Goal: Information Seeking & Learning: Learn about a topic

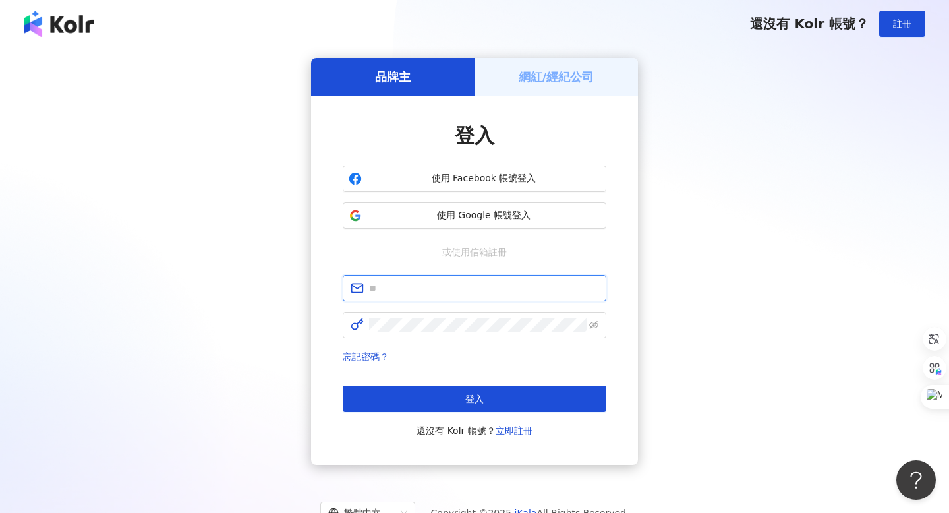
click at [413, 288] on input "text" at bounding box center [483, 288] width 229 height 14
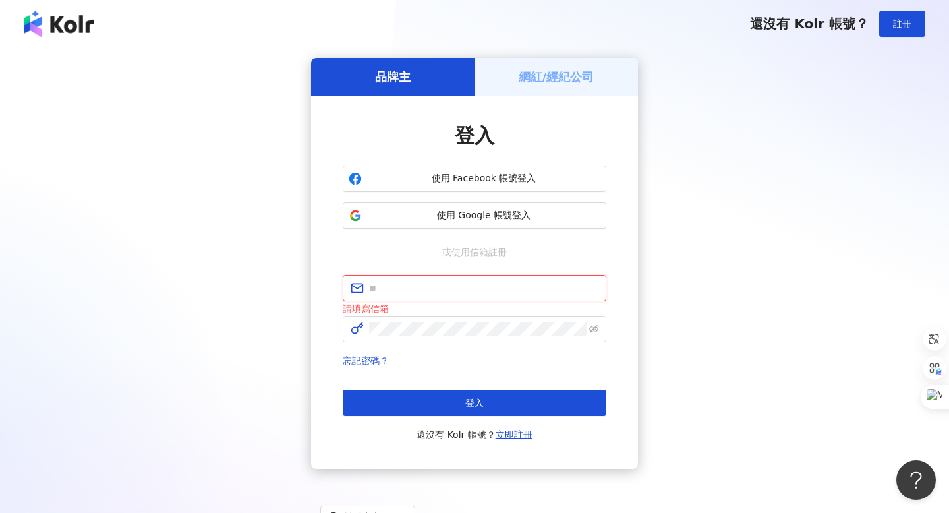
type input "**********"
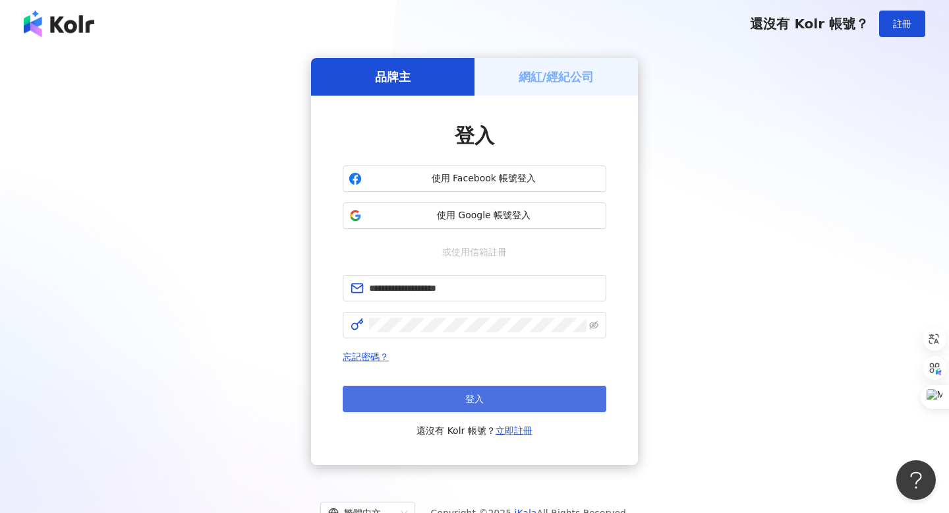
click at [490, 399] on button "登入" at bounding box center [475, 399] width 264 height 26
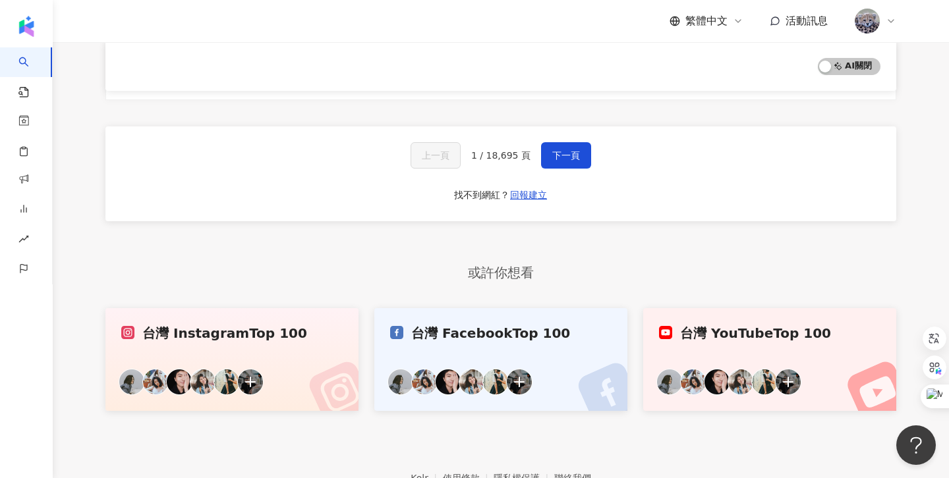
scroll to position [2251, 0]
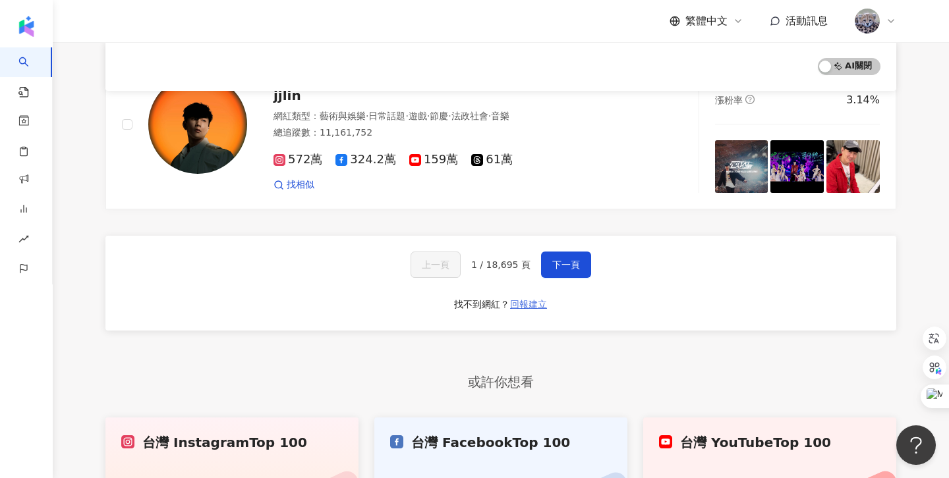
click at [515, 299] on span "回報建立" at bounding box center [528, 304] width 37 height 11
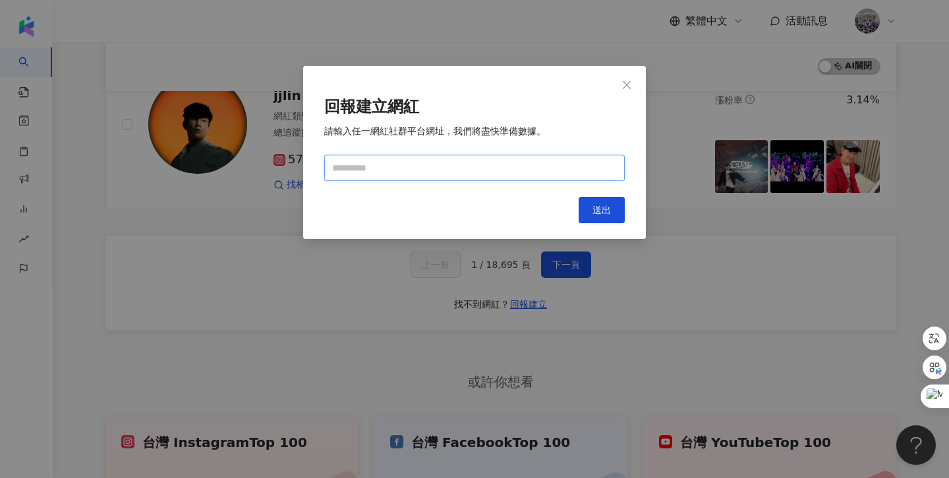
click at [428, 167] on input "text" at bounding box center [474, 168] width 300 height 26
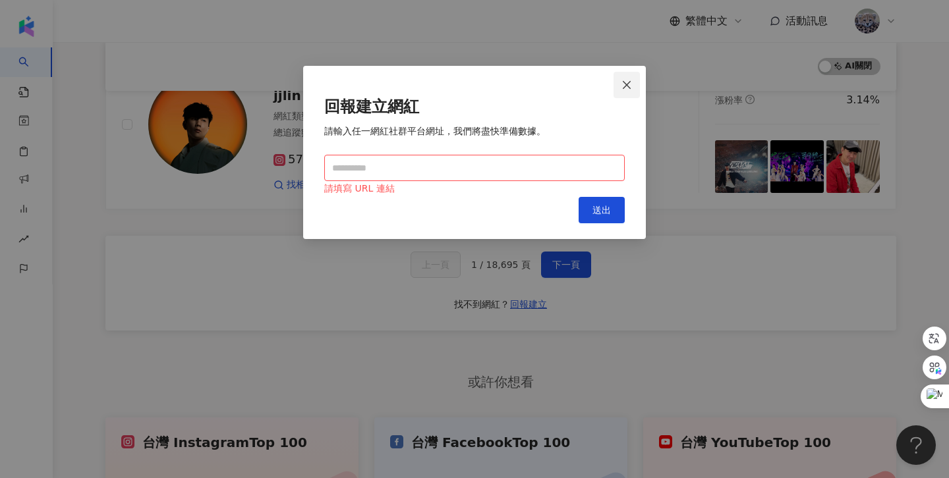
click at [620, 87] on span "Close" at bounding box center [627, 85] width 26 height 11
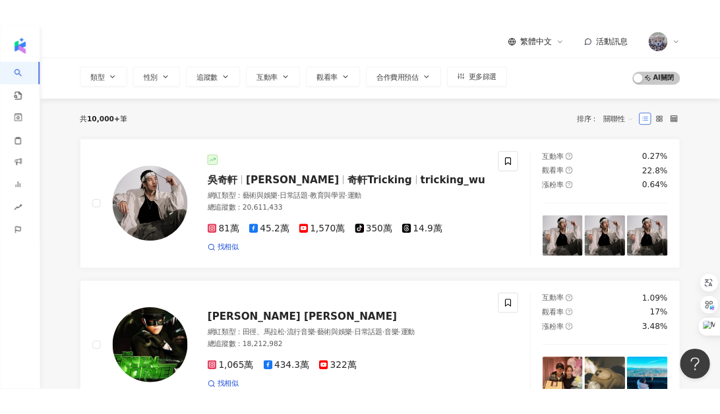
scroll to position [0, 0]
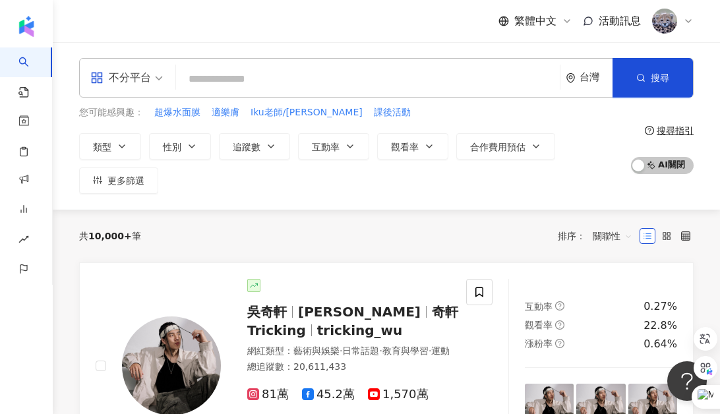
click at [236, 82] on input "search" at bounding box center [367, 79] width 373 height 25
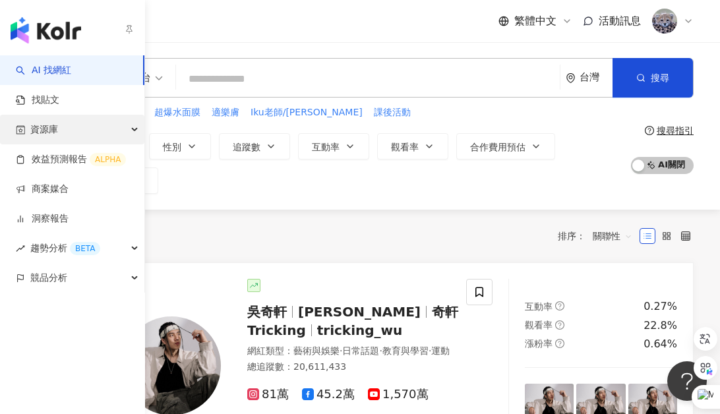
click at [107, 127] on div "資源庫" at bounding box center [72, 130] width 144 height 30
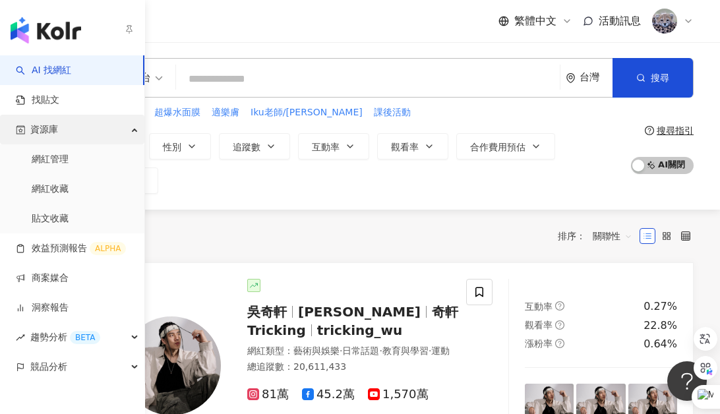
click at [99, 129] on div "資源庫" at bounding box center [72, 130] width 144 height 30
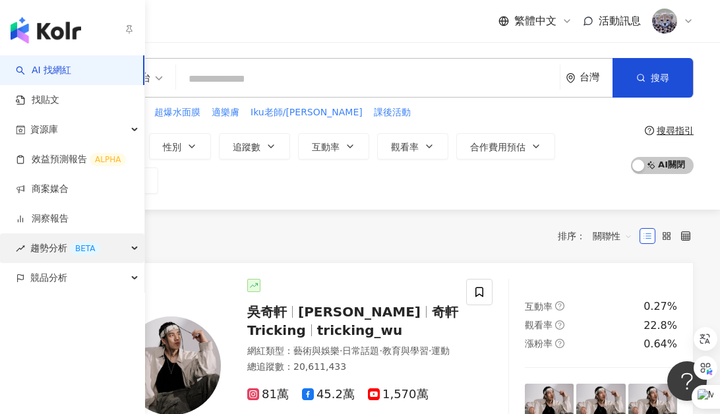
click at [74, 245] on div "BETA" at bounding box center [85, 248] width 30 height 13
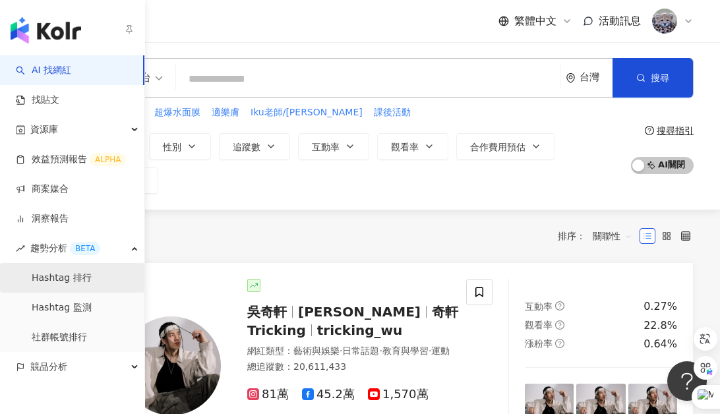
click at [92, 281] on link "Hashtag 排行" at bounding box center [62, 278] width 60 height 13
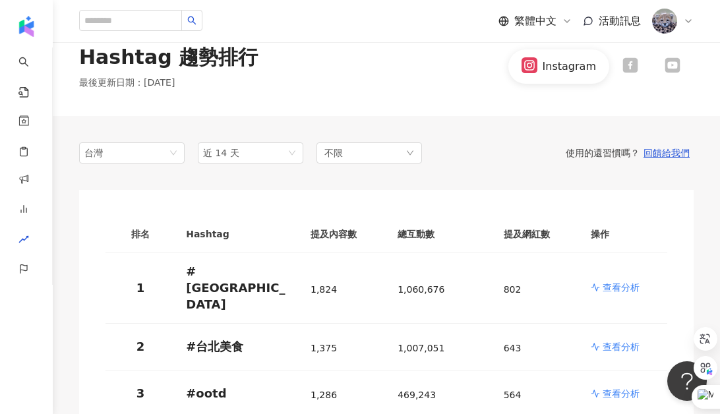
scroll to position [30, 0]
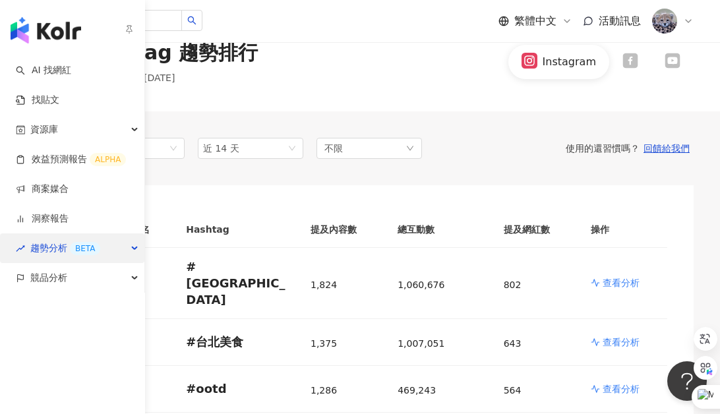
click at [39, 248] on span "趨勢分析 BETA" at bounding box center [65, 248] width 70 height 30
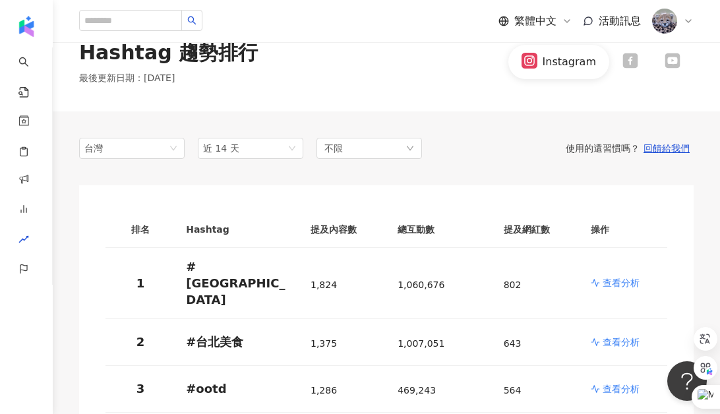
scroll to position [77, 0]
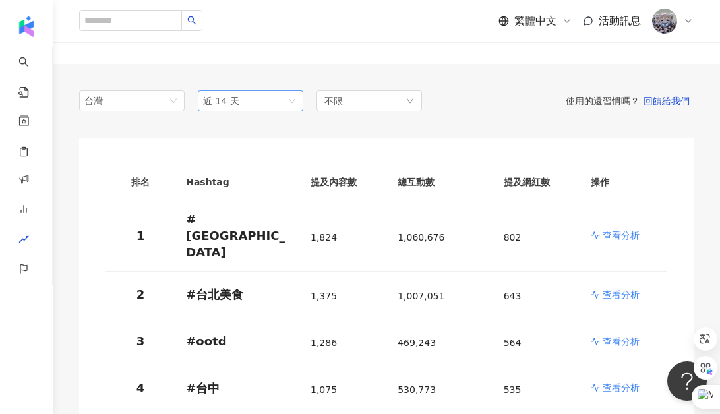
click at [291, 101] on span "近 14 天" at bounding box center [250, 101] width 95 height 20
click at [258, 148] on div "近一個月" at bounding box center [250, 150] width 84 height 14
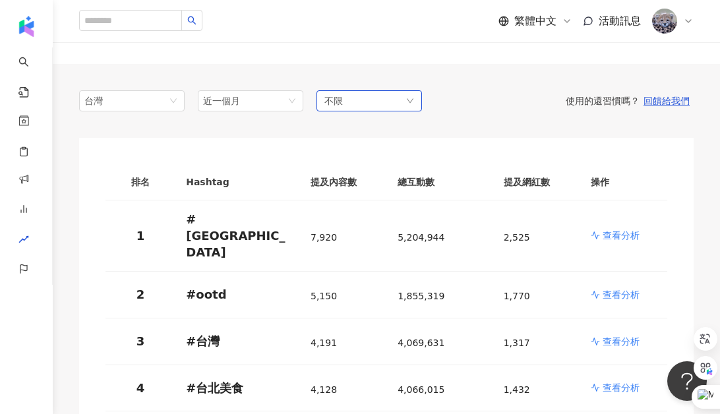
click at [382, 100] on div "不限" at bounding box center [368, 100] width 105 height 21
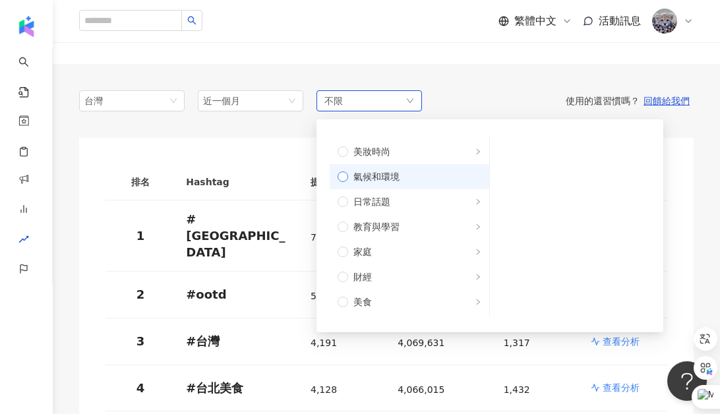
scroll to position [48, 0]
click at [388, 221] on span "教育與學習" at bounding box center [376, 224] width 46 height 14
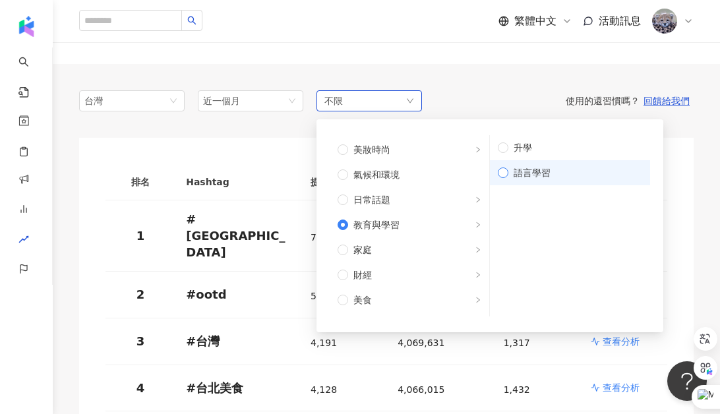
click at [527, 167] on span "語言學習" at bounding box center [575, 172] width 134 height 14
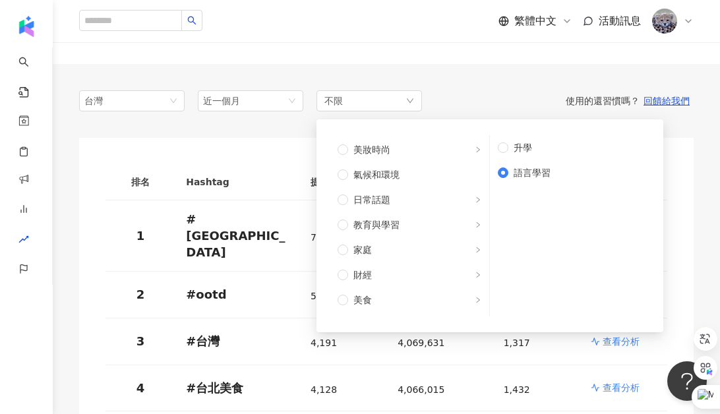
click at [504, 100] on div "使用的還習慣嗎？ 回饋給我們" at bounding box center [558, 101] width 272 height 12
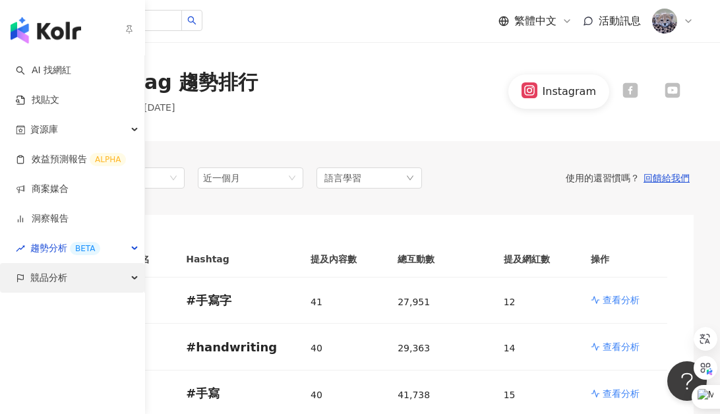
click at [44, 273] on span "競品分析" at bounding box center [48, 278] width 37 height 30
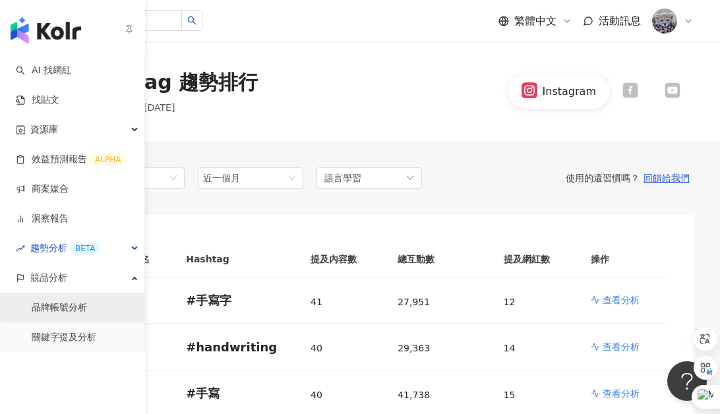
click at [63, 307] on link "品牌帳號分析" at bounding box center [59, 307] width 55 height 13
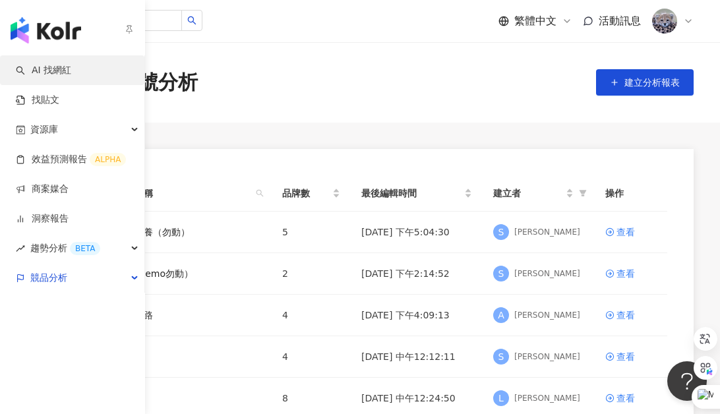
click at [28, 67] on link "AI 找網紅" at bounding box center [43, 70] width 55 height 13
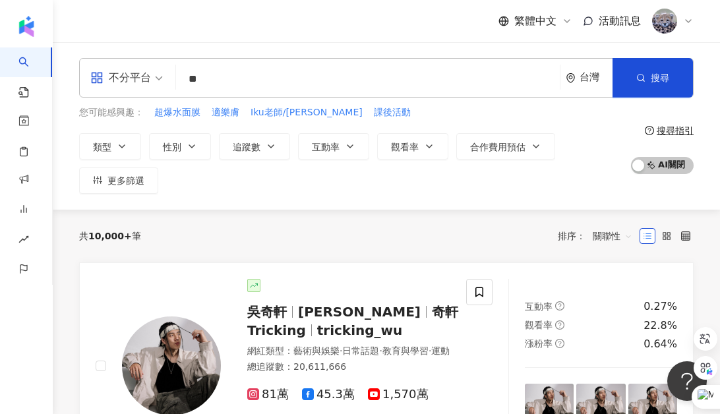
type input "*"
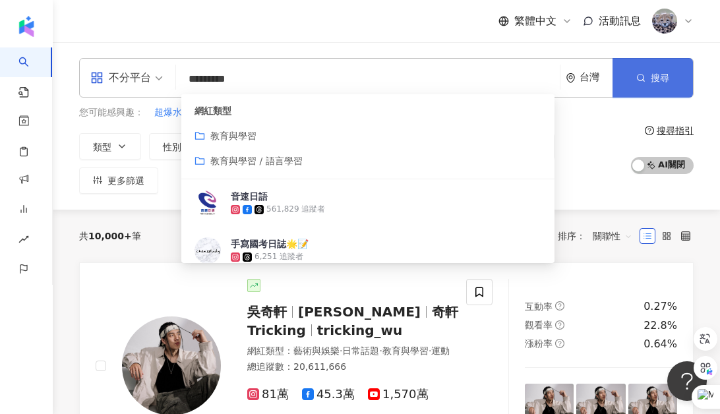
type input "*********"
click at [656, 76] on span "搜尋" at bounding box center [659, 77] width 18 height 11
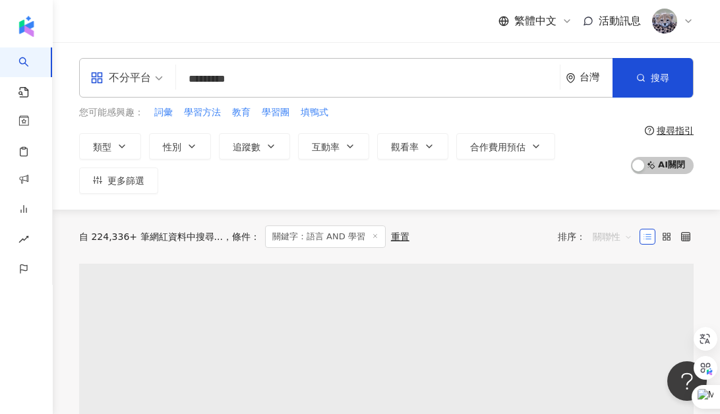
click at [606, 235] on span "關聯性" at bounding box center [612, 236] width 40 height 21
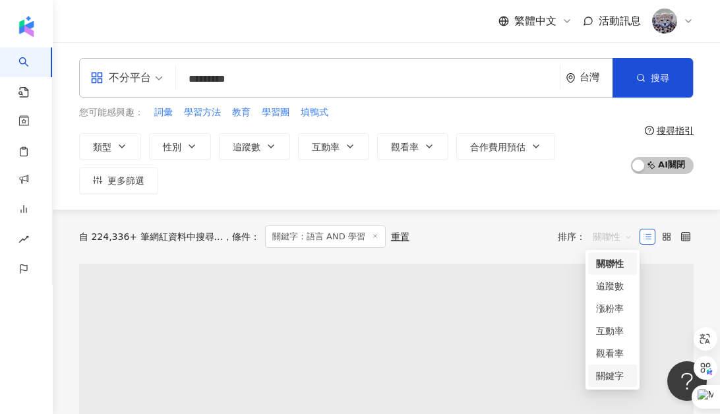
click at [604, 373] on div "關鍵字" at bounding box center [612, 375] width 33 height 14
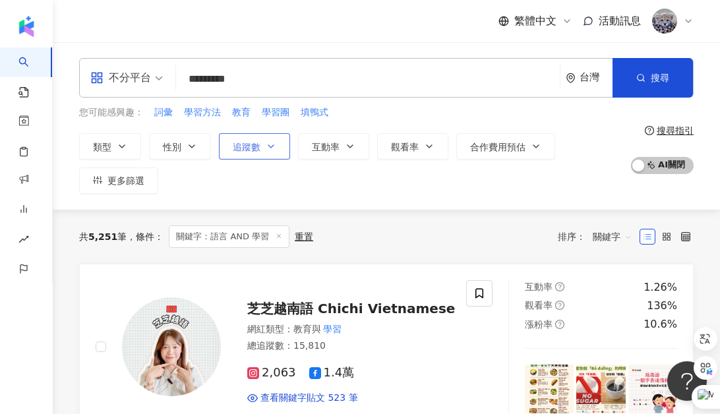
click at [253, 151] on span "追蹤數" at bounding box center [247, 147] width 28 height 11
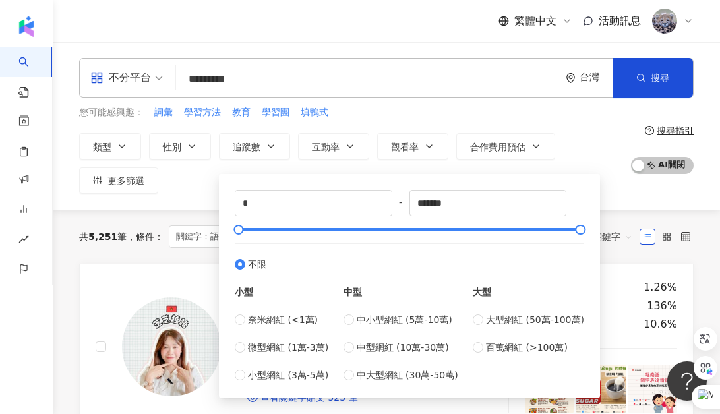
click at [363, 166] on div "類型 性別 追蹤數 互動率 觀看率 合作費用預估 更多篩選 * - ******* 不限 小型 奈米網紅 (<1萬) 微型網紅 (1萬-3萬) 小型網紅 (3…" at bounding box center [351, 163] width 544 height 61
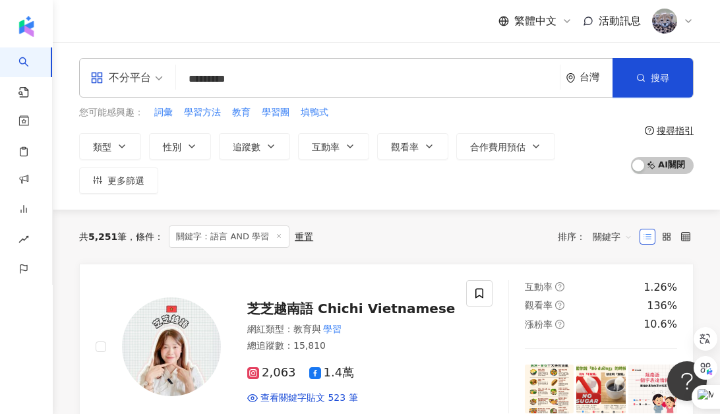
click at [407, 192] on div "類型 性別 追蹤數 互動率 觀看率 合作費用預估 更多篩選 * - ******* 不限 小型 奈米網紅 (<1萬) 微型網紅 (1萬-3萬) 小型網紅 (3…" at bounding box center [351, 163] width 544 height 61
click at [345, 143] on icon "button" at bounding box center [350, 146] width 11 height 11
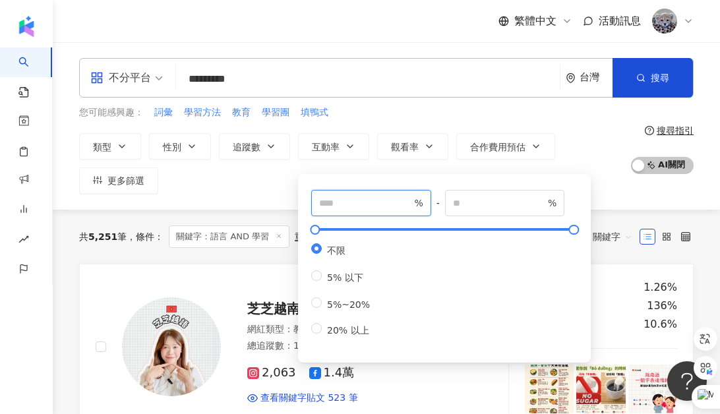
click at [347, 208] on input "number" at bounding box center [365, 203] width 92 height 14
type input "*"
click at [233, 195] on div "不分平台 ********* 台灣 搜尋 customizedTag 網紅類型 教育與學習 教育與學習 / 語言學習 音速日語 561,829 追蹤者 手寫國…" at bounding box center [386, 125] width 667 height 167
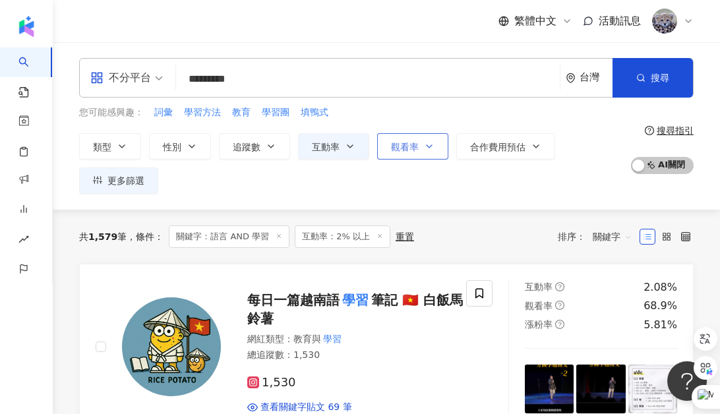
click at [416, 151] on span "觀看率" at bounding box center [405, 147] width 28 height 11
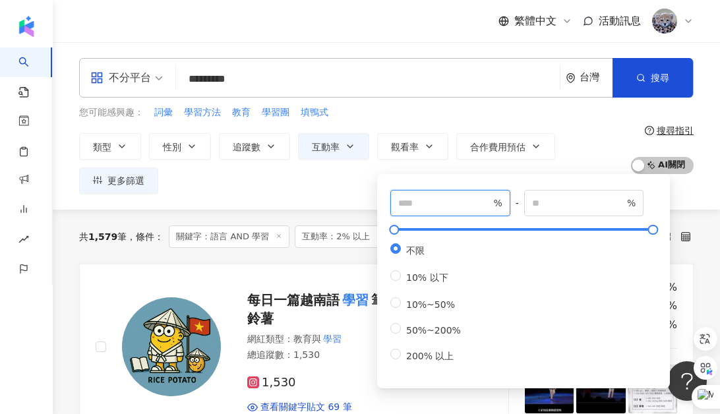
click at [407, 205] on input "number" at bounding box center [444, 203] width 92 height 14
type input "***"
click at [347, 192] on div "類型 性別 追蹤數 互動率 觀看率 合作費用預估 更多篩選 * - ******* 不限 小型 奈米網紅 (<1萬) 微型網紅 (1萬-3萬) 小型網紅 (3…" at bounding box center [351, 163] width 544 height 61
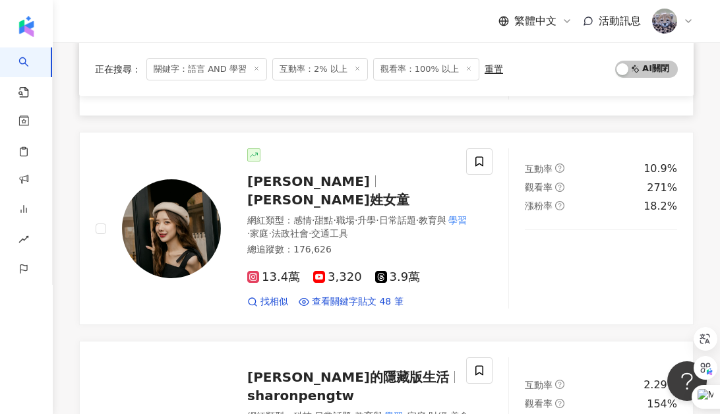
scroll to position [311, 0]
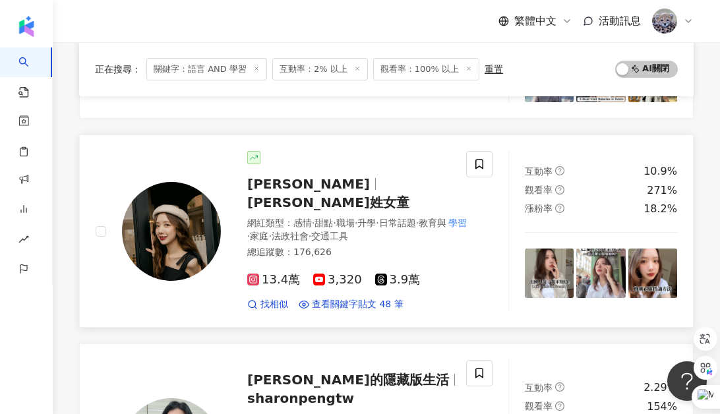
click at [330, 184] on span "Ariel Valentine" at bounding box center [308, 184] width 123 height 16
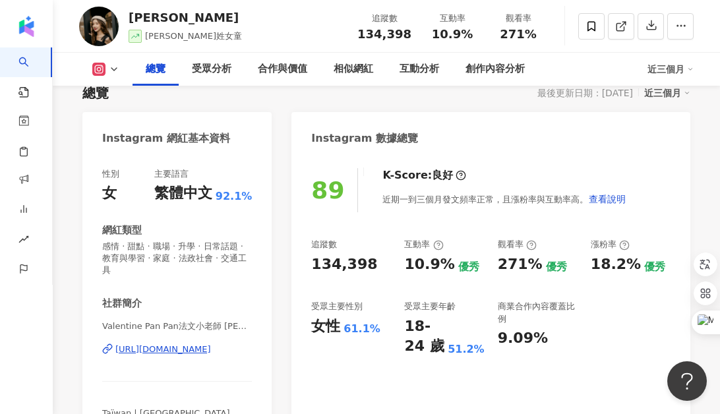
scroll to position [128, 0]
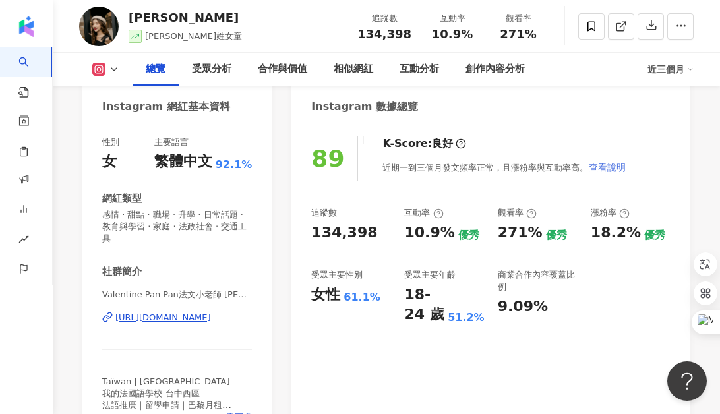
click at [603, 164] on span "查看說明" at bounding box center [606, 167] width 37 height 11
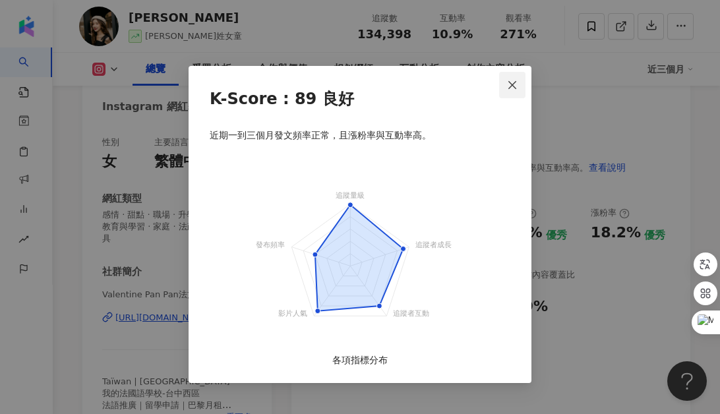
click at [507, 89] on icon "close" at bounding box center [512, 85] width 11 height 11
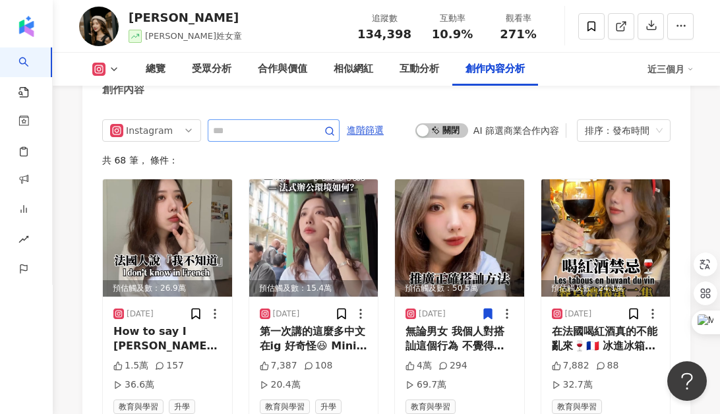
scroll to position [4161, 0]
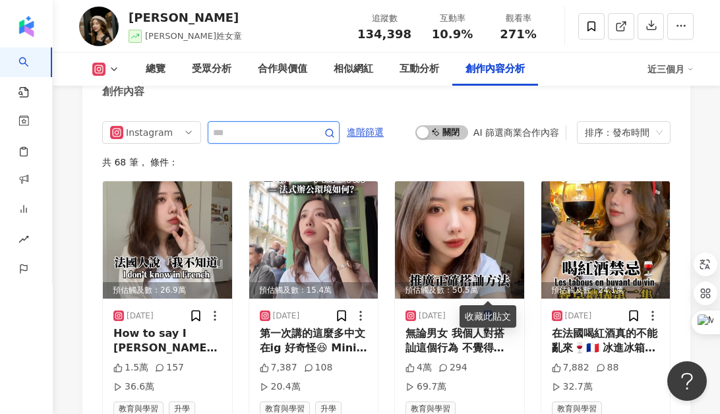
click at [269, 125] on input "text" at bounding box center [259, 133] width 92 height 16
type input "*"
type input "********"
click at [331, 128] on icon "button" at bounding box center [329, 133] width 11 height 11
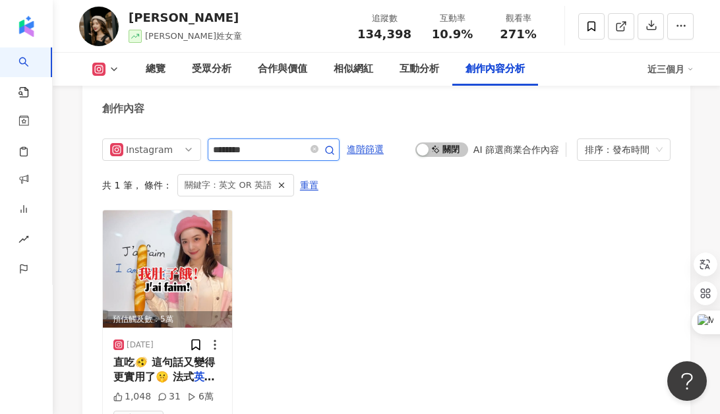
scroll to position [4139, 0]
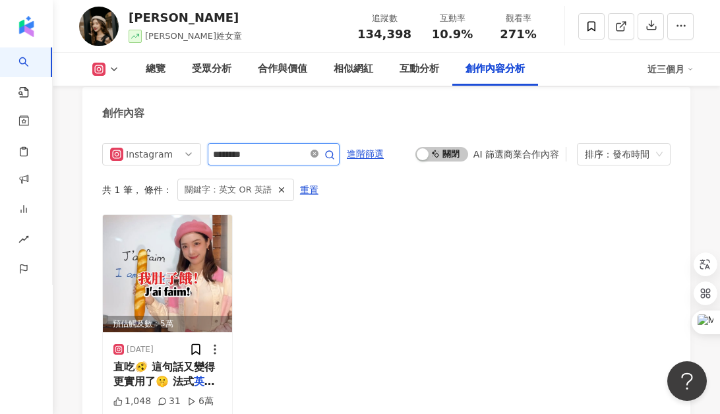
click at [318, 150] on icon "close-circle" at bounding box center [314, 154] width 8 height 8
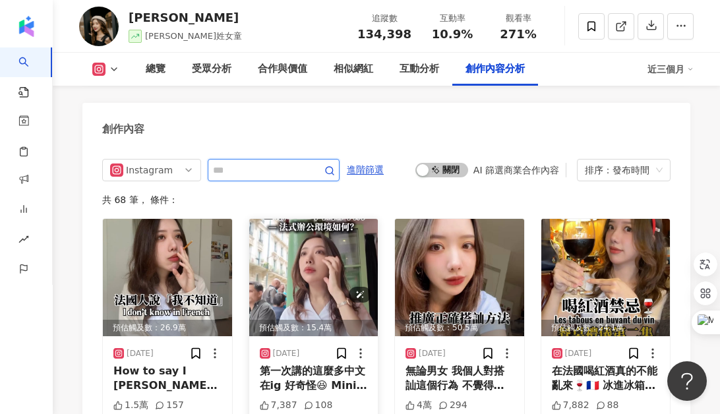
scroll to position [4124, 0]
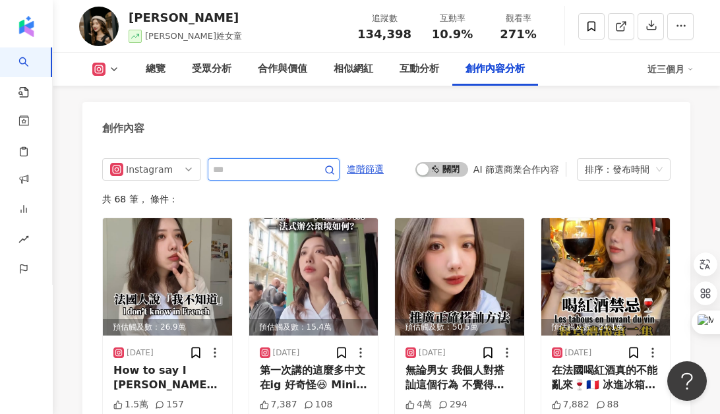
click at [299, 161] on input "text" at bounding box center [259, 169] width 92 height 16
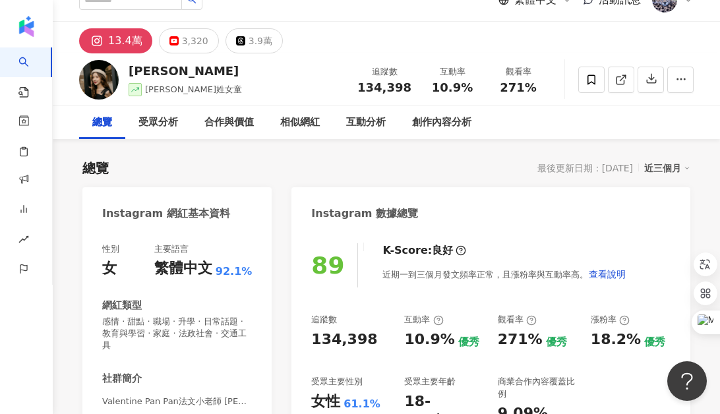
scroll to position [0, 0]
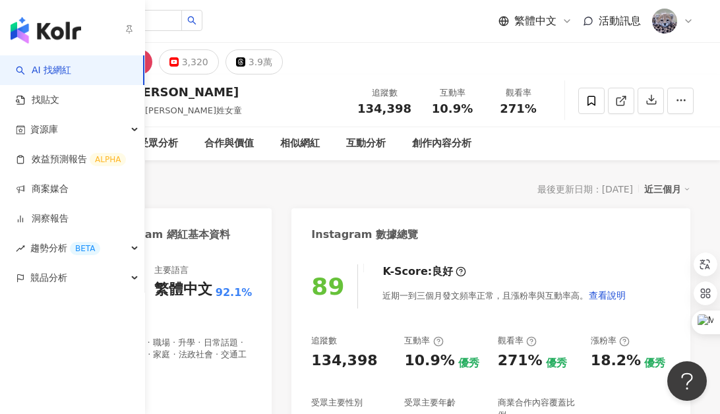
click at [33, 65] on link "AI 找網紅" at bounding box center [43, 70] width 55 height 13
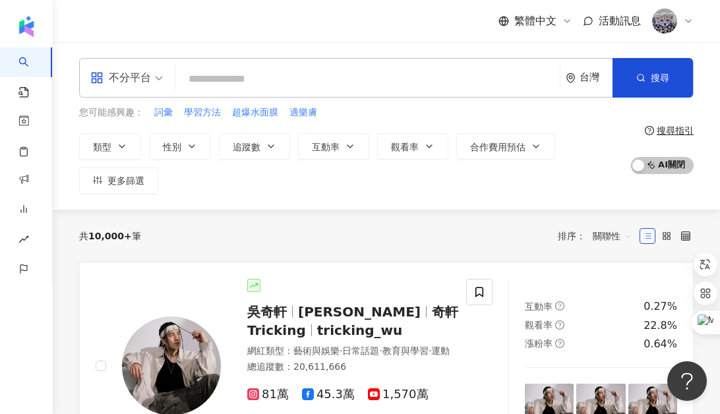
click at [665, 133] on div "搜尋指引" at bounding box center [674, 130] width 37 height 11
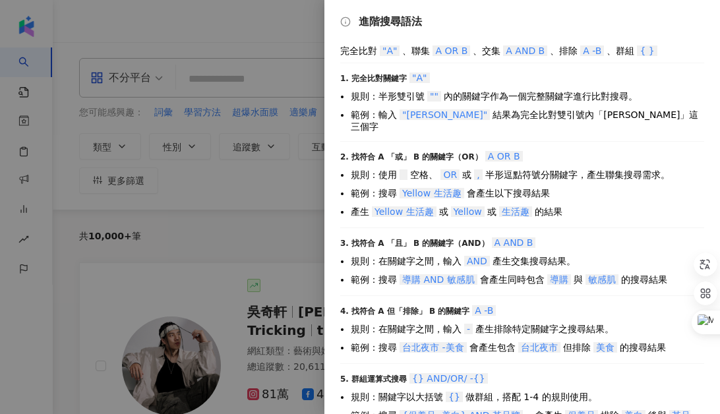
click at [248, 246] on div at bounding box center [360, 207] width 720 height 414
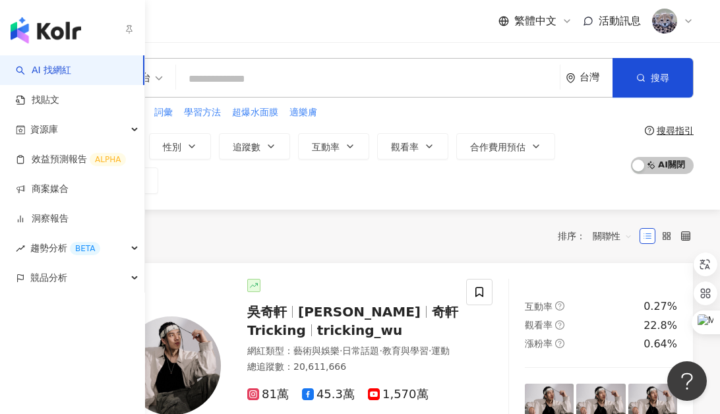
click at [71, 77] on link "AI 找網紅" at bounding box center [43, 70] width 55 height 13
click at [71, 76] on link "AI 找網紅" at bounding box center [43, 70] width 55 height 13
click at [59, 101] on link "找貼文" at bounding box center [37, 100] width 43 height 13
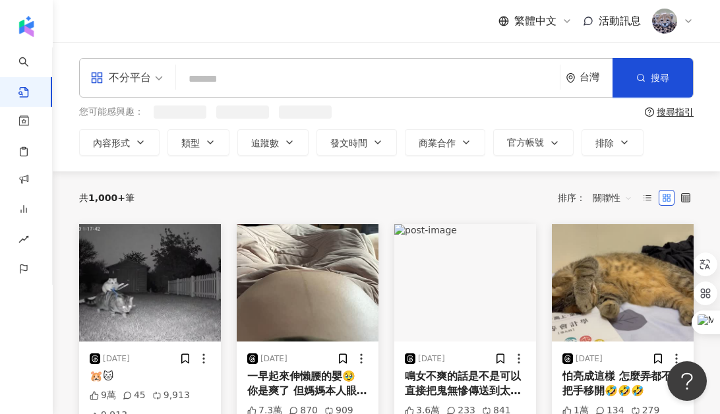
click at [230, 80] on input "search" at bounding box center [367, 79] width 373 height 28
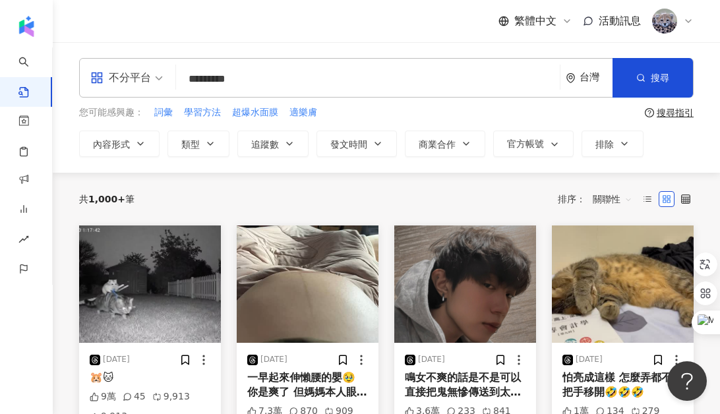
drag, startPoint x: 305, startPoint y: 71, endPoint x: 169, endPoint y: 71, distance: 136.4
click at [169, 71] on div "不分平台 語言 AND 學習 ********* 台灣 搜尋 searchOperator 插入語法 完全符合 "" 聯集 OR 交集 AND 排除 - 群組…" at bounding box center [386, 78] width 614 height 40
click at [272, 71] on input "*********" at bounding box center [367, 79] width 373 height 28
drag, startPoint x: 272, startPoint y: 80, endPoint x: 184, endPoint y: 81, distance: 88.3
click at [184, 81] on input "*********" at bounding box center [367, 79] width 373 height 28
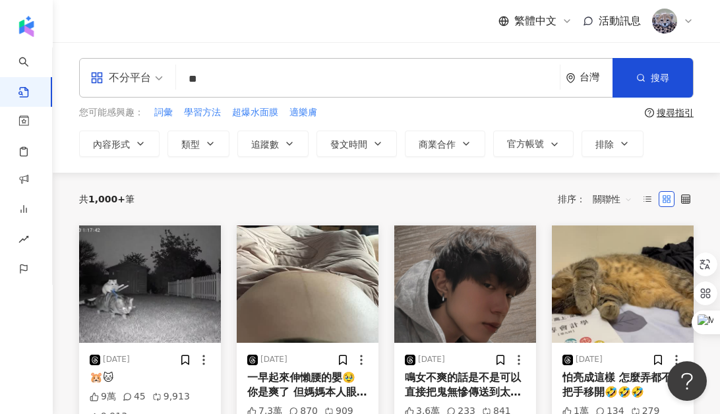
type input "*"
type input "**"
click at [654, 74] on span "搜尋" at bounding box center [659, 77] width 18 height 11
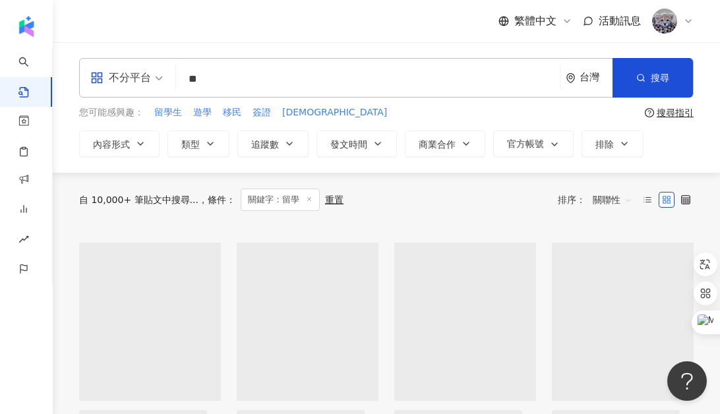
click at [609, 202] on span "關聯性" at bounding box center [612, 199] width 40 height 21
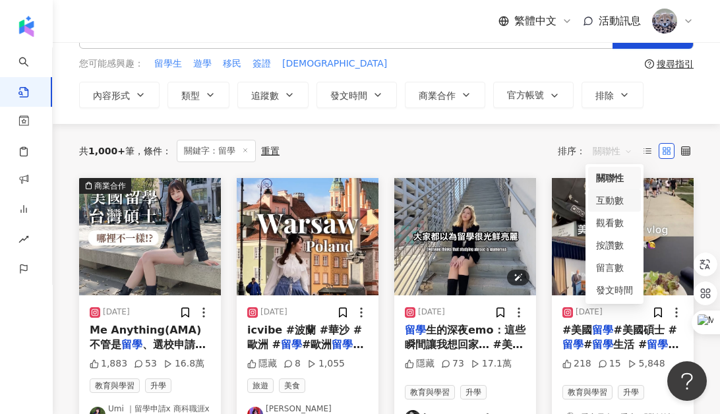
scroll to position [64, 0]
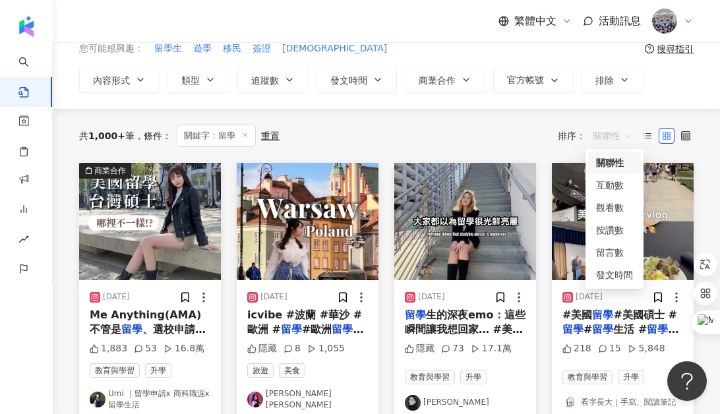
click at [488, 115] on div "共 1,000+ 筆 條件 ： 關鍵字：留學 重置 排序： 關聯性" at bounding box center [386, 136] width 614 height 54
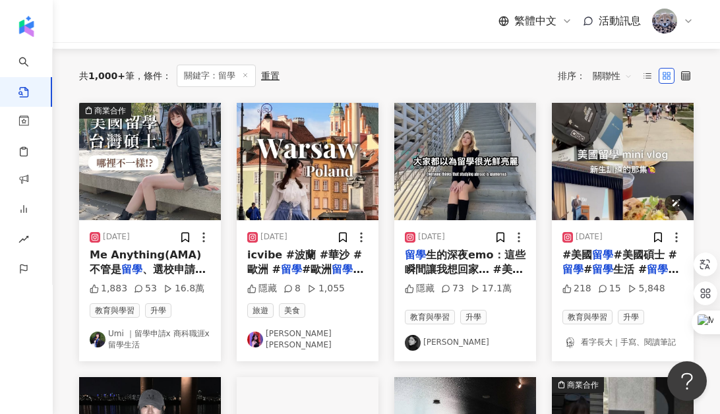
scroll to position [125, 0]
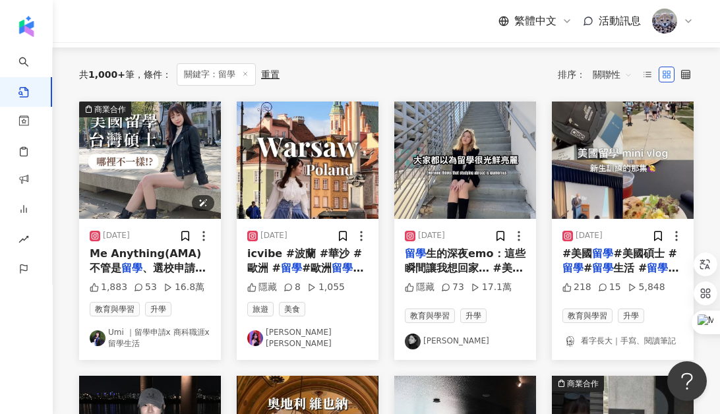
click at [190, 152] on img at bounding box center [150, 159] width 142 height 117
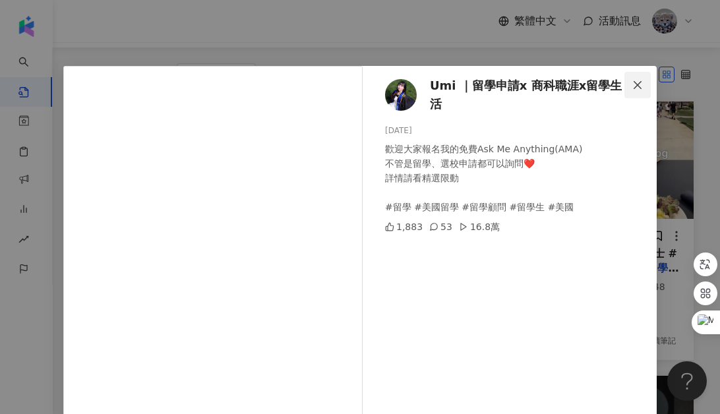
click at [635, 80] on icon "close" at bounding box center [637, 85] width 11 height 11
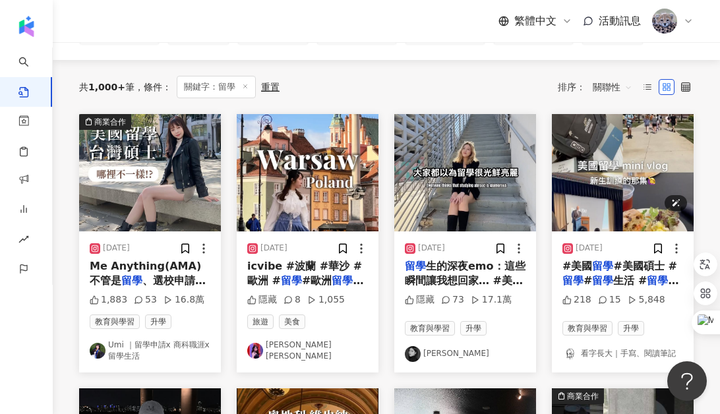
scroll to position [102, 0]
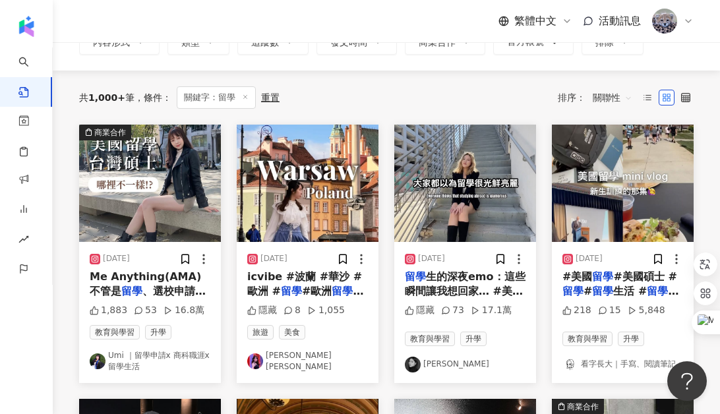
click at [616, 103] on span "關聯性" at bounding box center [612, 97] width 40 height 21
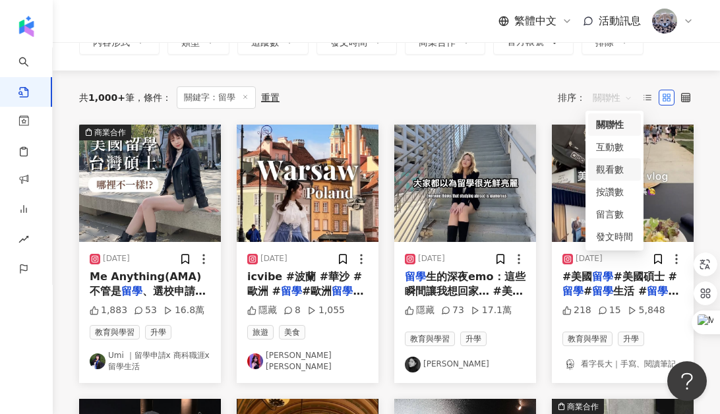
click at [617, 171] on div "觀看數" at bounding box center [614, 169] width 37 height 14
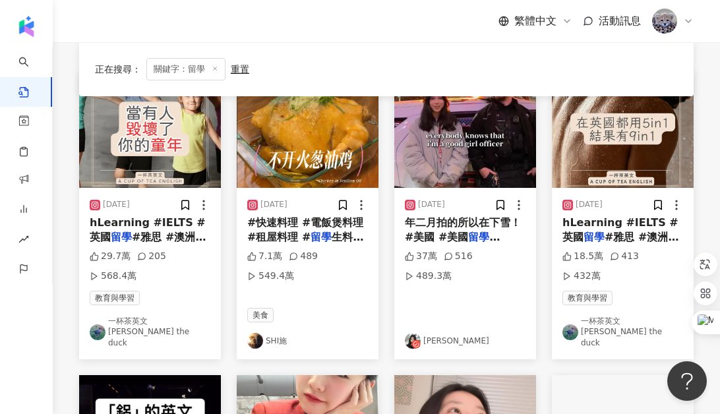
scroll to position [157, 0]
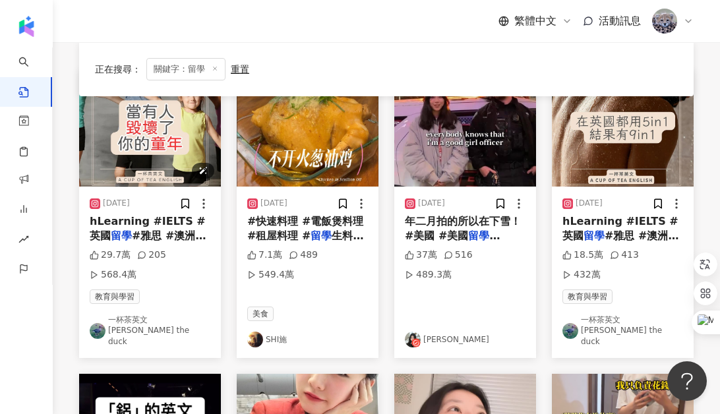
click at [163, 167] on img at bounding box center [150, 127] width 142 height 117
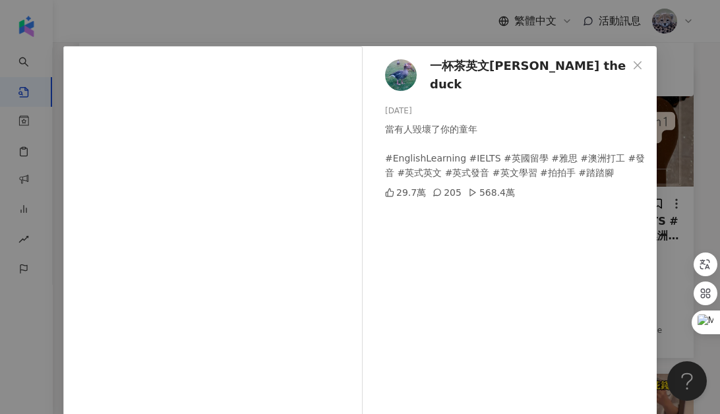
scroll to position [20, 0]
click at [635, 65] on icon "close" at bounding box center [637, 64] width 11 height 11
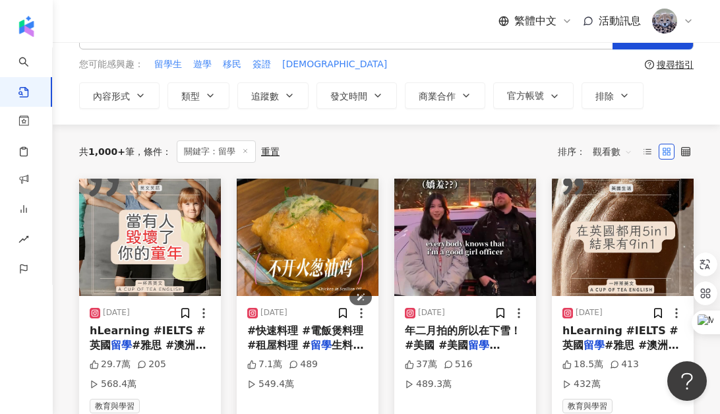
scroll to position [0, 0]
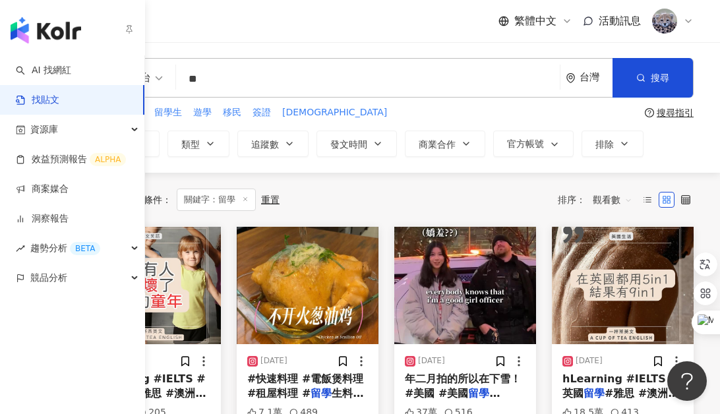
click at [55, 94] on link "找貼文" at bounding box center [37, 100] width 43 height 13
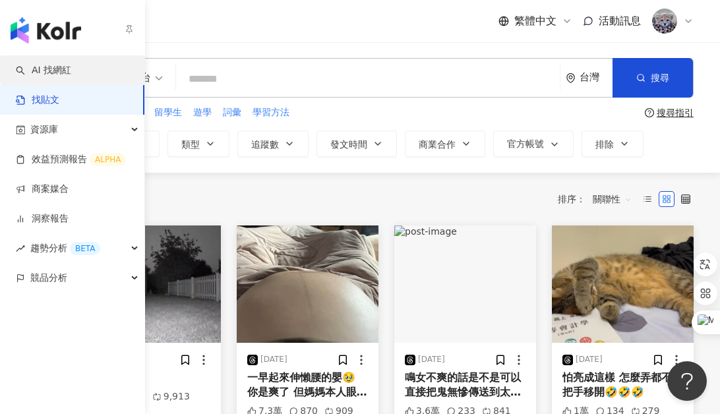
click at [48, 64] on link "AI 找網紅" at bounding box center [43, 70] width 55 height 13
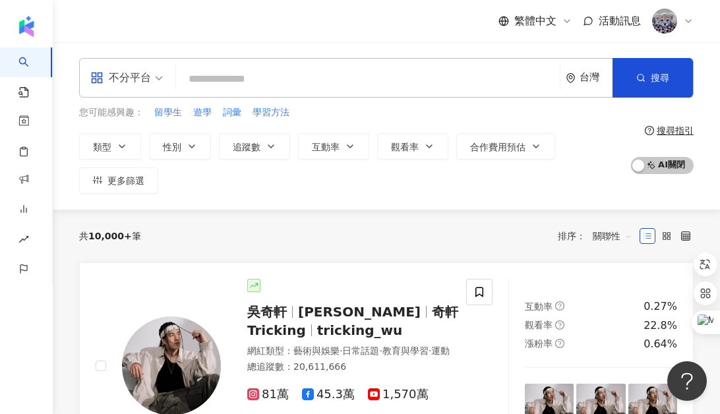
click at [274, 76] on input "search" at bounding box center [367, 79] width 373 height 25
type input "**"
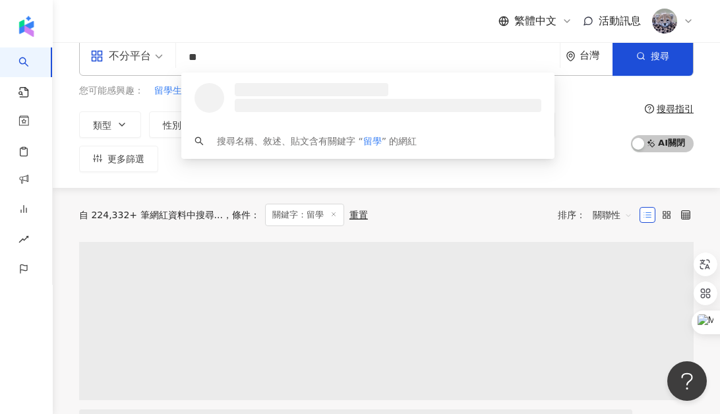
scroll to position [22, 0]
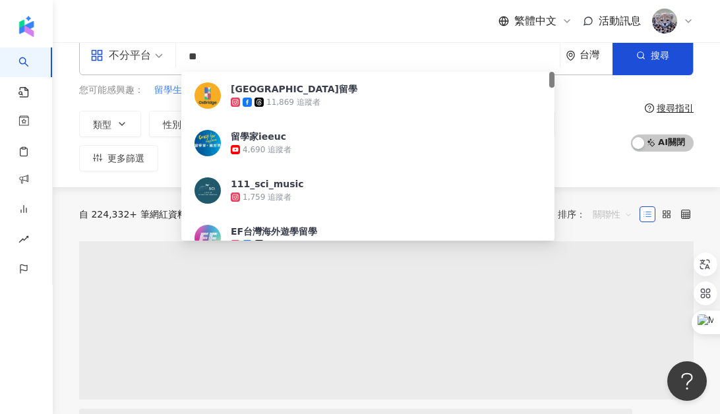
click at [614, 220] on span "關聯性" at bounding box center [612, 214] width 40 height 21
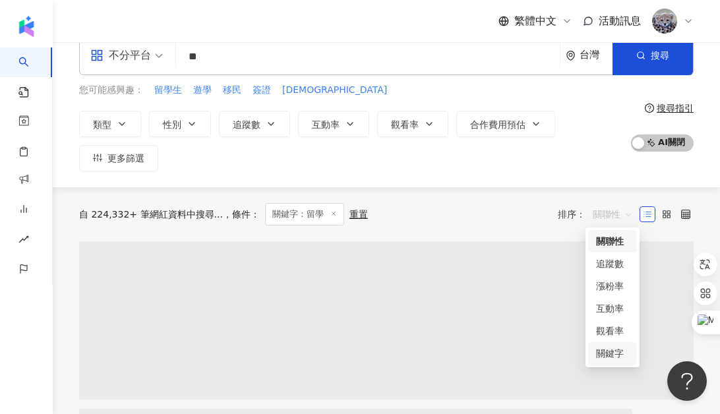
click at [613, 349] on div "關鍵字" at bounding box center [612, 353] width 33 height 14
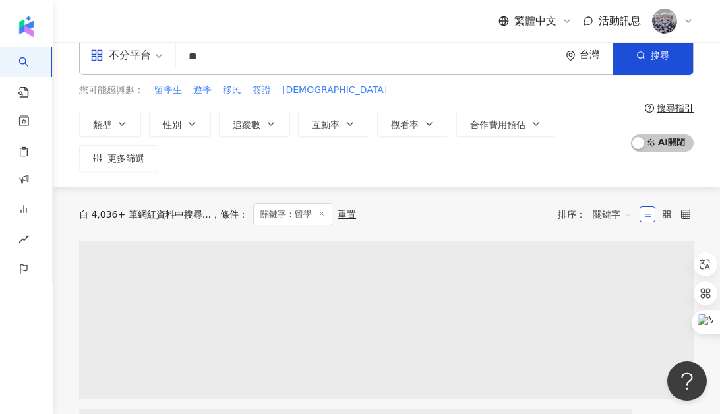
scroll to position [38, 0]
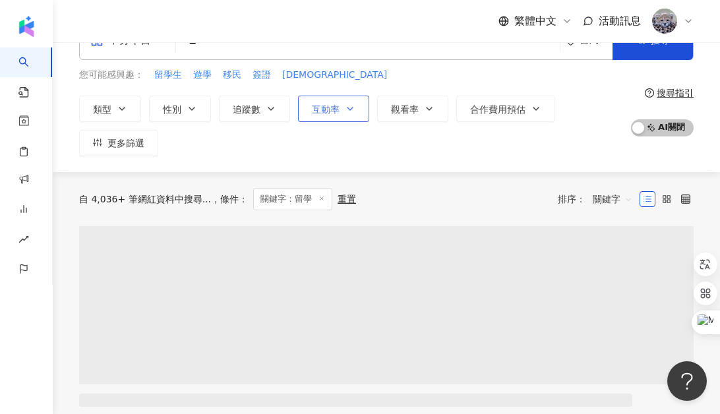
click at [333, 111] on span "互動率" at bounding box center [326, 109] width 28 height 11
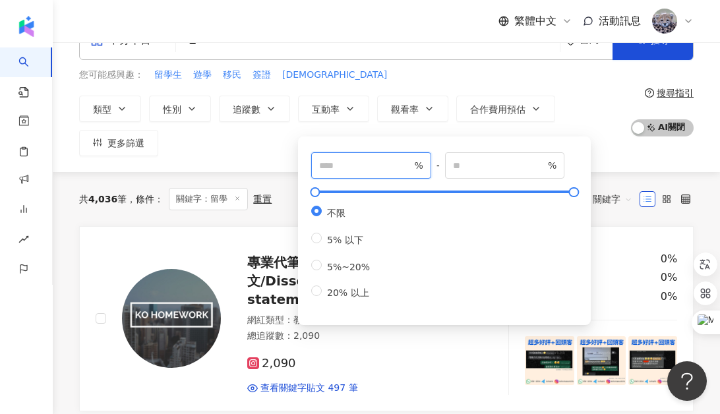
click at [336, 170] on input "number" at bounding box center [365, 165] width 92 height 14
type input "*"
click at [222, 165] on div "不分平台 ** 台灣 搜尋 ed0d8fce-3311-4a3b-855b-068948f71537 津橋留學 11,869 追蹤者 留學家ieeuc 4,6…" at bounding box center [386, 88] width 667 height 167
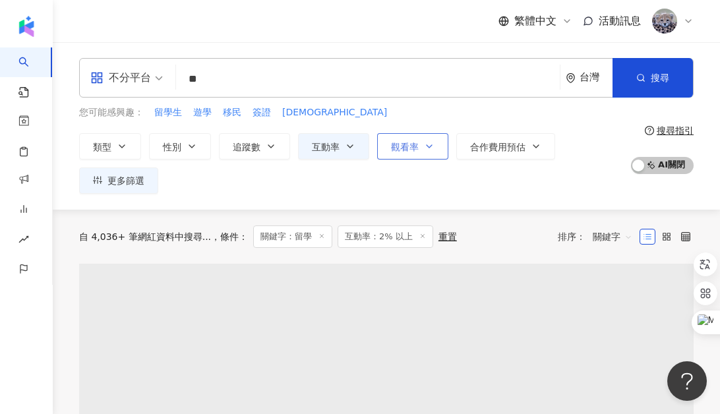
click at [394, 147] on span "觀看率" at bounding box center [405, 147] width 28 height 11
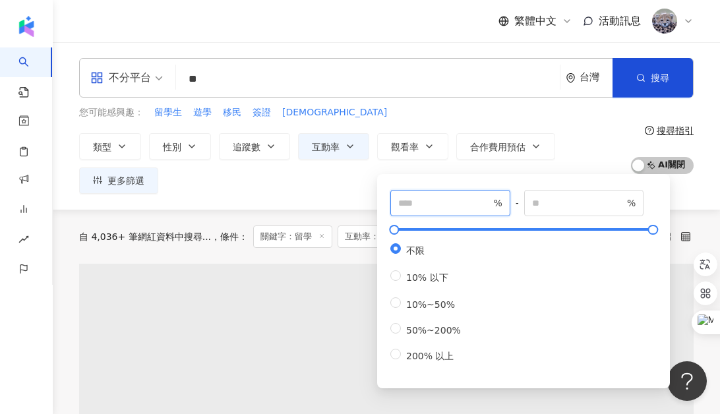
click at [415, 207] on input "number" at bounding box center [444, 203] width 92 height 14
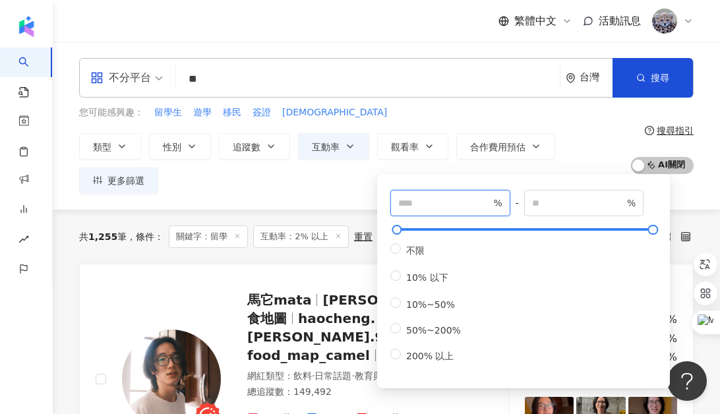
type input "***"
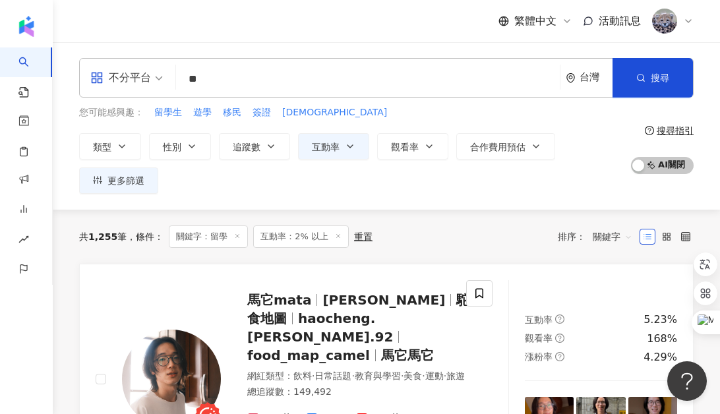
click at [306, 171] on div "類型 性別 追蹤數 互動率 觀看率 合作費用預估 更多篩選 * % - % 不限 5% 以下 5%~20% 20% 以上 *** % - % 不限 10% 以…" at bounding box center [351, 163] width 544 height 61
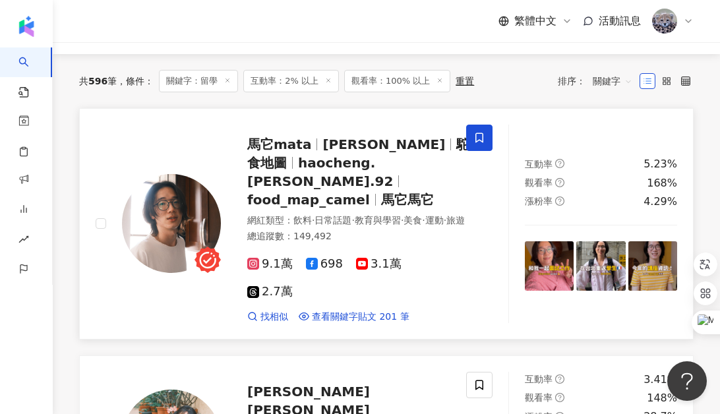
scroll to position [151, 0]
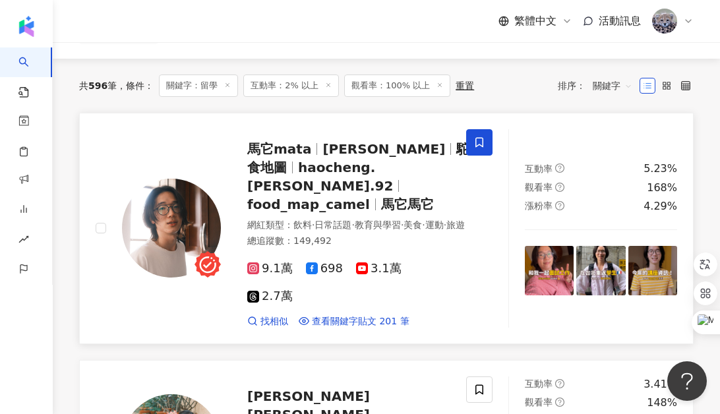
click at [486, 145] on span at bounding box center [479, 142] width 26 height 26
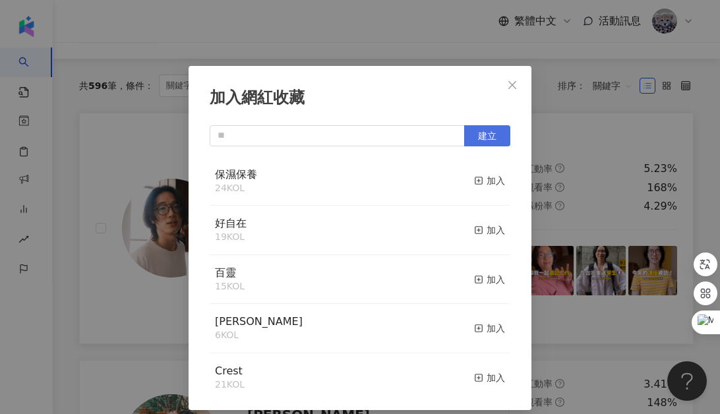
click at [486, 130] on span "建立" at bounding box center [487, 135] width 18 height 11
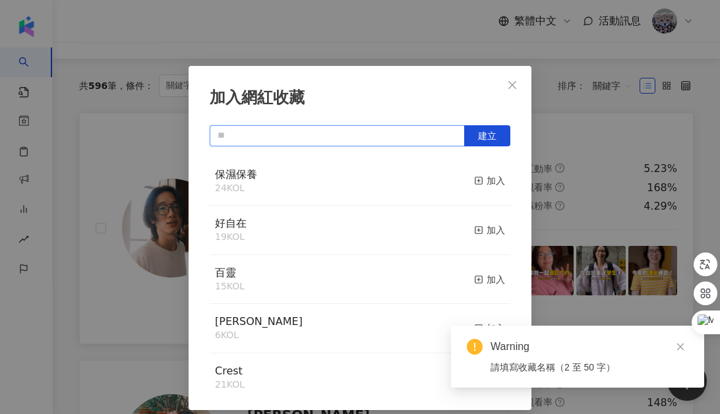
click at [374, 138] on input "text" at bounding box center [337, 135] width 255 height 21
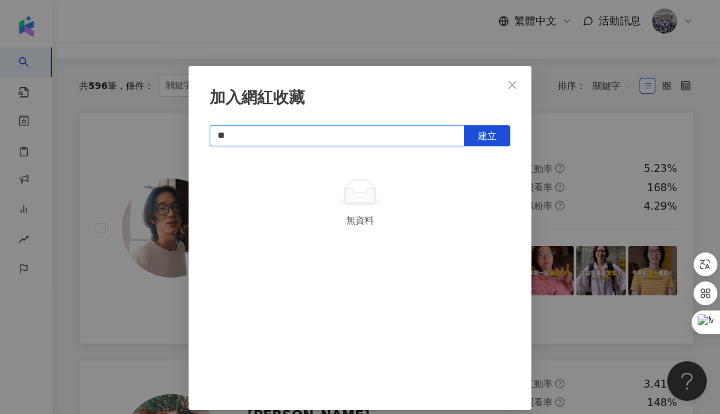
type input "*"
click at [502, 131] on button "建立" at bounding box center [487, 135] width 46 height 21
type input "**"
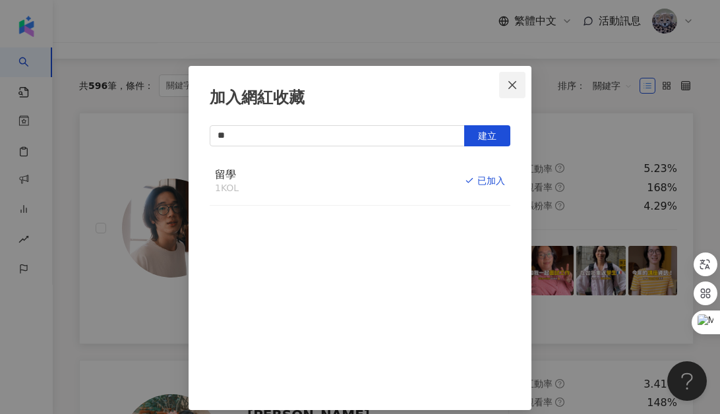
click at [509, 80] on icon "close" at bounding box center [512, 84] width 8 height 8
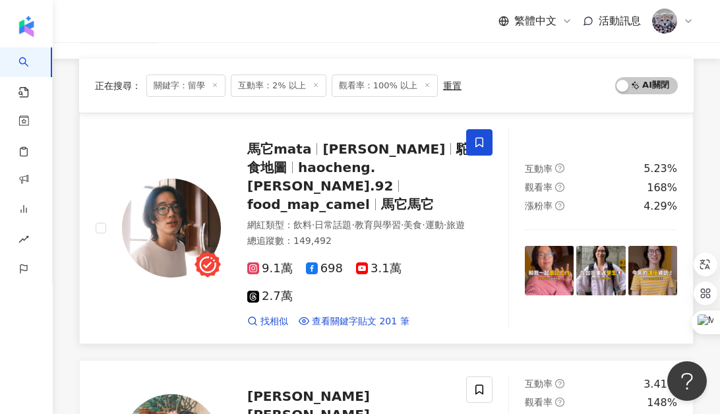
scroll to position [209, 0]
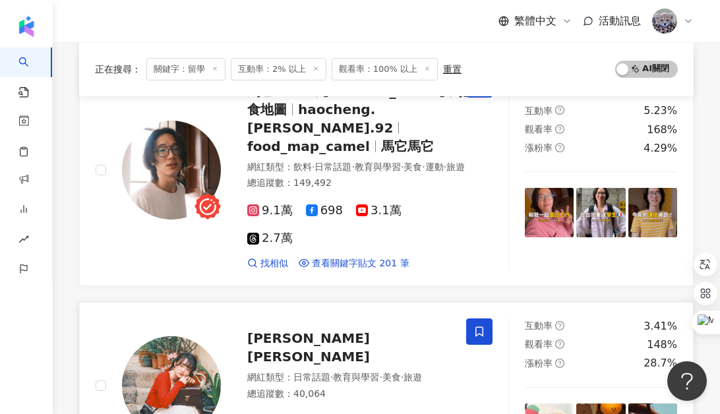
click at [482, 327] on icon at bounding box center [479, 332] width 8 height 10
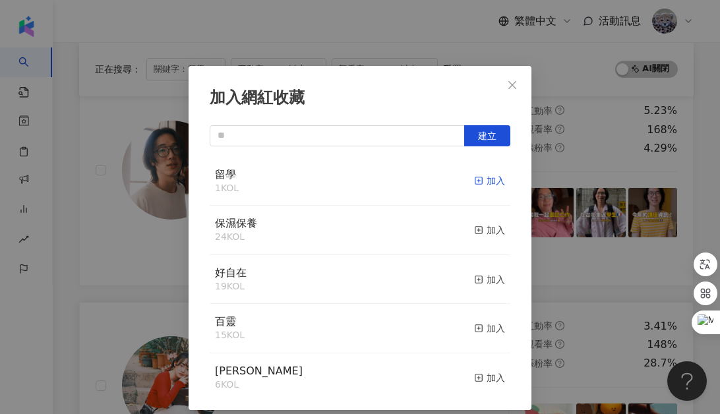
click at [489, 183] on div "加入" at bounding box center [489, 180] width 31 height 14
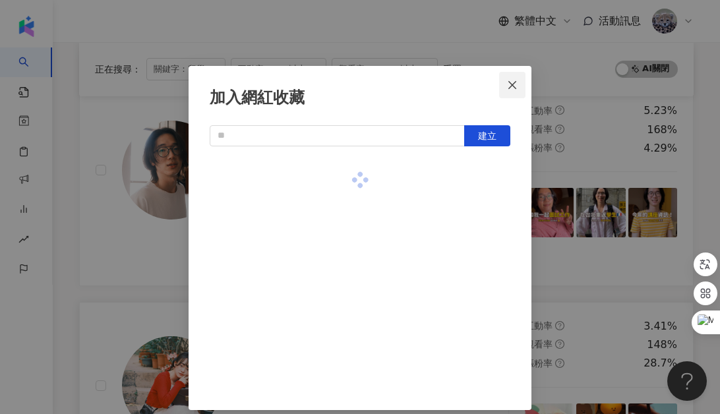
click at [515, 84] on icon "close" at bounding box center [512, 85] width 11 height 11
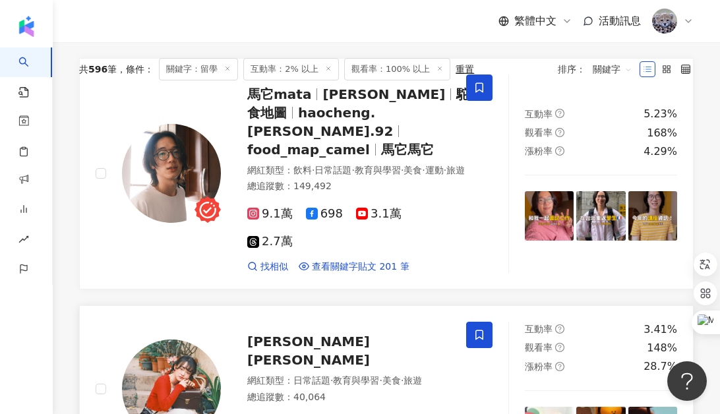
scroll to position [0, 0]
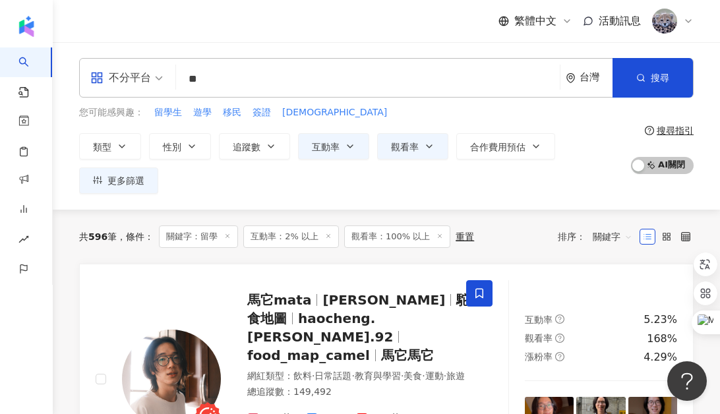
click at [658, 239] on div at bounding box center [666, 237] width 54 height 16
click at [664, 238] on icon at bounding box center [666, 236] width 9 height 9
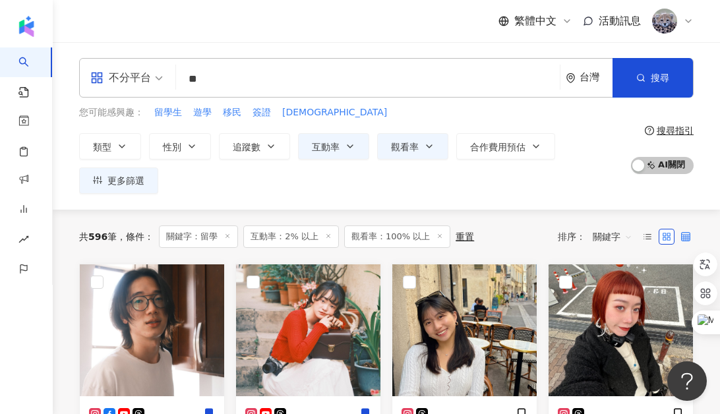
click at [692, 234] on label at bounding box center [685, 237] width 16 height 16
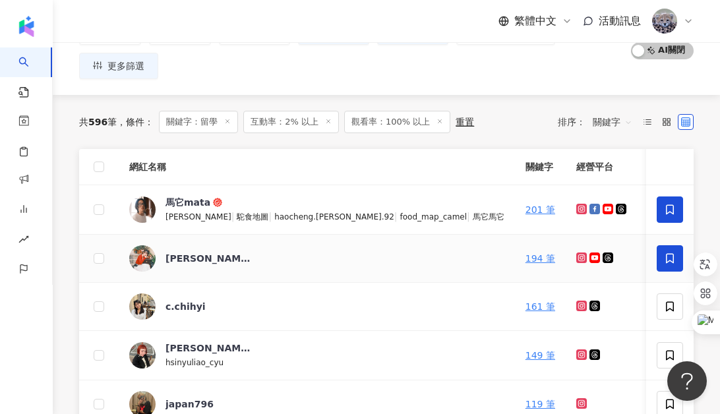
scroll to position [119, 0]
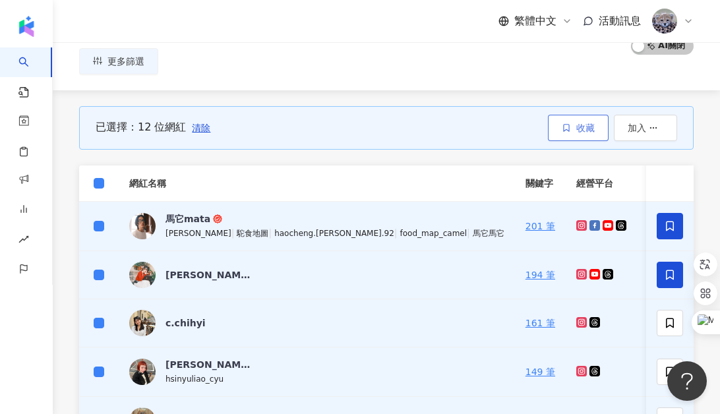
click at [584, 123] on span "收藏" at bounding box center [585, 128] width 18 height 11
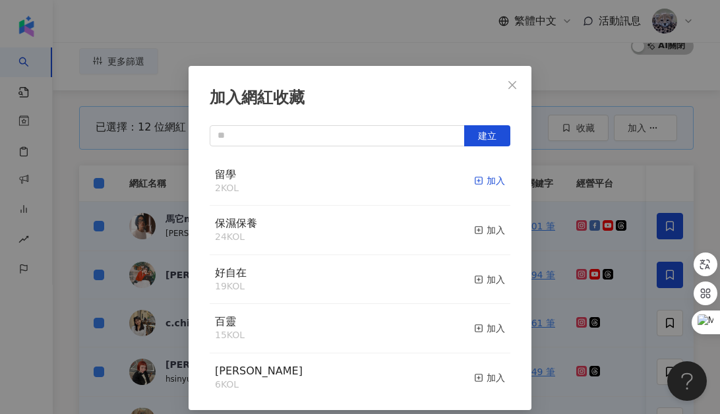
click at [490, 183] on div "加入" at bounding box center [489, 180] width 31 height 14
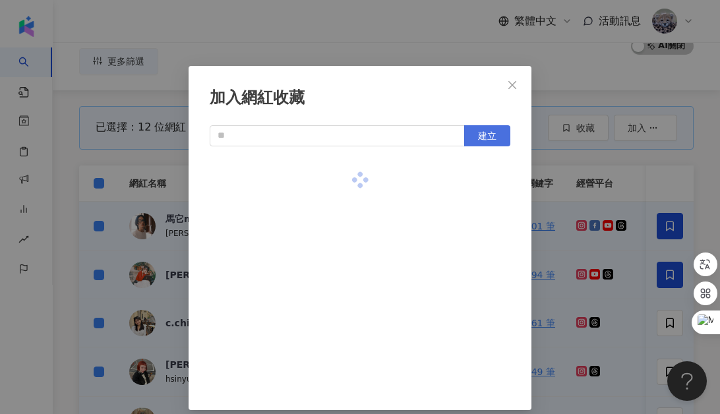
click at [489, 135] on span "建立" at bounding box center [487, 135] width 18 height 11
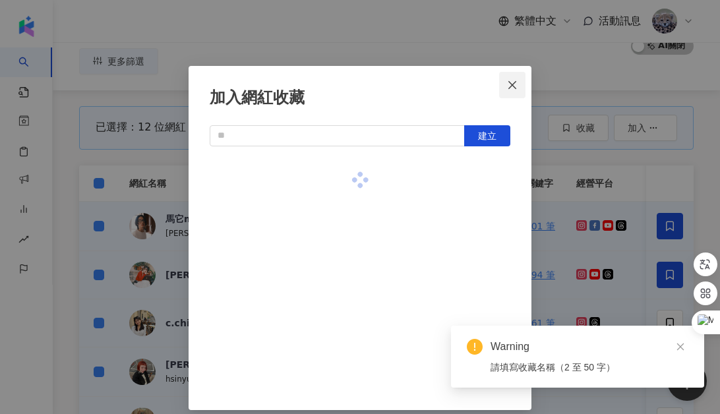
click at [510, 84] on icon "close" at bounding box center [512, 85] width 11 height 11
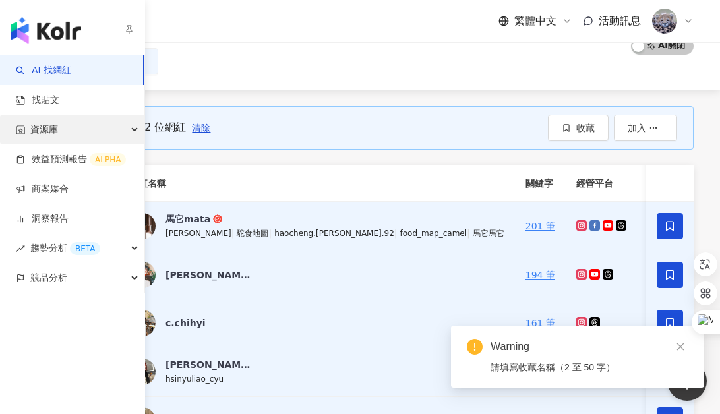
click at [38, 131] on span "資源庫" at bounding box center [44, 130] width 28 height 30
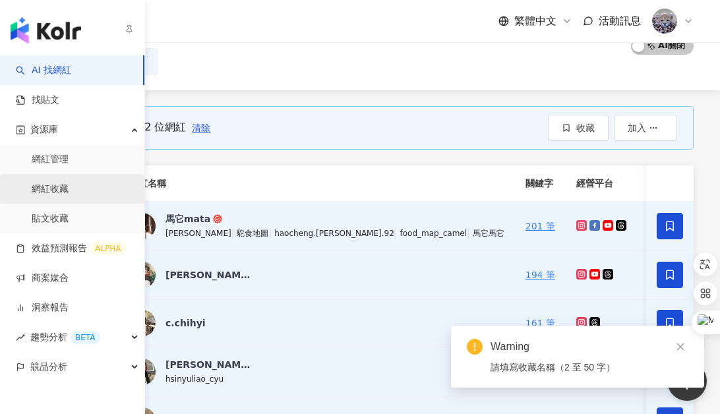
click at [53, 183] on link "網紅收藏" at bounding box center [50, 189] width 37 height 13
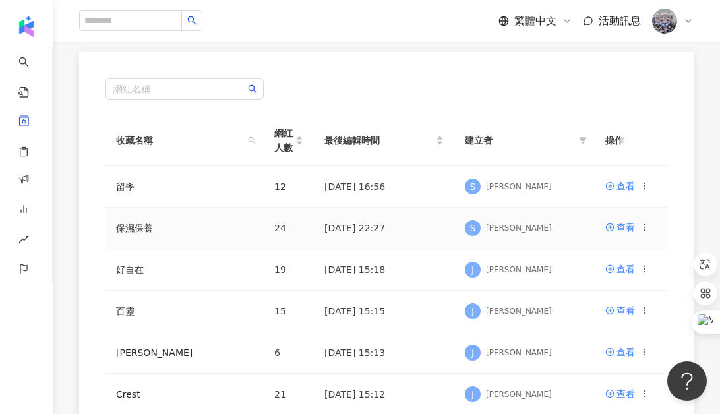
scroll to position [151, 0]
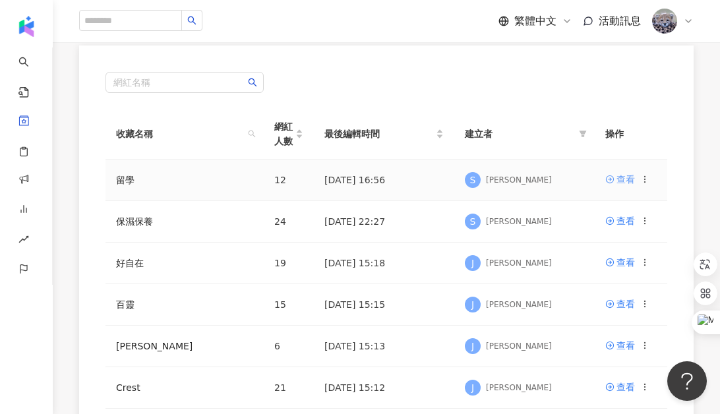
click at [626, 181] on div "查看" at bounding box center [625, 179] width 18 height 14
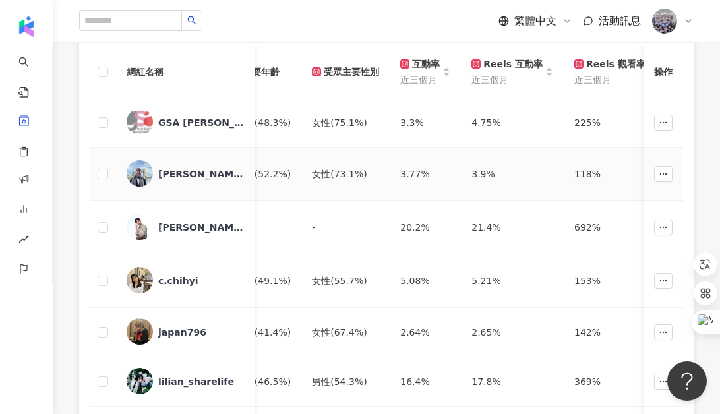
scroll to position [0, 760]
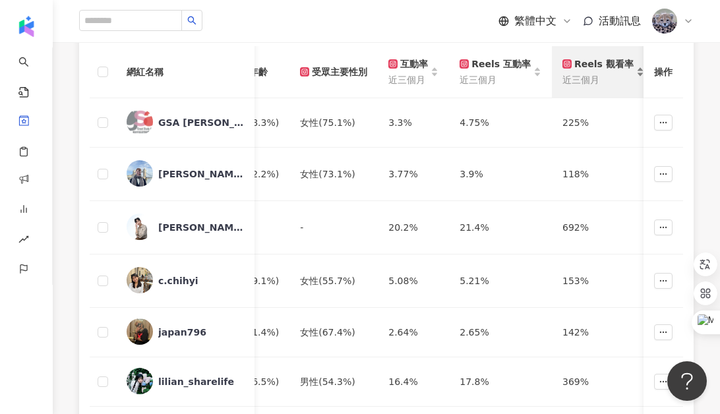
click at [592, 80] on span "近三個月" at bounding box center [597, 79] width 71 height 14
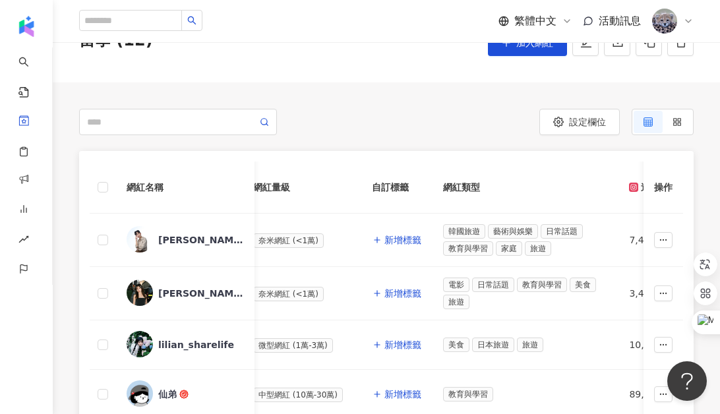
scroll to position [68, 0]
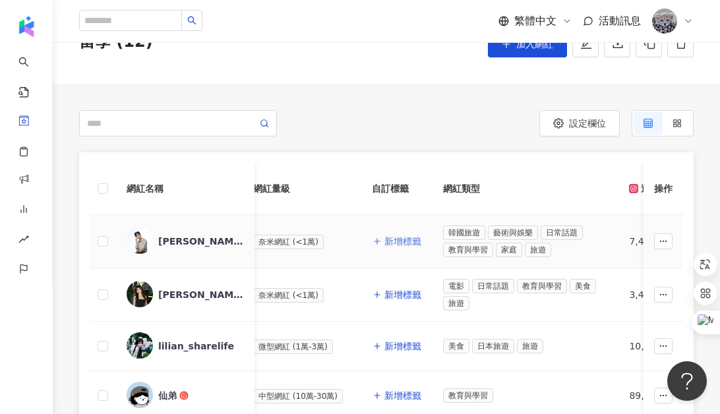
click at [399, 237] on span "新增標籤" at bounding box center [402, 241] width 37 height 11
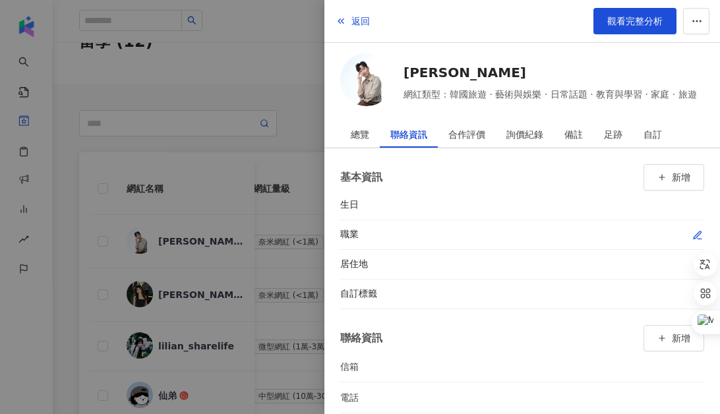
scroll to position [14, 0]
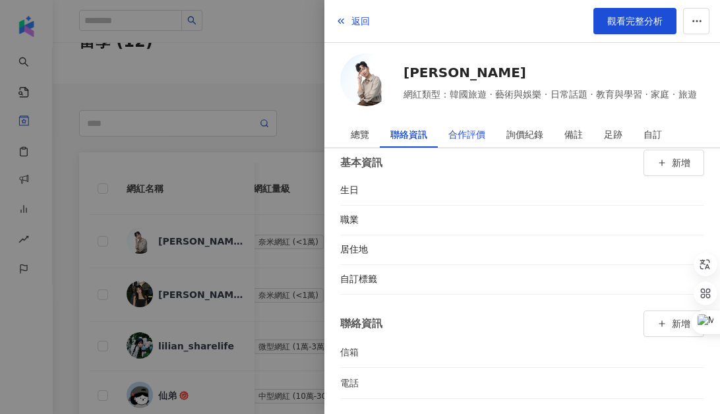
click at [468, 129] on div "合作評價" at bounding box center [466, 134] width 37 height 26
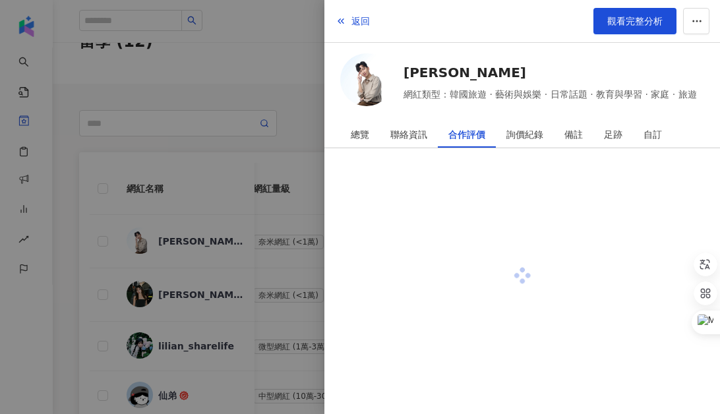
scroll to position [0, 0]
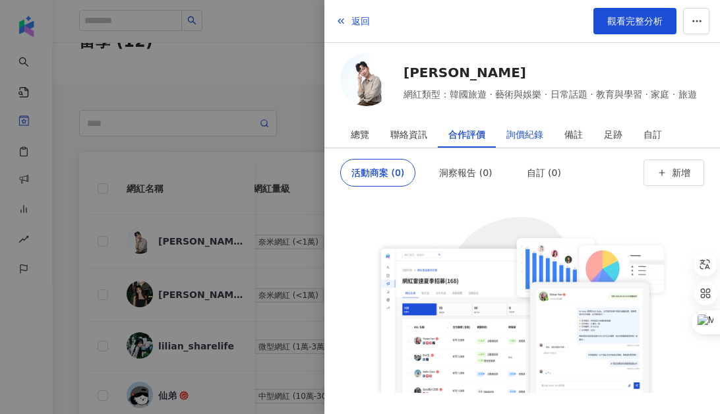
click at [525, 137] on div "詢價紀錄" at bounding box center [524, 134] width 37 height 26
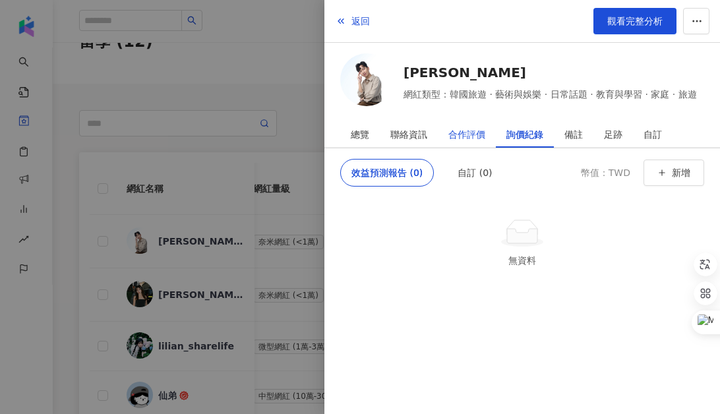
click at [459, 135] on div "合作評價" at bounding box center [466, 134] width 37 height 26
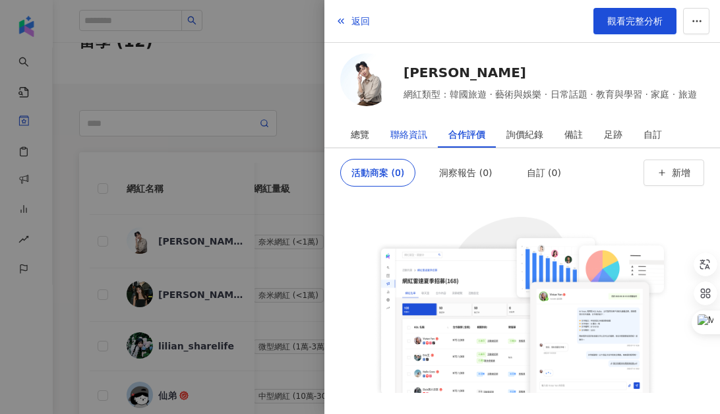
click at [405, 134] on div "聯絡資訊" at bounding box center [408, 134] width 37 height 26
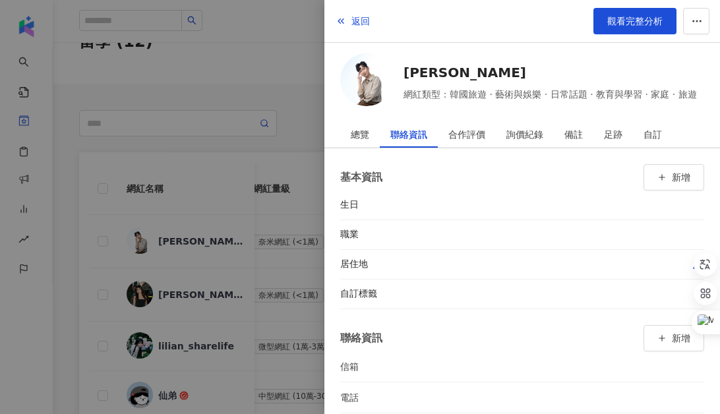
scroll to position [14, 0]
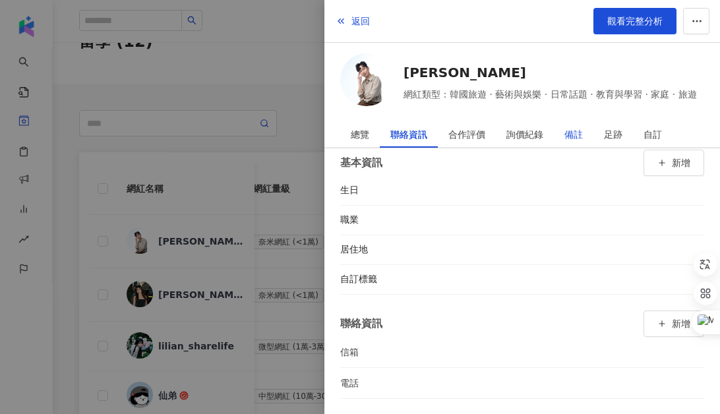
click at [571, 132] on div "備註" at bounding box center [573, 134] width 18 height 26
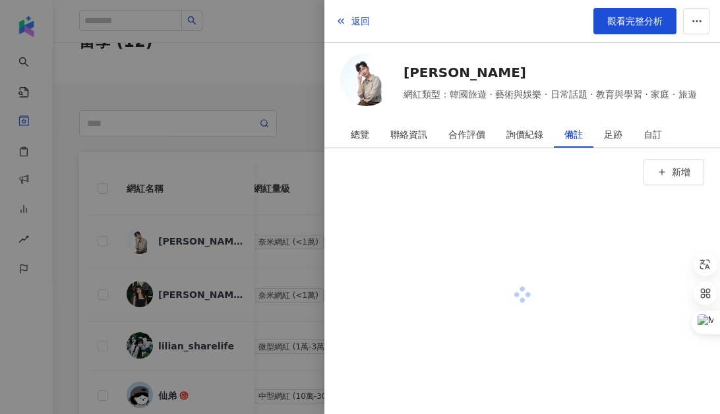
scroll to position [0, 0]
click at [302, 22] on div at bounding box center [360, 207] width 720 height 414
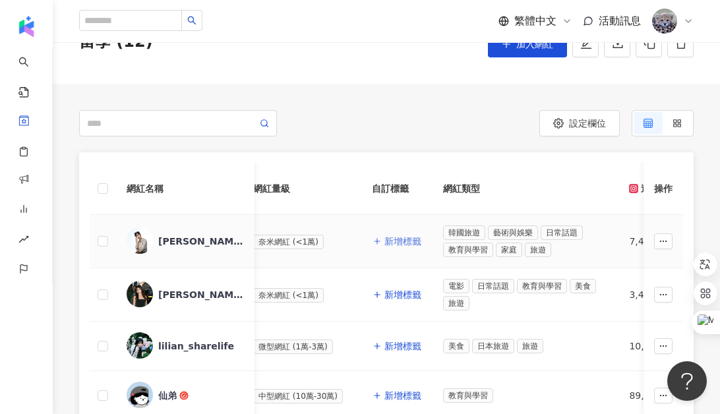
click at [403, 243] on span "新增標籤" at bounding box center [402, 241] width 37 height 11
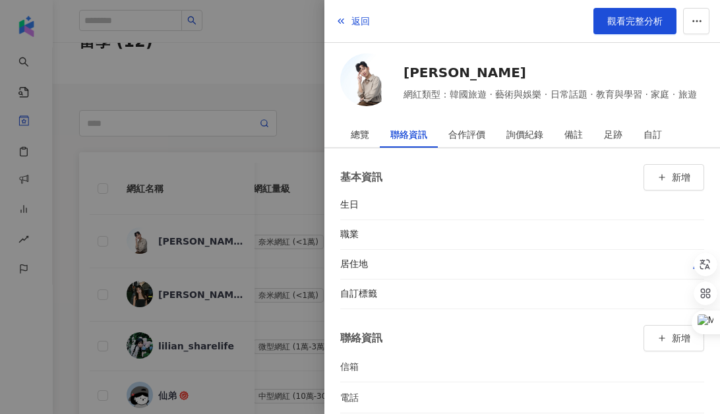
scroll to position [14, 0]
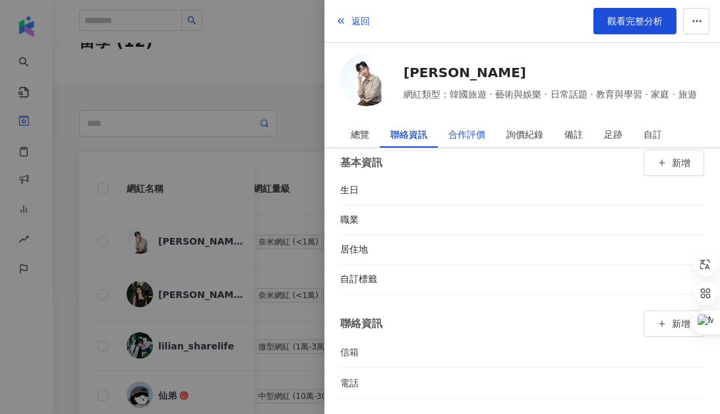
click at [469, 142] on div "合作評價" at bounding box center [466, 134] width 37 height 26
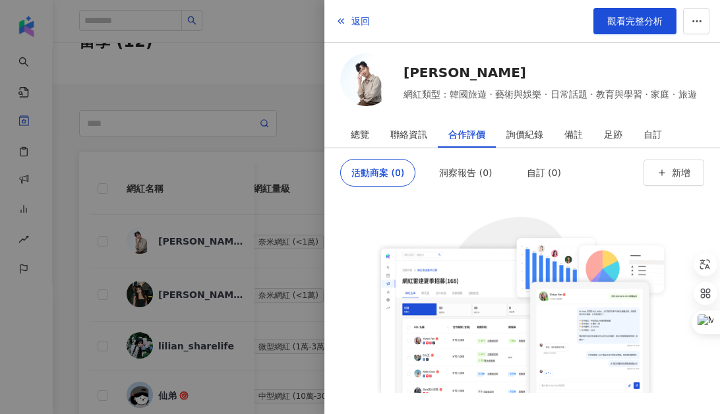
scroll to position [0, 0]
click at [424, 141] on div "聯絡資訊" at bounding box center [408, 134] width 37 height 26
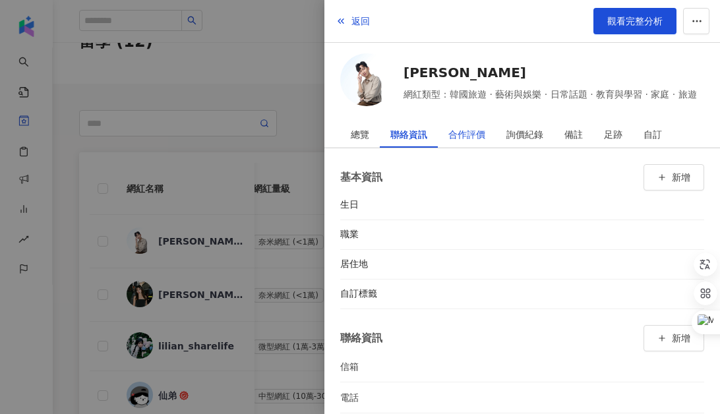
click at [469, 134] on div "合作評價" at bounding box center [466, 134] width 37 height 26
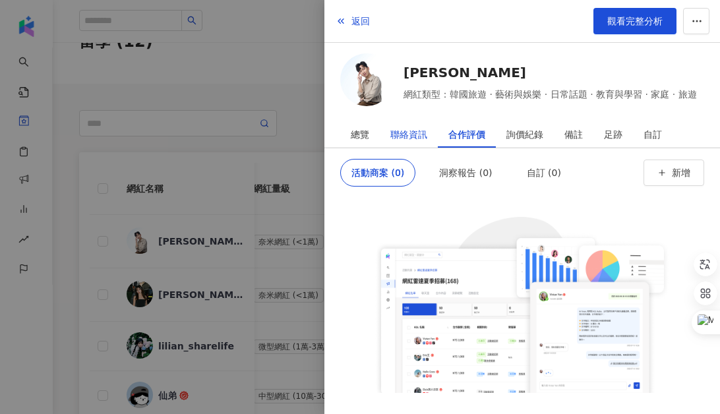
click at [418, 132] on div "聯絡資訊" at bounding box center [408, 134] width 37 height 26
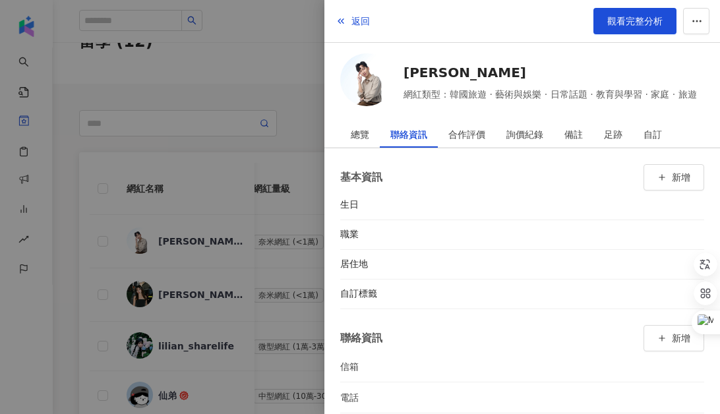
click at [200, 78] on div at bounding box center [360, 207] width 720 height 414
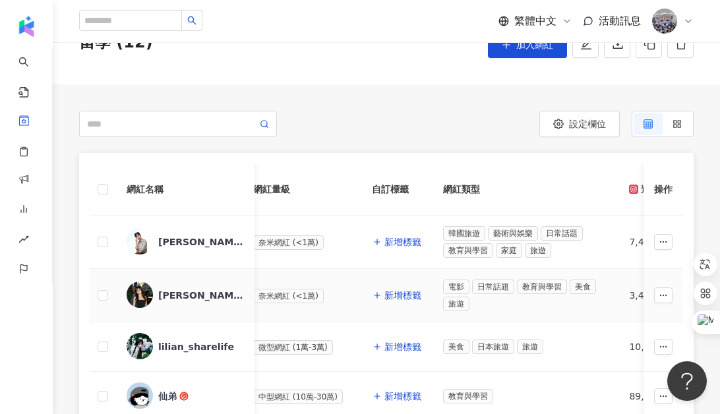
scroll to position [57, 0]
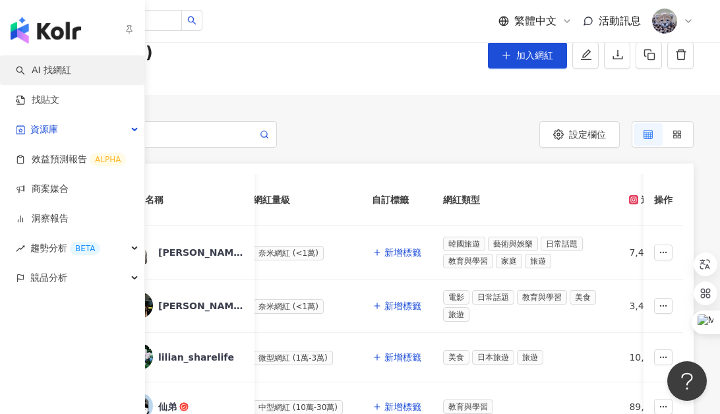
click at [63, 68] on link "AI 找網紅" at bounding box center [43, 70] width 55 height 13
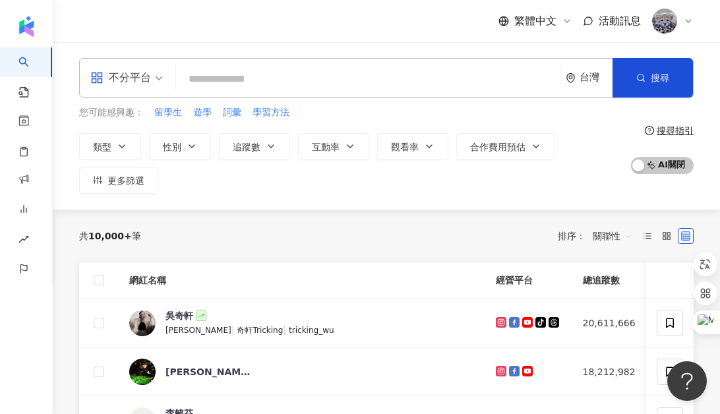
click at [257, 223] on div "共 10,000+ 筆 排序： 關聯性" at bounding box center [386, 236] width 614 height 53
click at [246, 80] on input "search" at bounding box center [367, 79] width 373 height 25
drag, startPoint x: 646, startPoint y: 239, endPoint x: 313, endPoint y: 32, distance: 392.1
click at [646, 239] on icon at bounding box center [647, 235] width 9 height 9
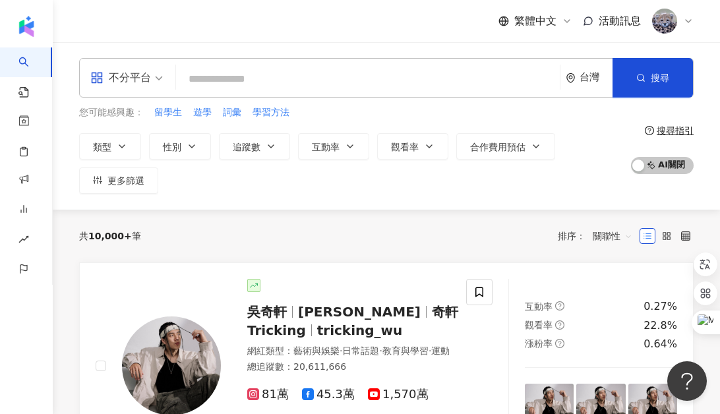
click at [220, 90] on input "search" at bounding box center [367, 79] width 373 height 25
click at [274, 77] on input "search" at bounding box center [367, 79] width 373 height 25
click at [544, 147] on button "合作費用預估" at bounding box center [505, 146] width 99 height 26
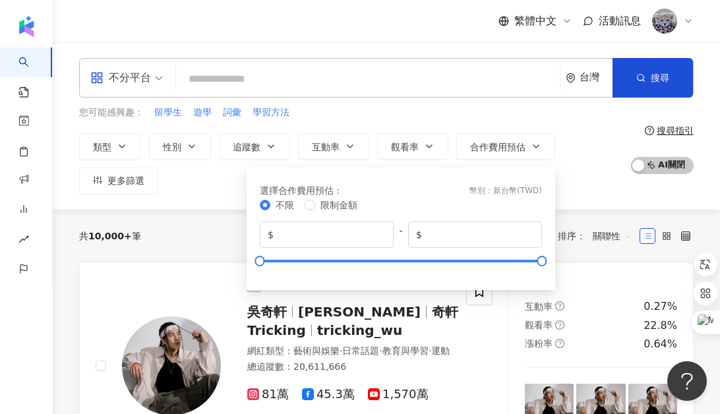
click at [171, 196] on div "不分平台 台灣 搜尋 您可能感興趣： 留學生 遊學 詞彙 學習方法 類型 性別 追蹤數 互動率 觀看率 合作費用預估 更多篩選 選擇合作費用預估 ： 幣別 ：…" at bounding box center [386, 125] width 667 height 167
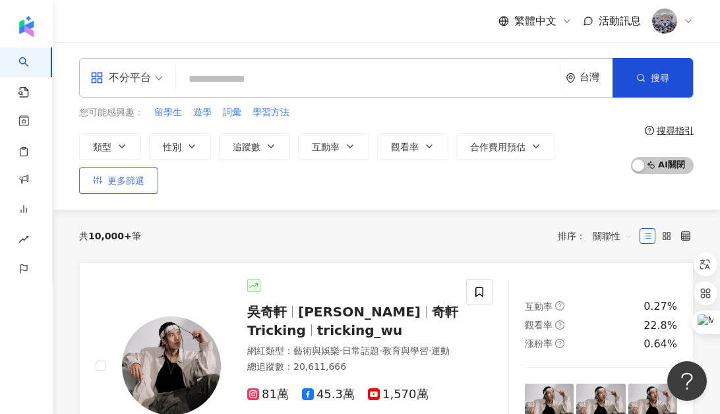
click at [135, 183] on span "更多篩選" at bounding box center [125, 180] width 37 height 11
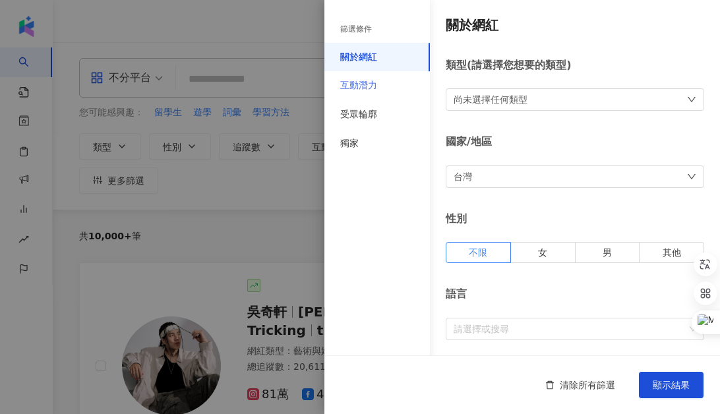
click at [386, 85] on div "互動潛力" at bounding box center [376, 85] width 105 height 29
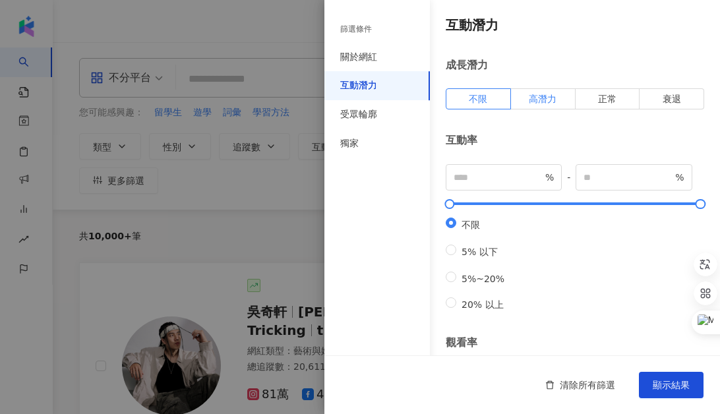
click at [530, 102] on span "高潛力" at bounding box center [543, 99] width 28 height 11
click at [362, 111] on div "受眾輪廓" at bounding box center [358, 114] width 37 height 13
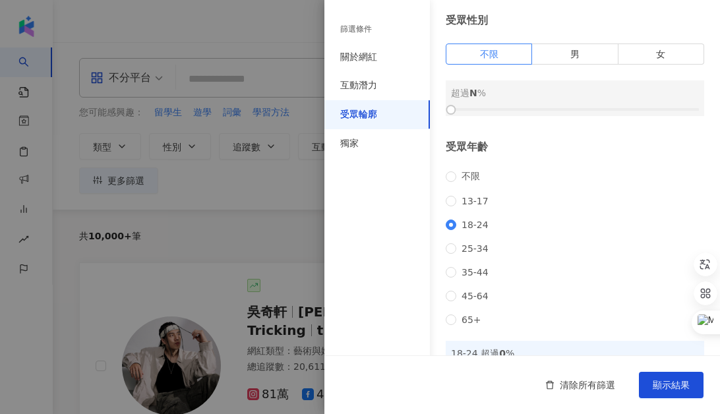
scroll to position [44, 0]
drag, startPoint x: 449, startPoint y: 113, endPoint x: 554, endPoint y: 111, distance: 104.1
click at [554, 111] on div at bounding box center [575, 110] width 248 height 8
click at [283, 235] on div at bounding box center [360, 207] width 720 height 414
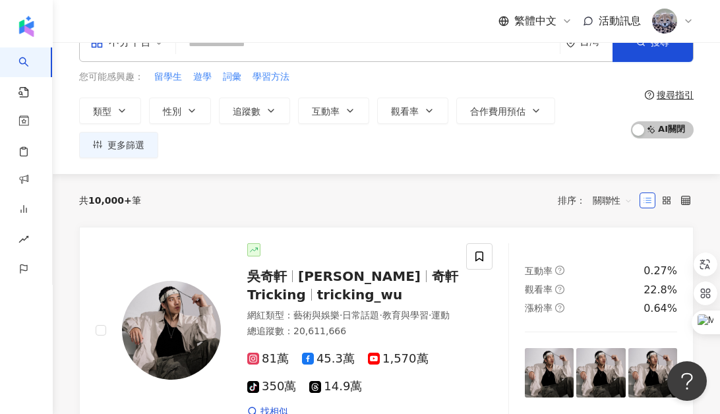
scroll to position [36, 0]
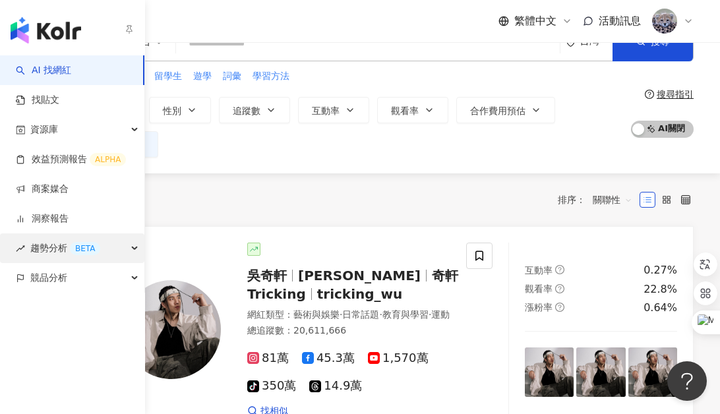
click at [96, 252] on div "BETA" at bounding box center [85, 248] width 30 height 13
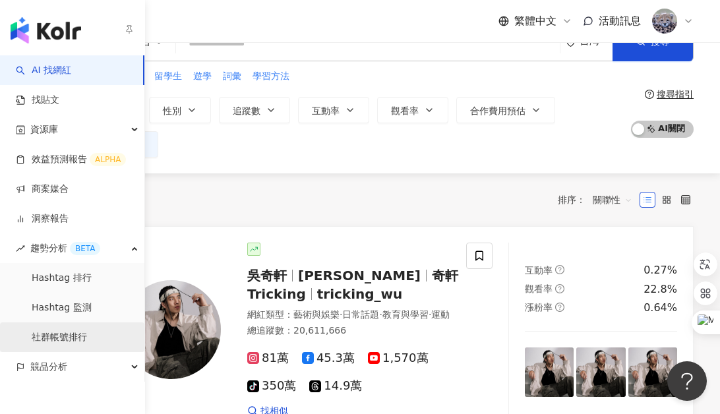
click at [81, 335] on link "社群帳號排行" at bounding box center [59, 337] width 55 height 13
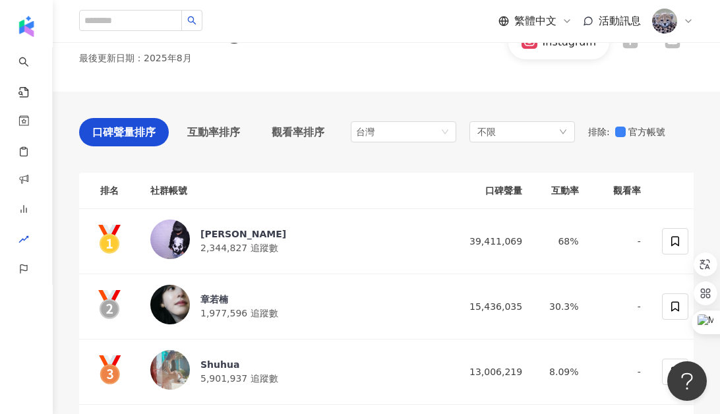
scroll to position [77, 0]
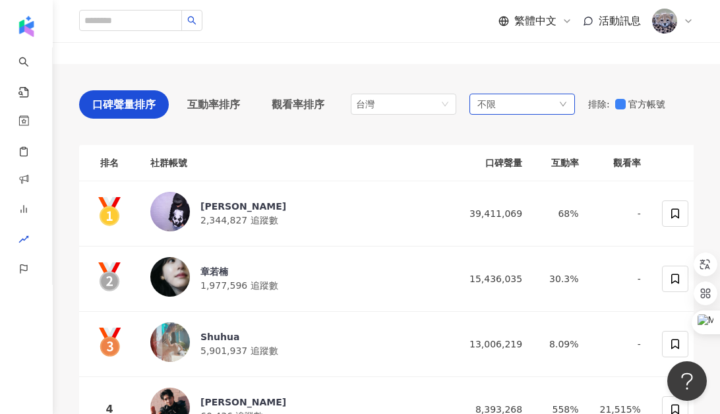
click at [498, 110] on div "不限" at bounding box center [521, 104] width 105 height 21
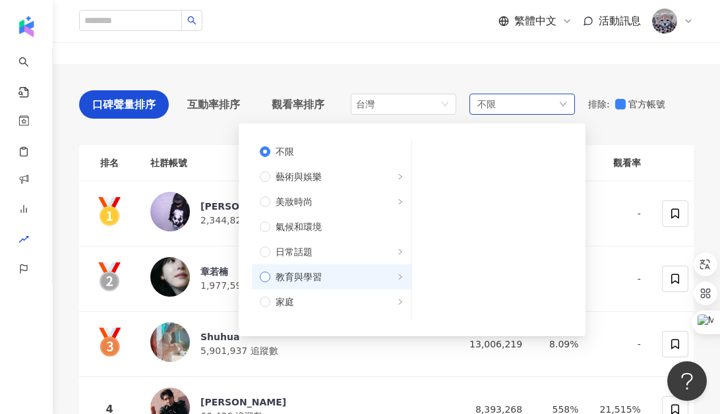
click at [330, 272] on span "教育與學習" at bounding box center [336, 277] width 133 height 14
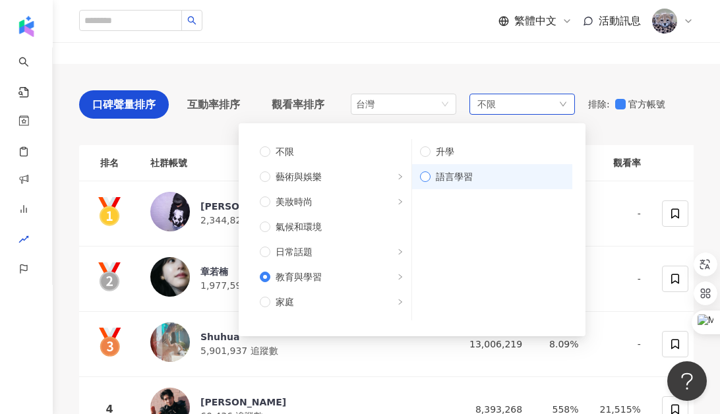
click at [467, 172] on span "語言學習" at bounding box center [497, 176] width 134 height 14
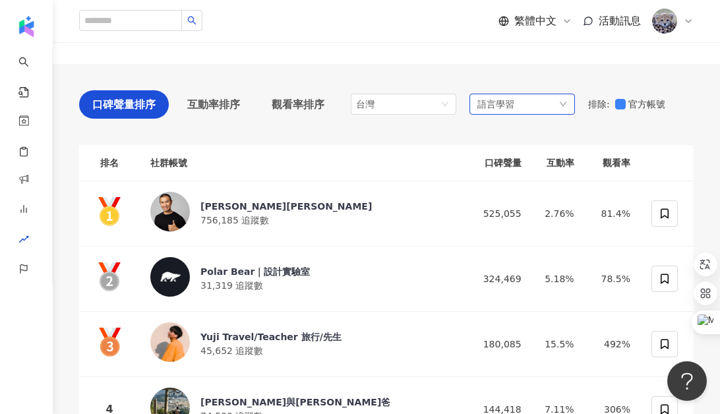
click at [518, 103] on div "語言學習" at bounding box center [521, 104] width 105 height 21
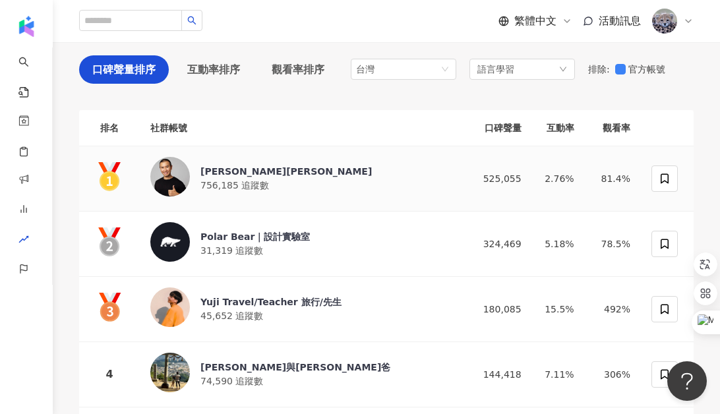
scroll to position [113, 0]
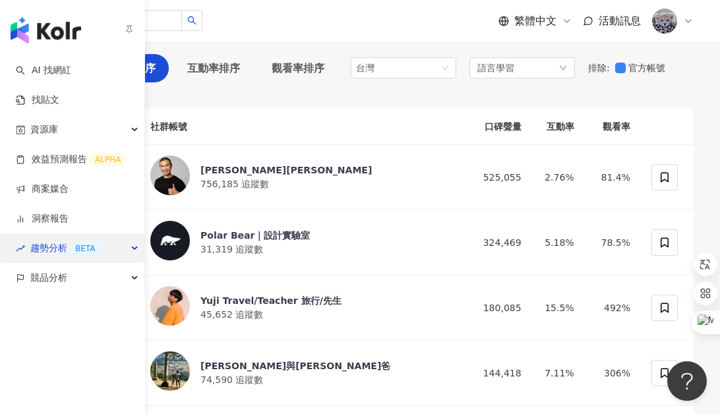
click at [72, 247] on div "BETA" at bounding box center [85, 248] width 30 height 13
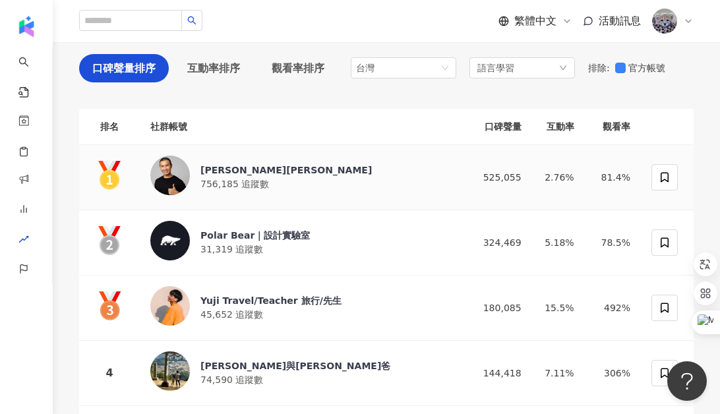
click at [215, 167] on div "Jonathan彭玉印" at bounding box center [285, 169] width 171 height 13
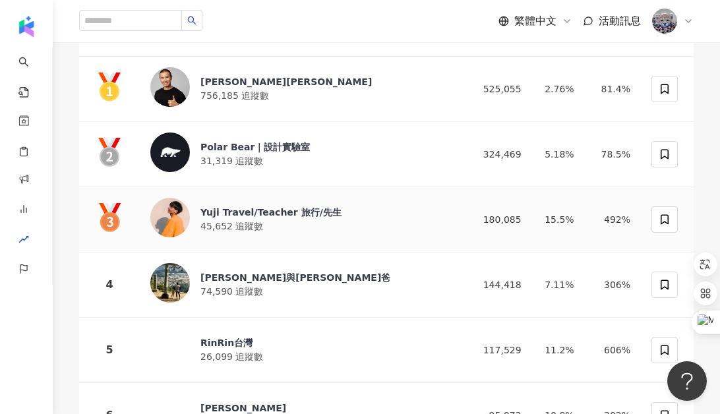
scroll to position [209, 0]
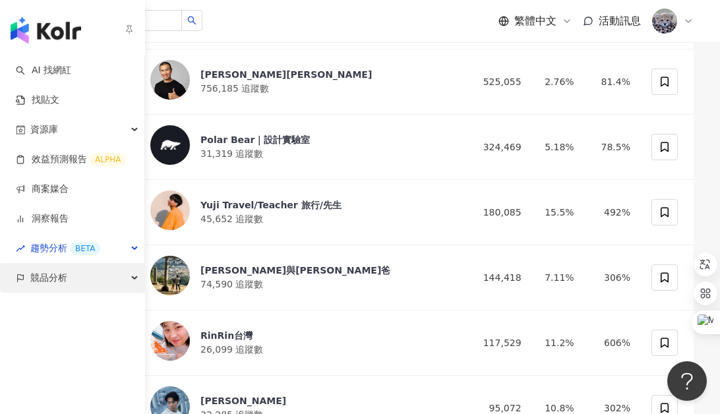
click at [74, 272] on div "競品分析" at bounding box center [72, 278] width 144 height 30
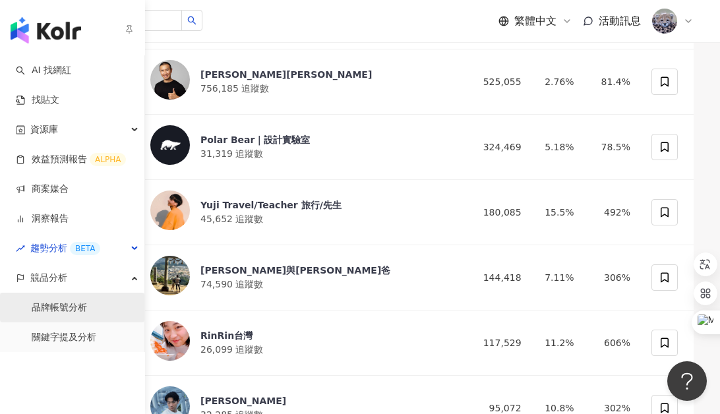
click at [74, 309] on link "品牌帳號分析" at bounding box center [59, 307] width 55 height 13
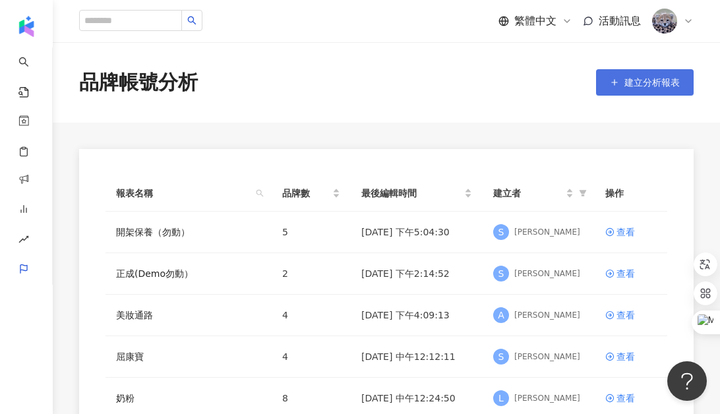
click at [614, 84] on icon "button" at bounding box center [614, 82] width 9 height 9
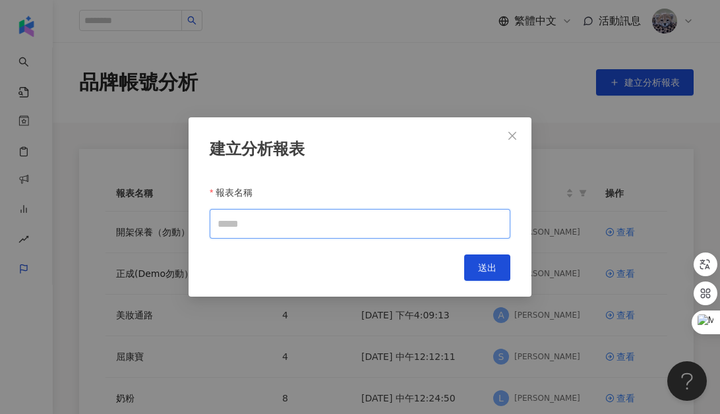
click at [248, 235] on input "報表名稱" at bounding box center [360, 224] width 300 height 30
type input "**"
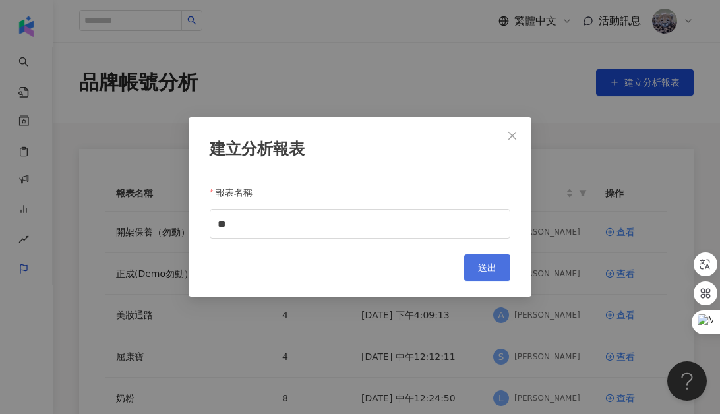
click at [476, 276] on button "送出" at bounding box center [487, 267] width 46 height 26
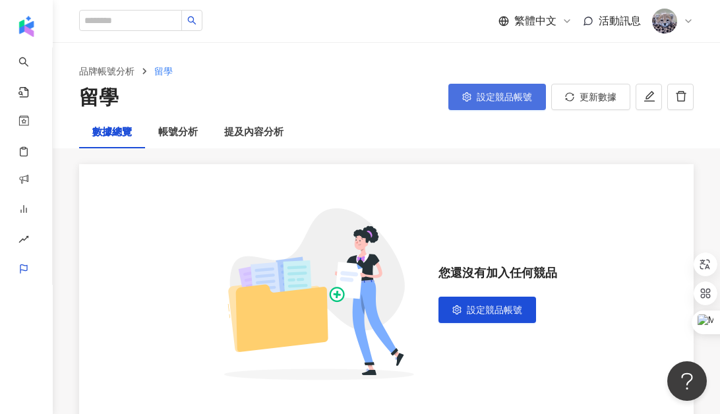
click at [517, 95] on span "設定競品帳號" at bounding box center [503, 97] width 55 height 11
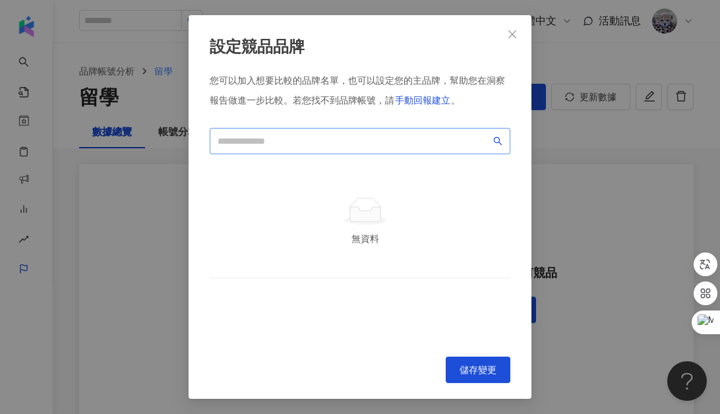
click at [384, 130] on span at bounding box center [360, 141] width 300 height 26
click at [385, 139] on input "search" at bounding box center [353, 141] width 273 height 14
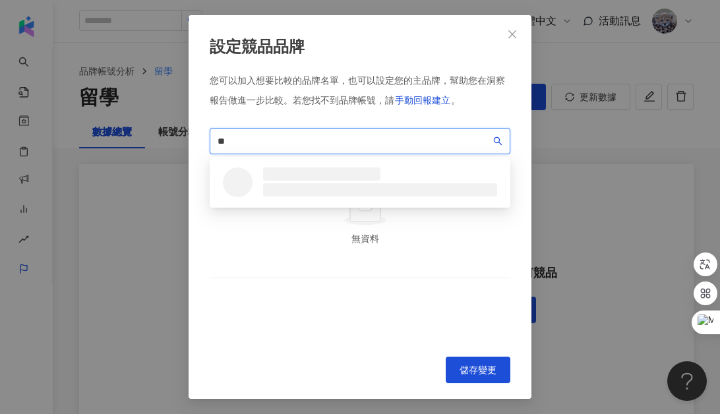
type input "*"
type input "***"
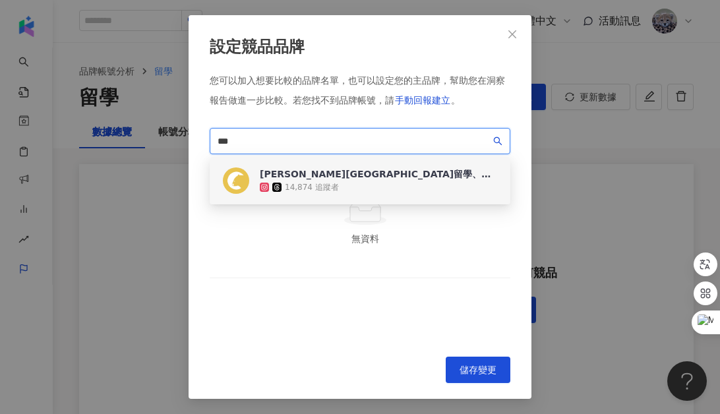
click at [381, 183] on div "14,874 追蹤者" at bounding box center [378, 187] width 237 height 13
drag, startPoint x: 343, startPoint y: 145, endPoint x: 213, endPoint y: 129, distance: 131.5
click at [213, 129] on span "***" at bounding box center [360, 141] width 300 height 26
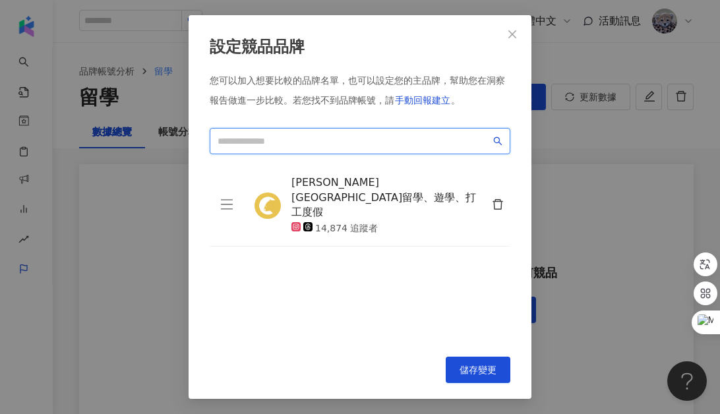
click at [275, 147] on input "search" at bounding box center [353, 141] width 273 height 14
paste input "*****"
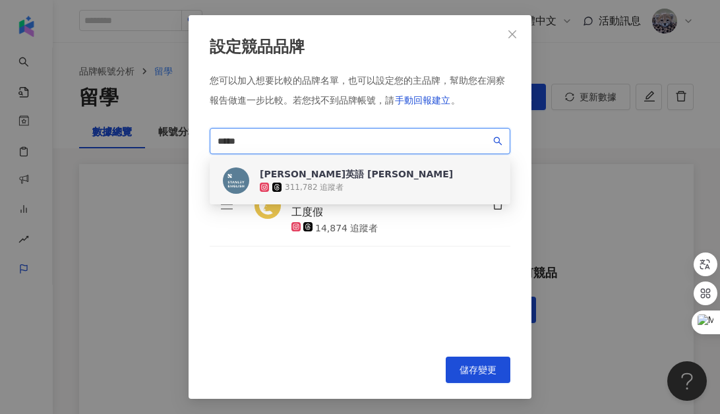
click at [331, 183] on div "311,782 追蹤者" at bounding box center [314, 187] width 59 height 11
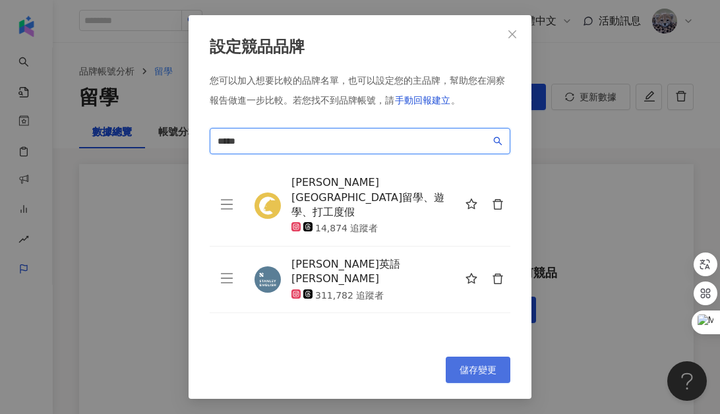
type input "*****"
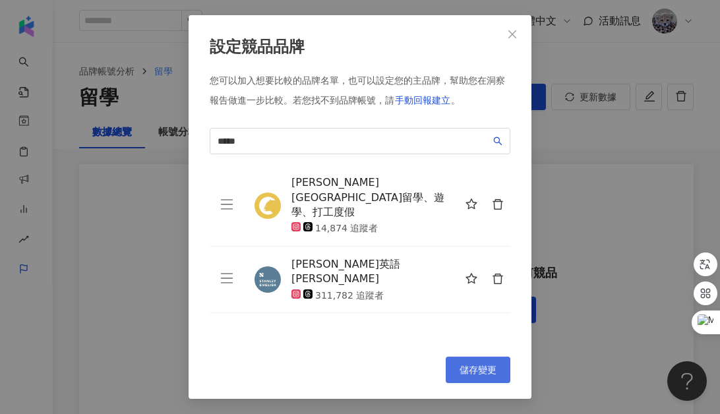
click at [474, 372] on span "儲存變更" at bounding box center [477, 369] width 37 height 11
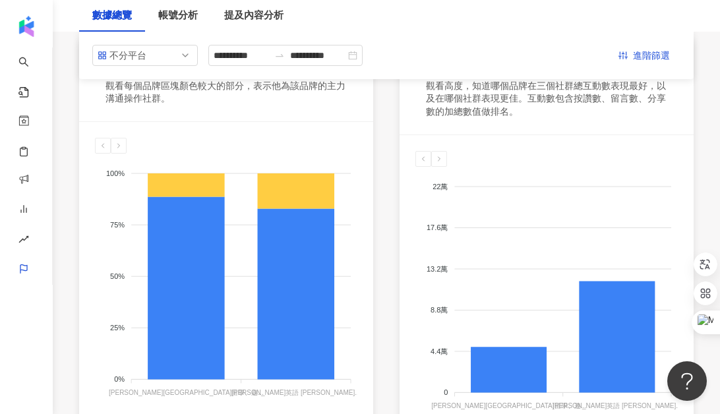
scroll to position [149, 0]
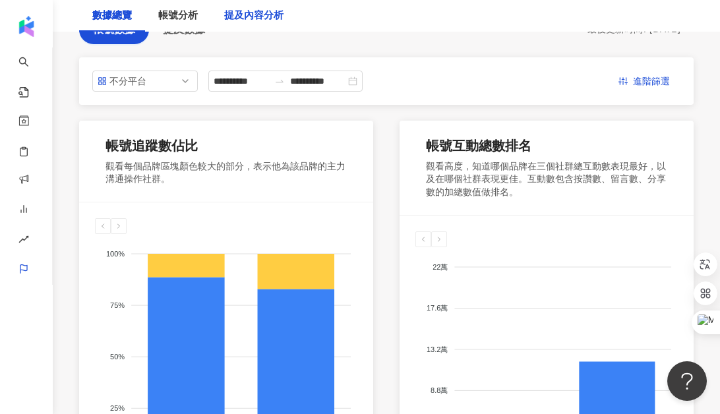
click at [247, 20] on div "提及內容分析" at bounding box center [253, 16] width 59 height 16
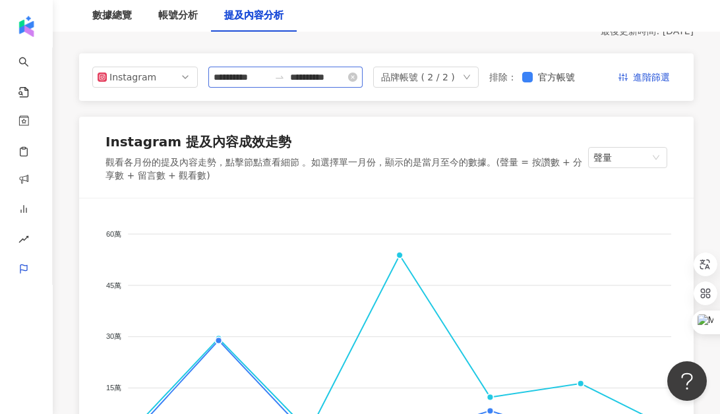
scroll to position [58, 0]
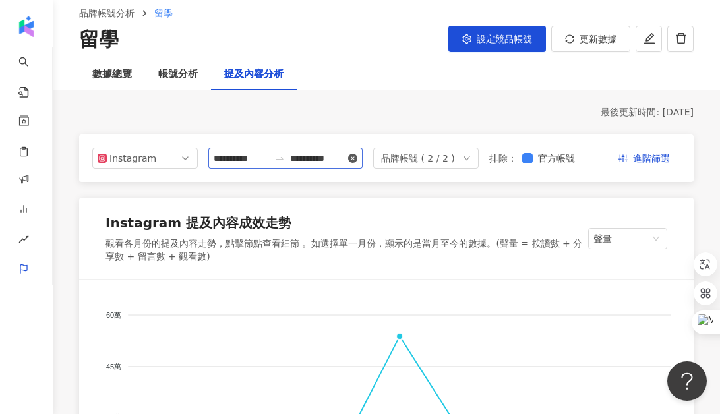
click at [357, 157] on icon "close-circle" at bounding box center [352, 158] width 9 height 9
click at [262, 157] on input at bounding box center [241, 158] width 55 height 14
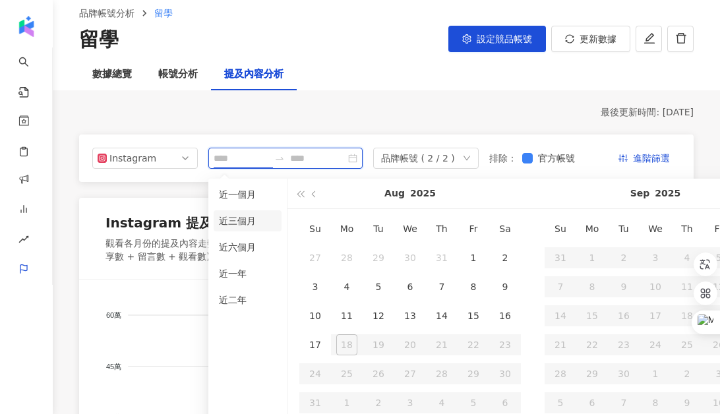
type input "**********"
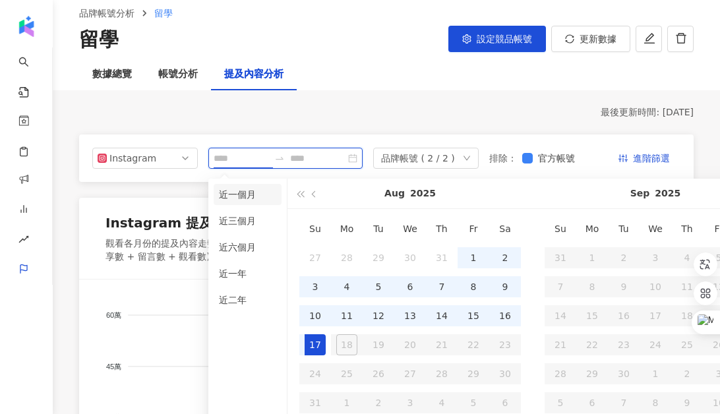
type input "**********"
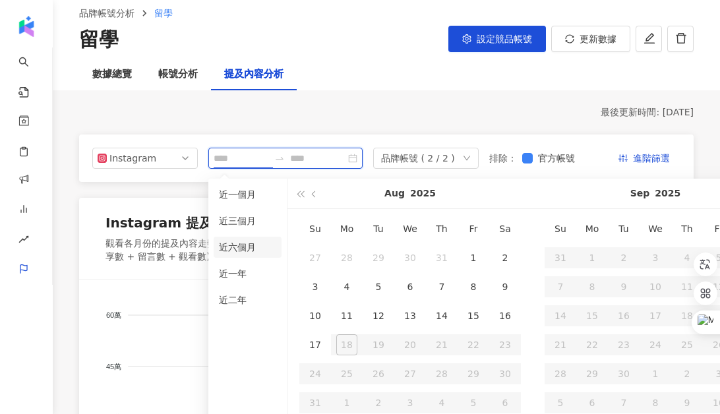
type input "**********"
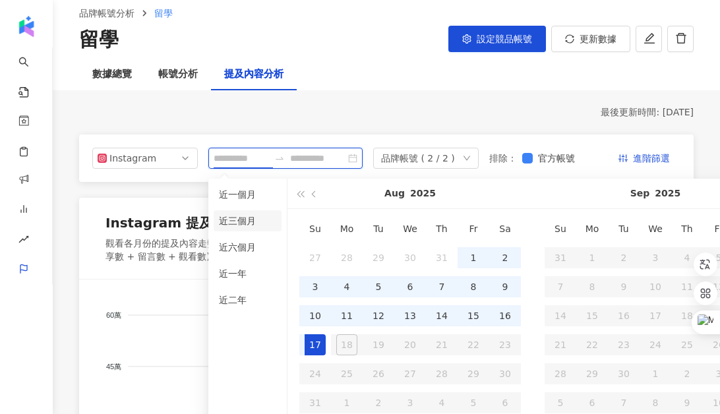
type input "**********"
click at [246, 242] on li "近六個月" at bounding box center [248, 247] width 68 height 21
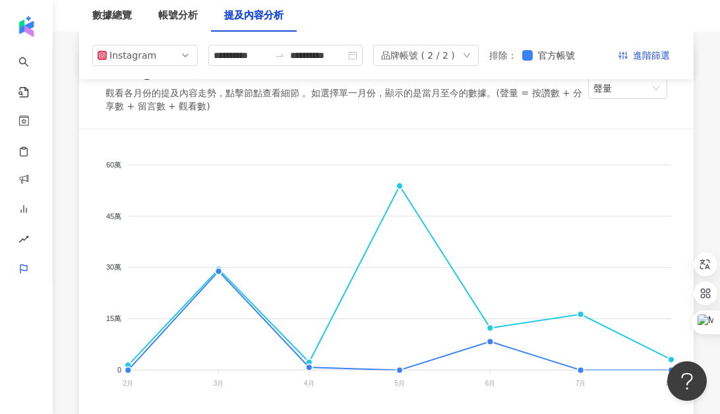
scroll to position [207, 0]
click at [617, 94] on span "聲量" at bounding box center [627, 90] width 69 height 20
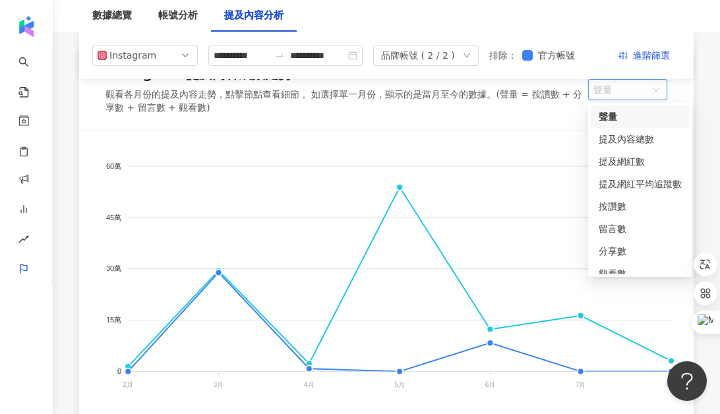
click at [623, 115] on div "聲量" at bounding box center [639, 116] width 83 height 14
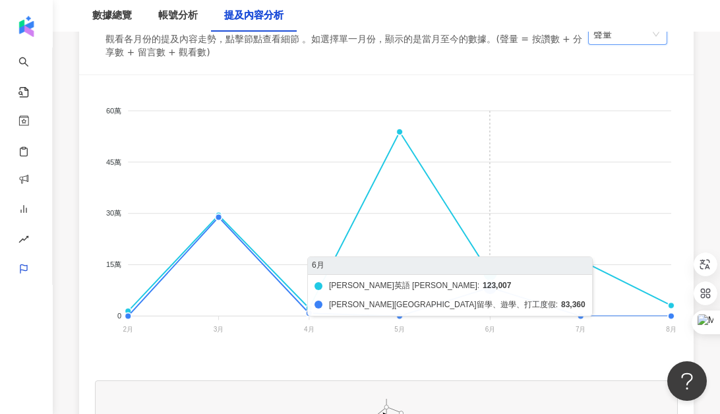
scroll to position [270, 0]
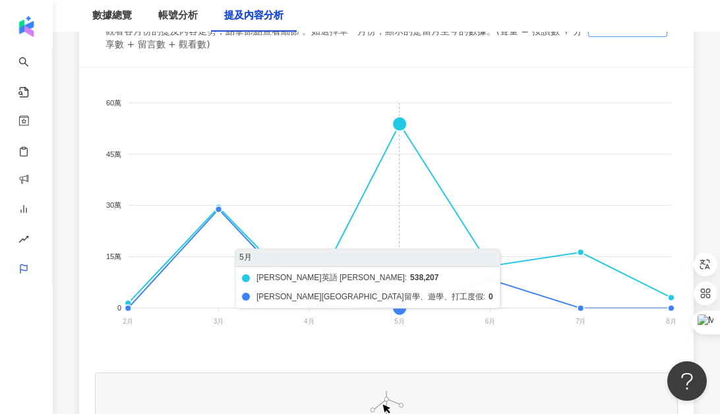
click at [398, 126] on foreignobject "史丹利英語 Stanley English 艾爾斯澳洲留學、遊學、打工度假" at bounding box center [386, 215] width 583 height 264
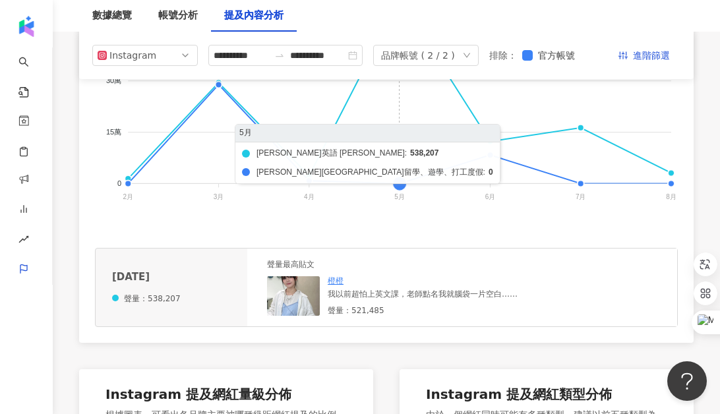
scroll to position [405, 0]
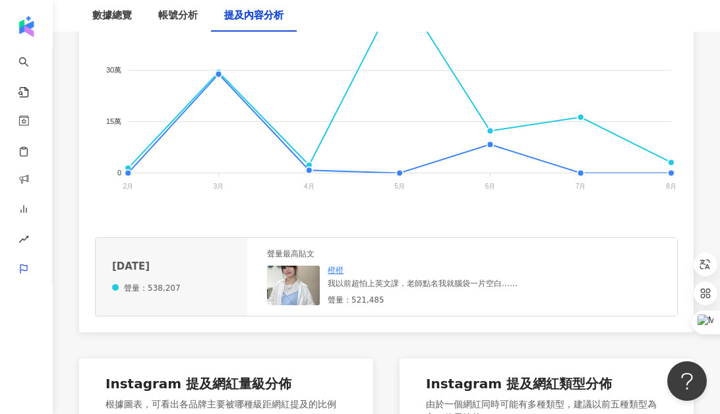
click at [295, 283] on img at bounding box center [293, 286] width 53 height 40
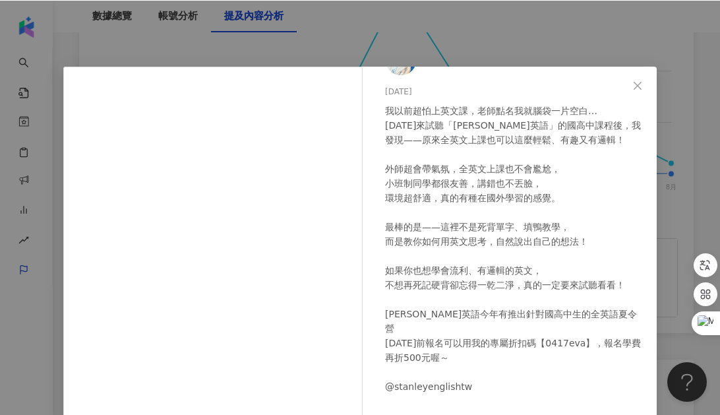
scroll to position [49, 0]
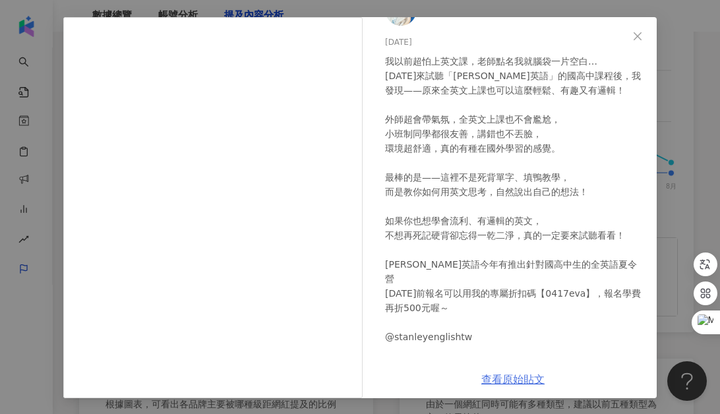
click at [516, 382] on link "查看原始貼文" at bounding box center [512, 379] width 63 height 13
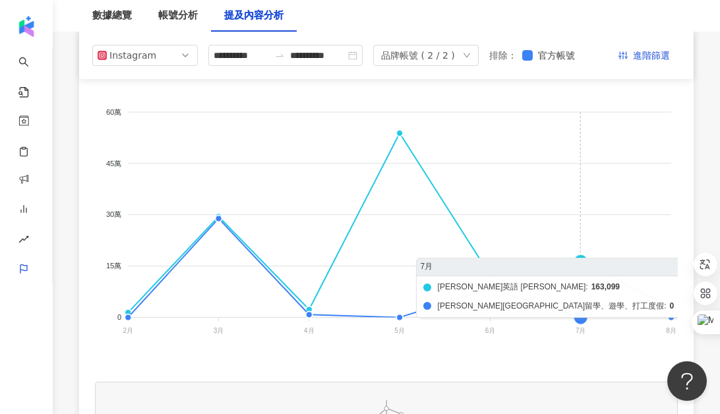
scroll to position [259, 0]
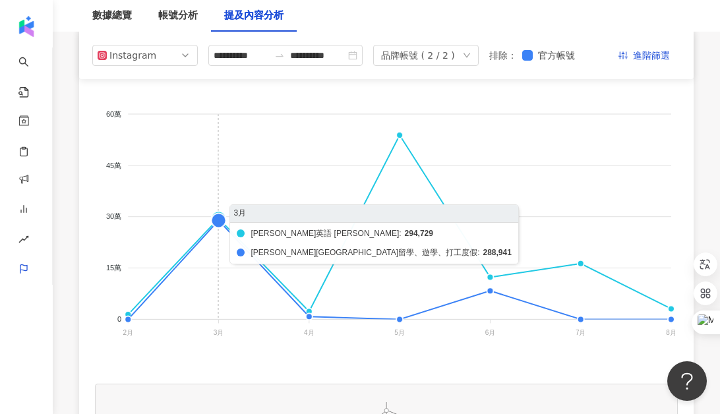
click at [218, 217] on foreignobject "史丹利英語 Stanley English 艾爾斯澳洲留學、遊學、打工度假" at bounding box center [386, 226] width 583 height 264
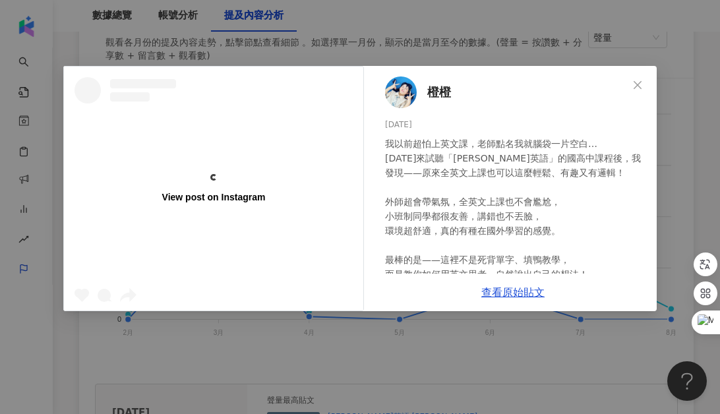
scroll to position [289, 0]
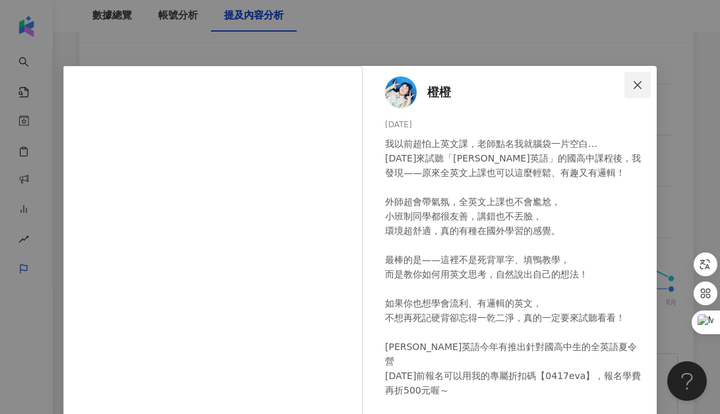
click at [645, 80] on span "Close" at bounding box center [637, 85] width 26 height 11
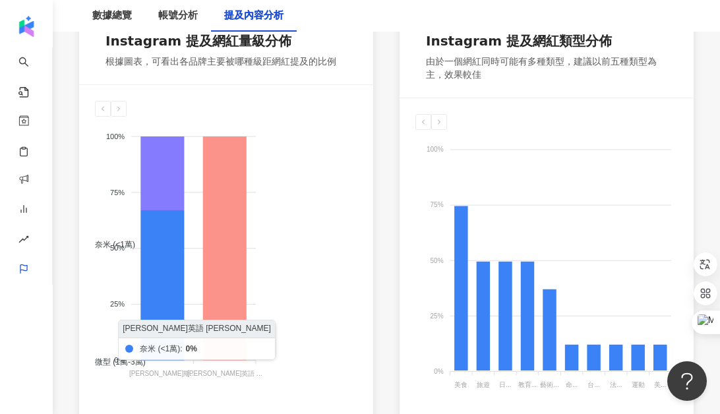
scroll to position [749, 0]
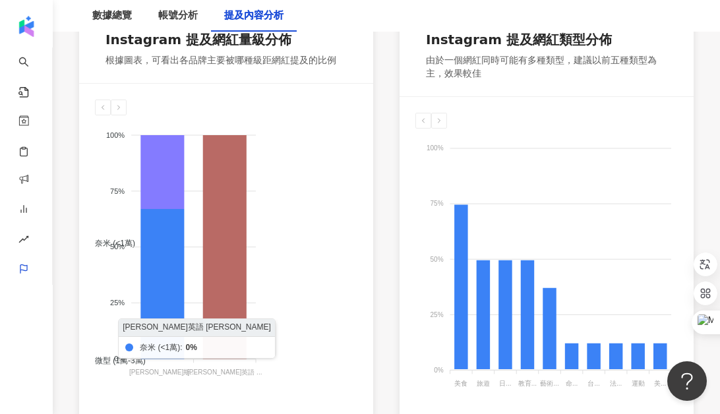
click at [226, 298] on icon at bounding box center [224, 246] width 43 height 223
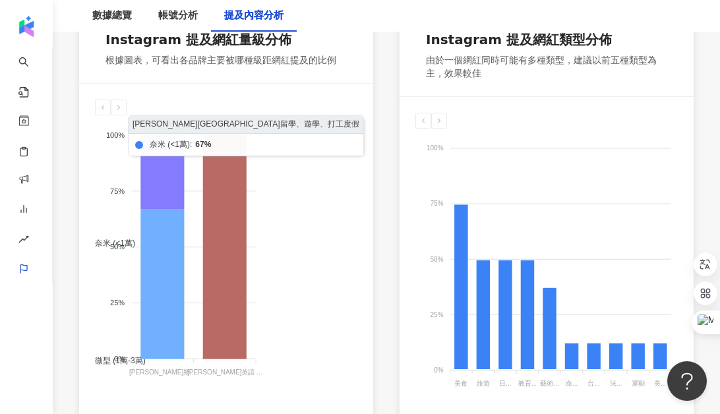
click at [177, 299] on icon at bounding box center [161, 284] width 43 height 150
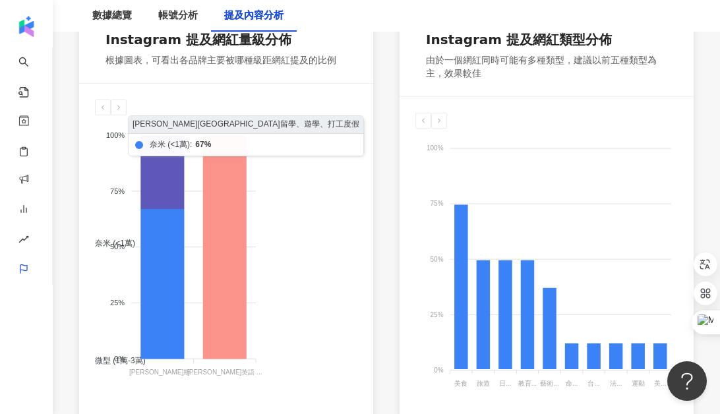
click at [171, 179] on icon at bounding box center [161, 172] width 43 height 74
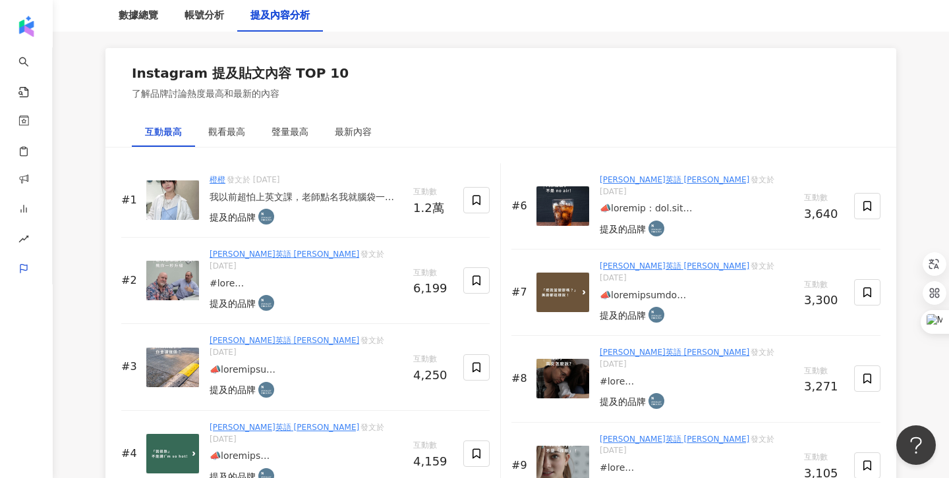
scroll to position [1989, 0]
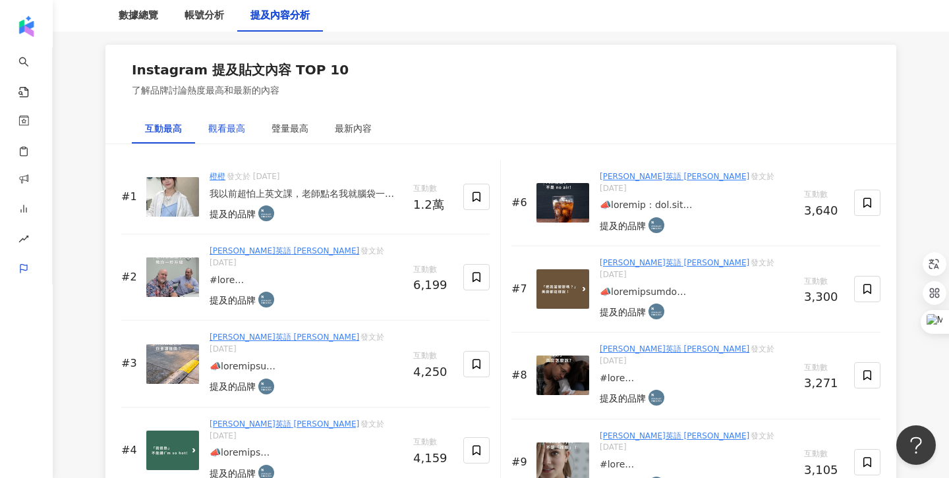
click at [227, 135] on div "觀看最高" at bounding box center [226, 128] width 37 height 14
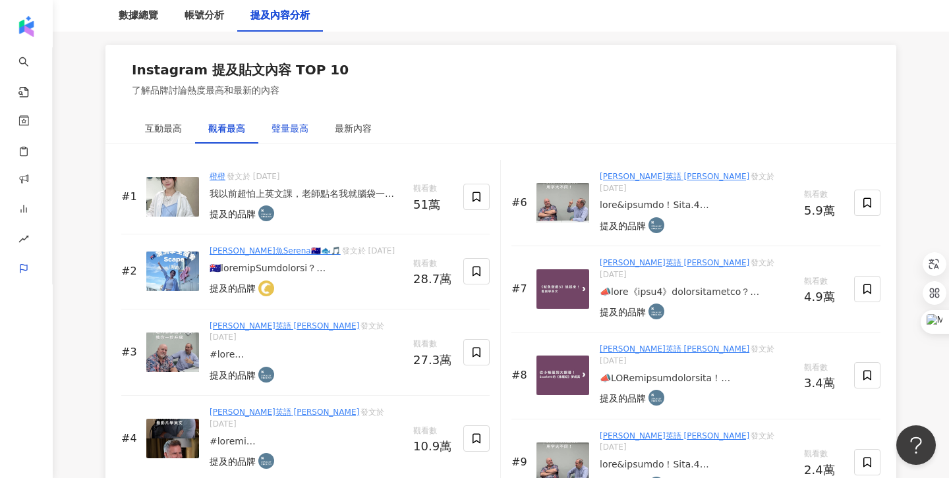
click at [293, 130] on div "聲量最高" at bounding box center [290, 128] width 37 height 14
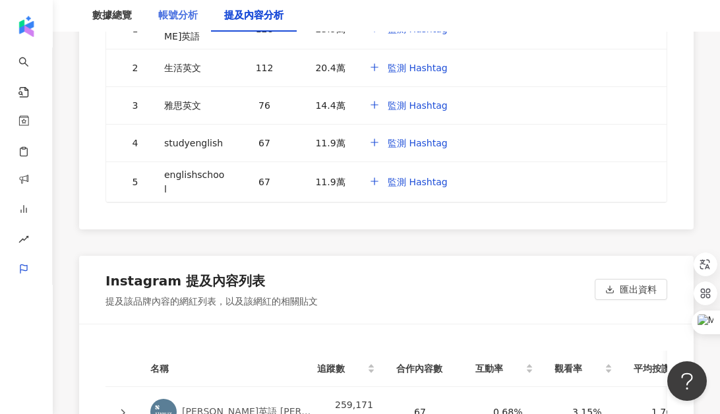
scroll to position [3408, 0]
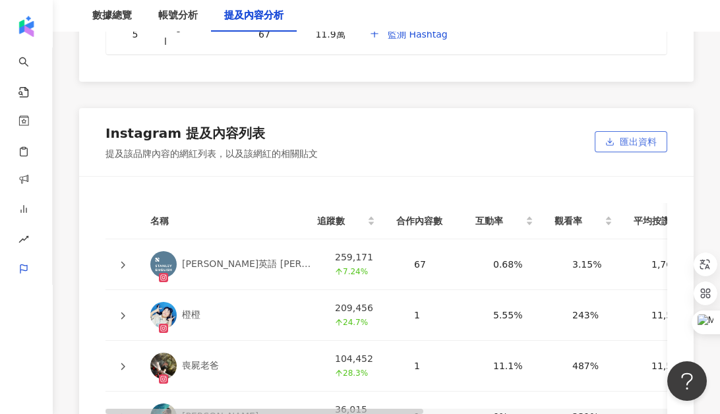
click at [619, 132] on span "匯出資料" at bounding box center [637, 142] width 37 height 21
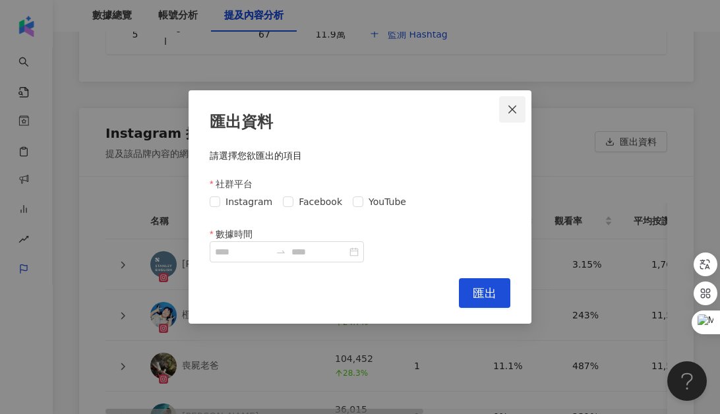
click at [515, 107] on icon "close" at bounding box center [512, 109] width 11 height 11
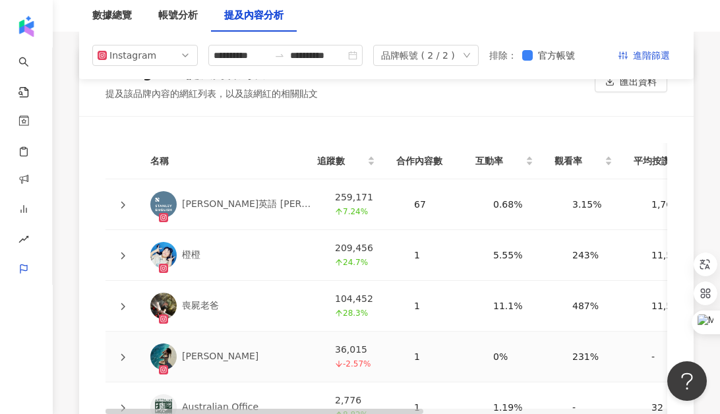
scroll to position [3470, 0]
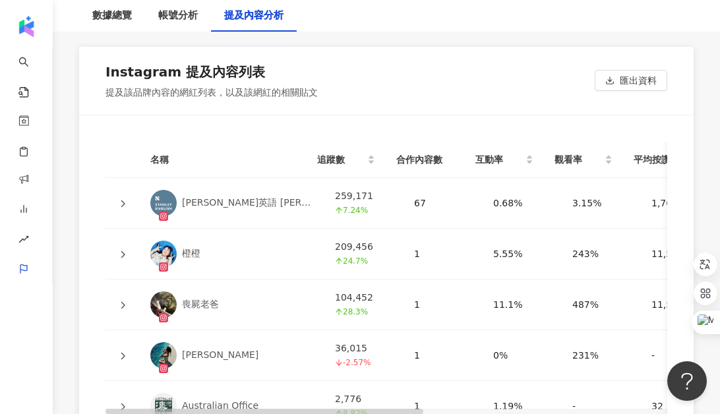
click at [125, 200] on icon at bounding box center [123, 204] width 8 height 8
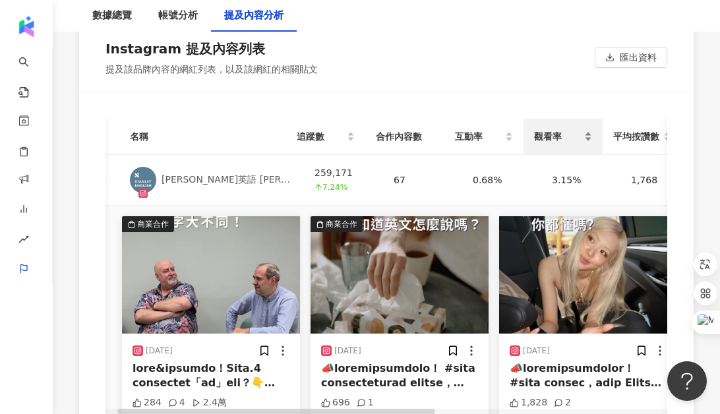
scroll to position [0, 22]
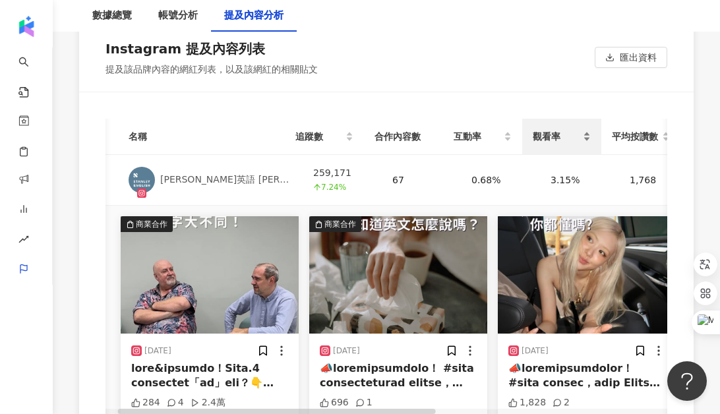
click at [555, 129] on span "觀看率" at bounding box center [555, 136] width 47 height 14
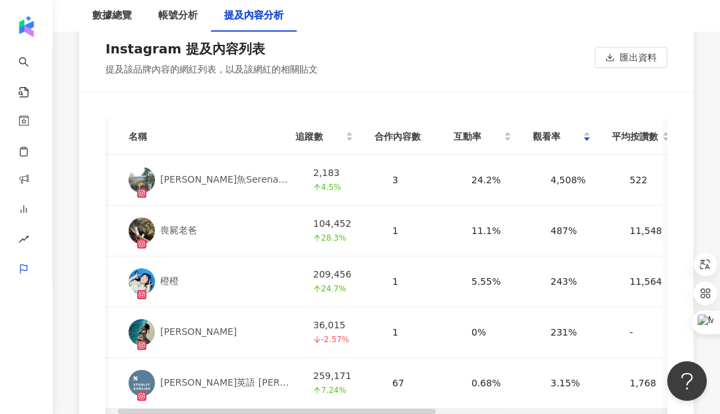
click at [198, 173] on div "張芷魚Serena🇦🇺🐟🎵" at bounding box center [226, 179] width 132 height 13
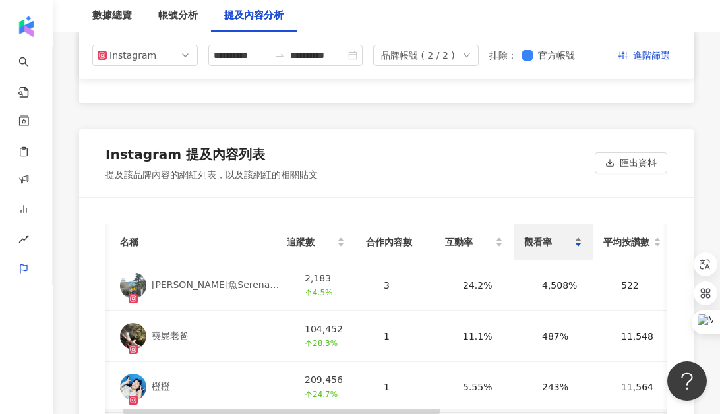
scroll to position [3385, 0]
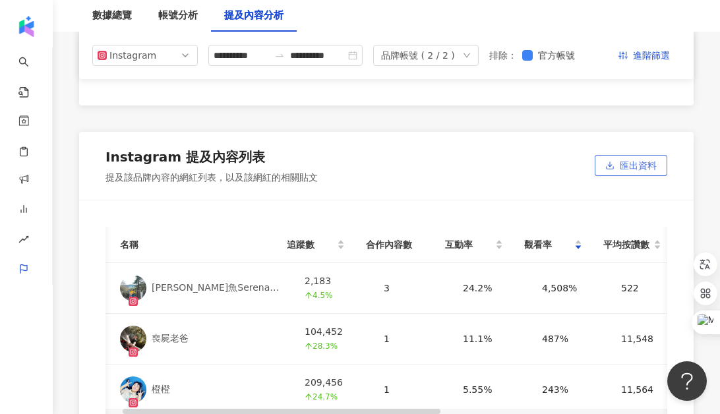
click at [616, 155] on button "匯出資料" at bounding box center [630, 165] width 72 height 21
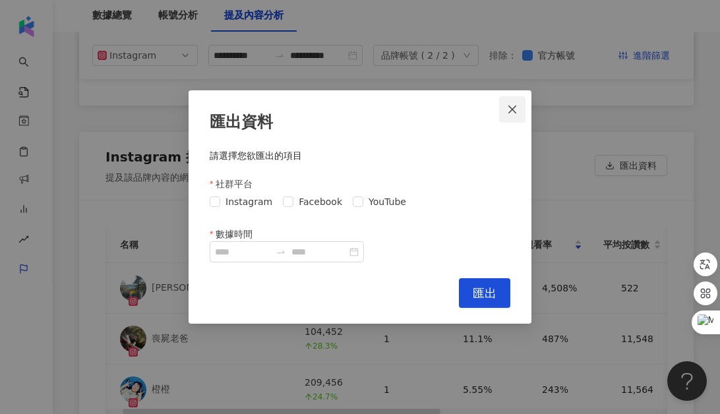
click at [515, 108] on icon "close" at bounding box center [512, 109] width 11 height 11
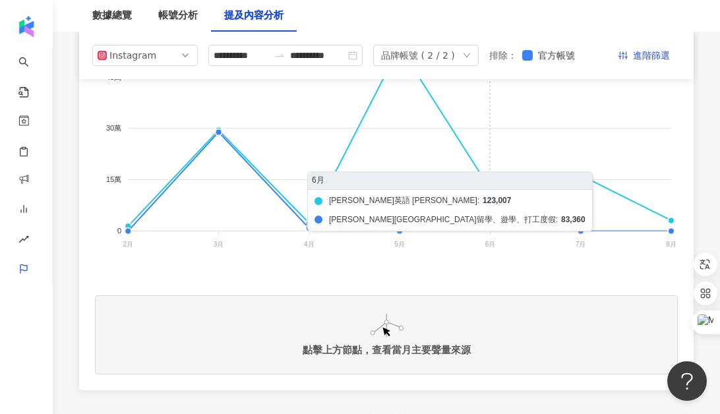
scroll to position [0, 0]
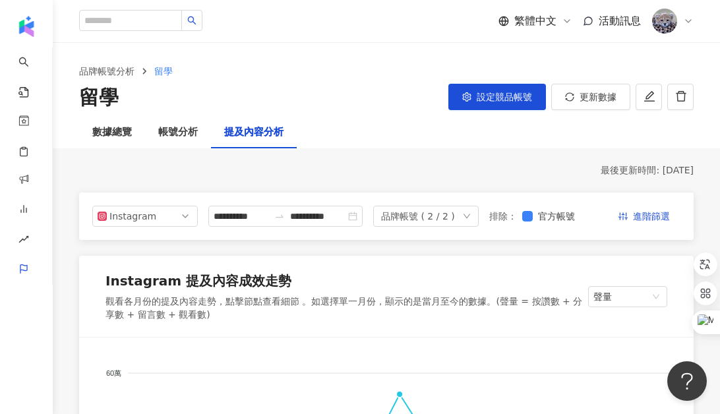
click at [485, 96] on span "設定競品帳號" at bounding box center [503, 97] width 55 height 11
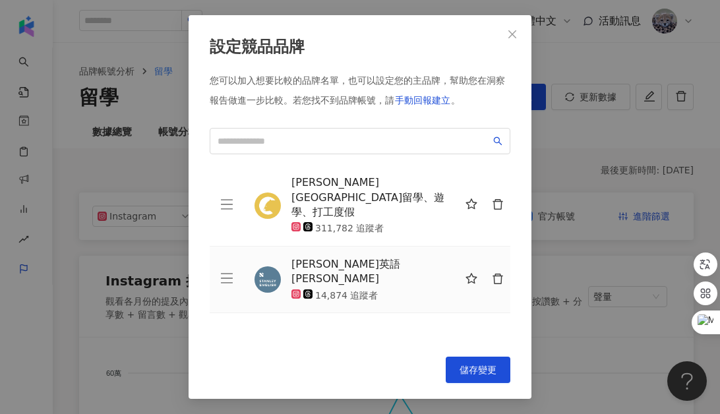
scroll to position [0, 30]
click at [353, 151] on span at bounding box center [360, 141] width 300 height 26
click at [515, 30] on icon "close" at bounding box center [512, 34] width 8 height 8
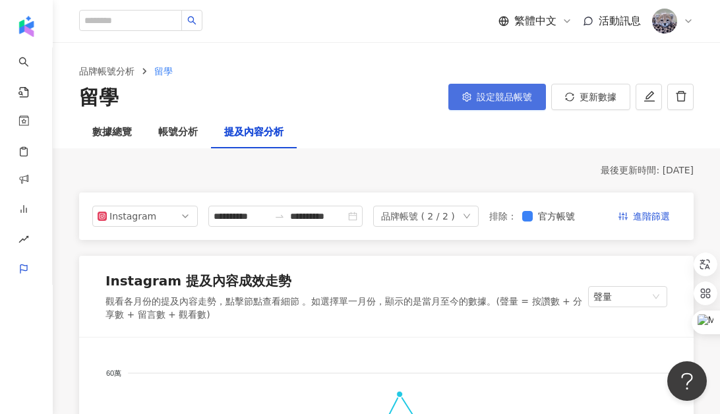
click at [481, 97] on span "設定競品帳號" at bounding box center [503, 97] width 55 height 11
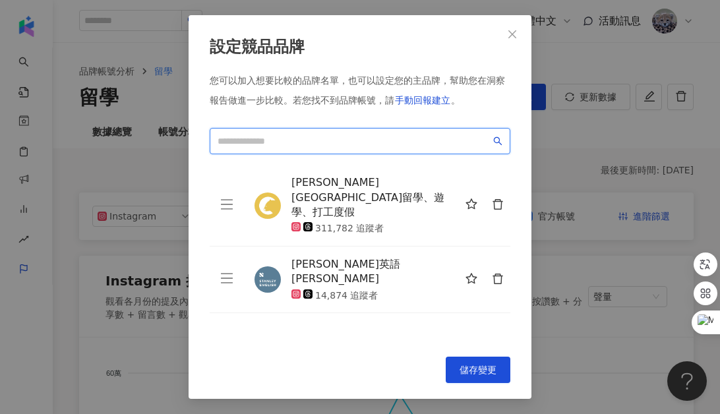
click at [287, 144] on input "search" at bounding box center [353, 141] width 273 height 14
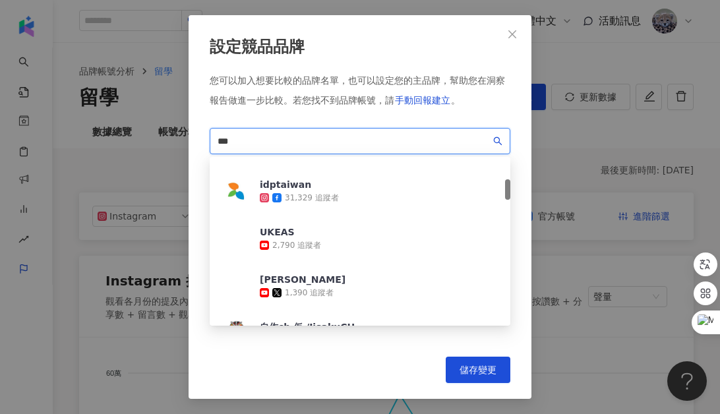
scroll to position [188, 0]
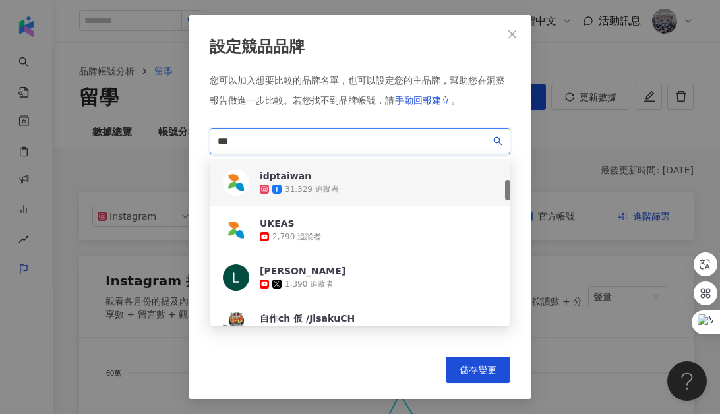
click at [300, 183] on div "31,329 追蹤者" at bounding box center [299, 189] width 79 height 13
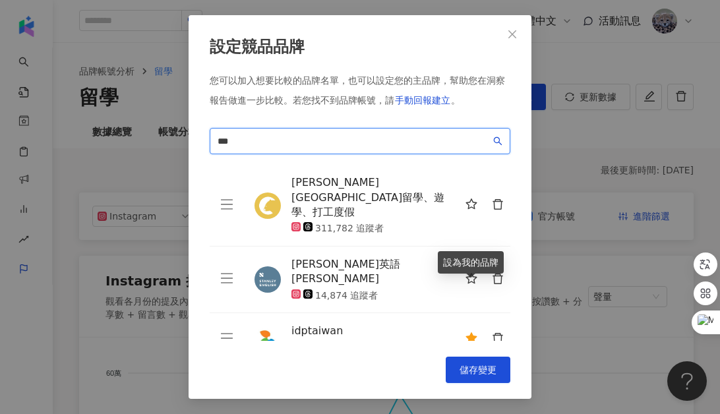
type input "***"
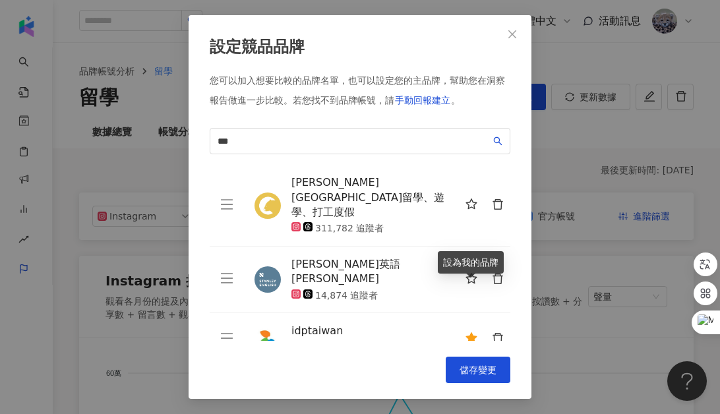
click at [471, 332] on icon "star" at bounding box center [471, 338] width 12 height 12
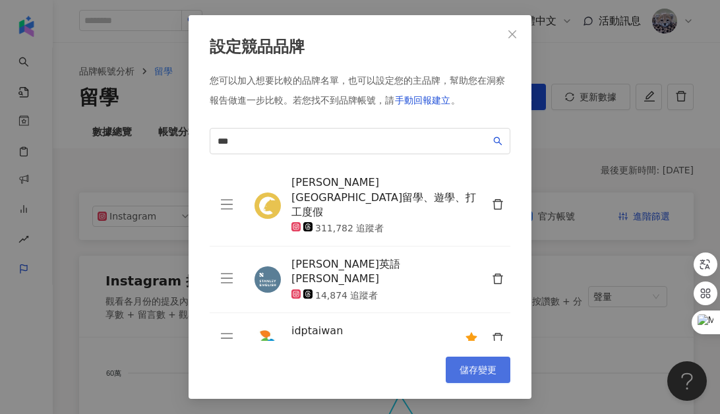
click at [475, 368] on span "儲存變更" at bounding box center [477, 369] width 37 height 11
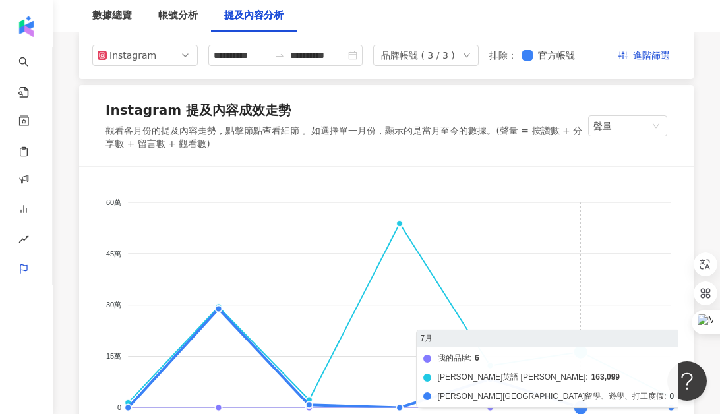
scroll to position [121, 0]
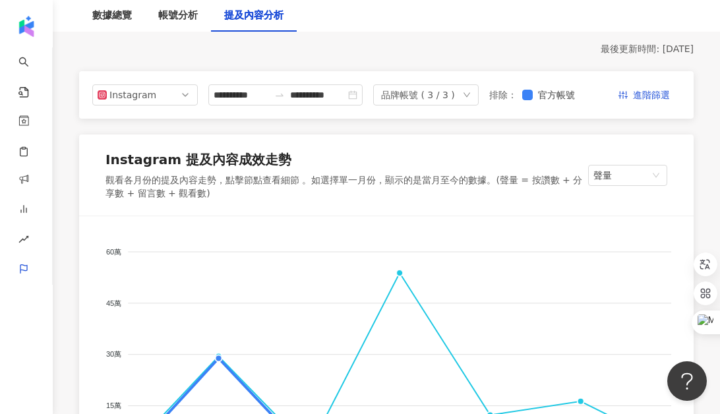
click at [446, 98] on div "品牌帳號 ( 3 / 3 )" at bounding box center [418, 95] width 74 height 20
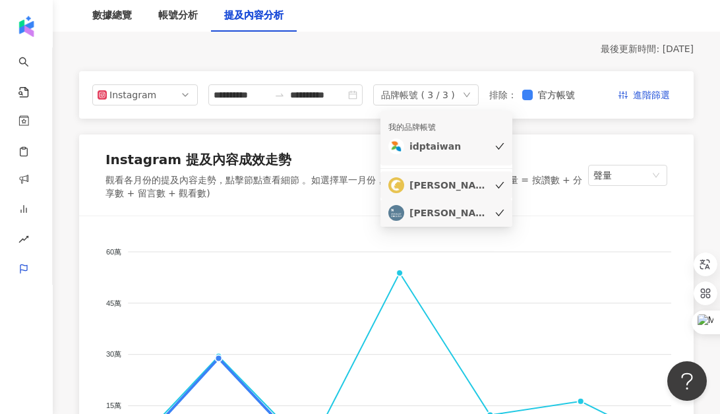
click at [495, 181] on icon "check" at bounding box center [499, 185] width 9 height 9
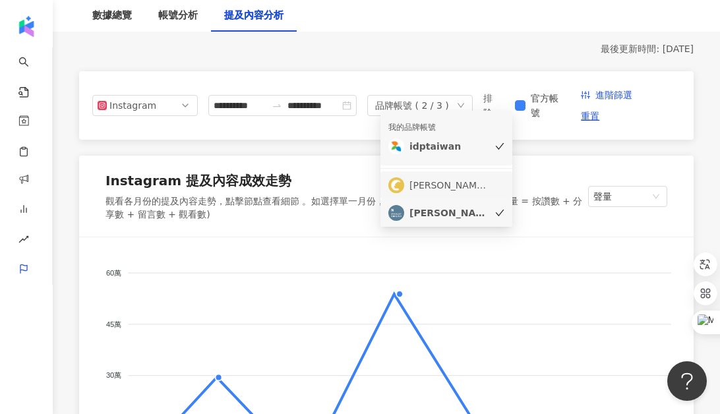
click at [501, 208] on icon "check" at bounding box center [499, 212] width 9 height 9
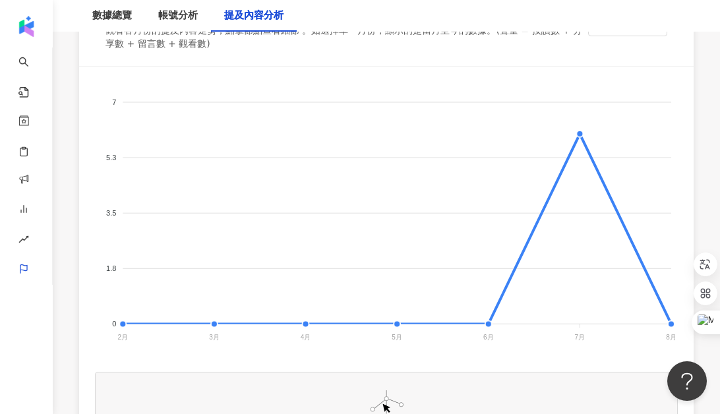
scroll to position [351, 0]
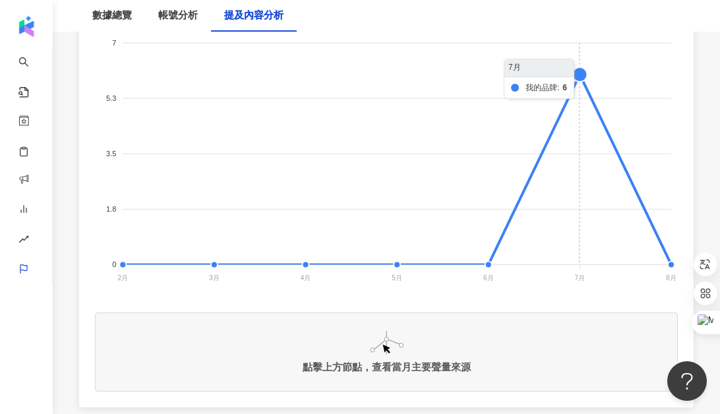
click at [577, 74] on foreignobject at bounding box center [386, 155] width 583 height 264
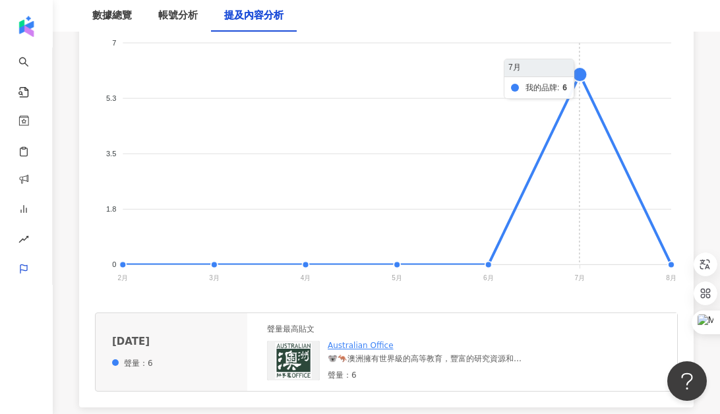
scroll to position [382, 0]
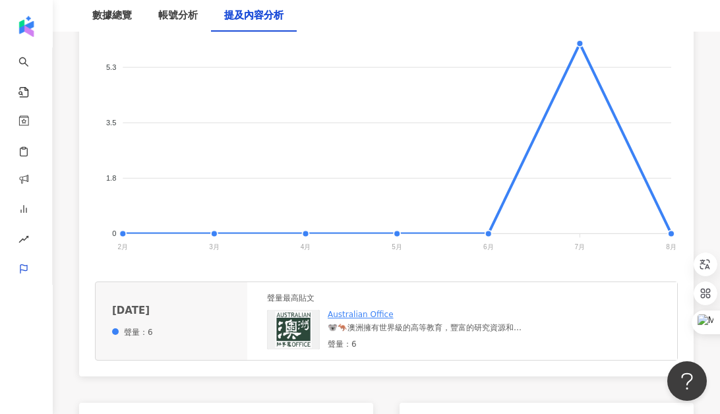
click at [306, 334] on img at bounding box center [293, 330] width 53 height 40
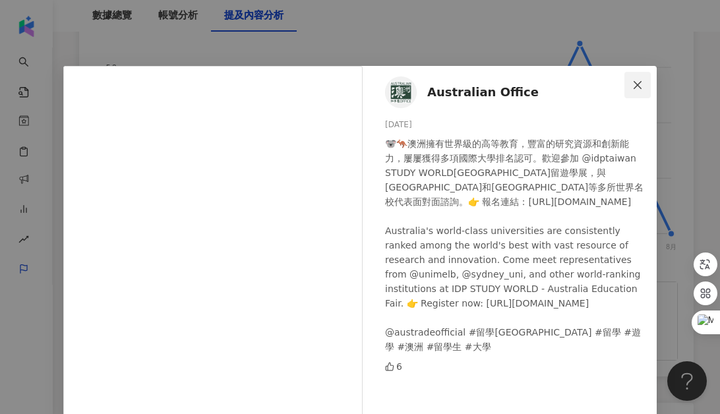
click at [631, 84] on span "Close" at bounding box center [637, 85] width 26 height 11
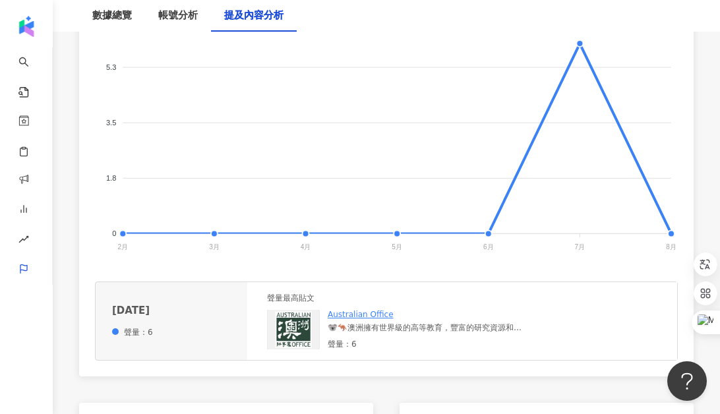
click at [294, 326] on img at bounding box center [293, 330] width 53 height 40
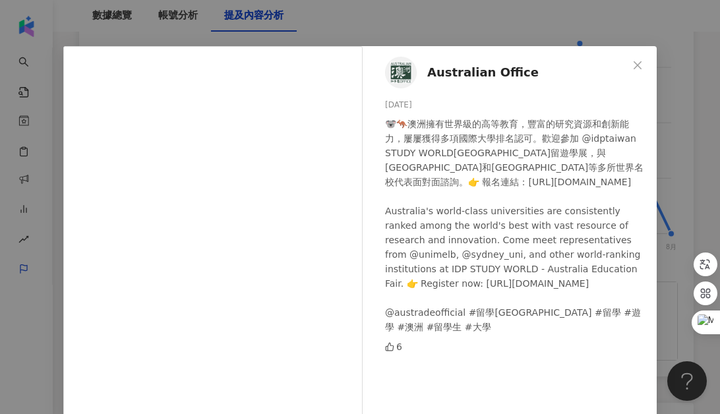
scroll to position [20, 0]
click at [639, 72] on button "Close" at bounding box center [637, 64] width 26 height 26
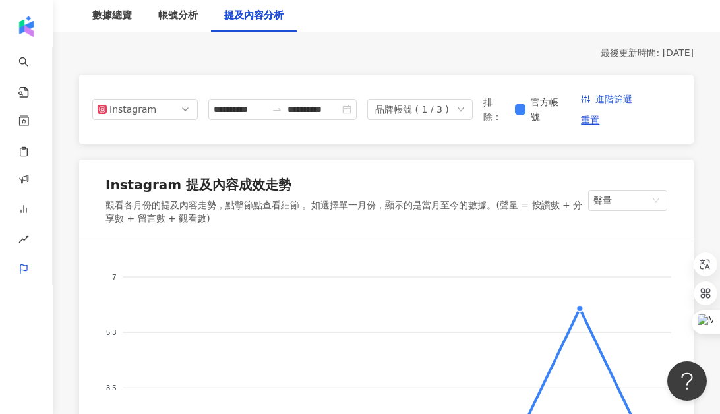
scroll to position [108, 0]
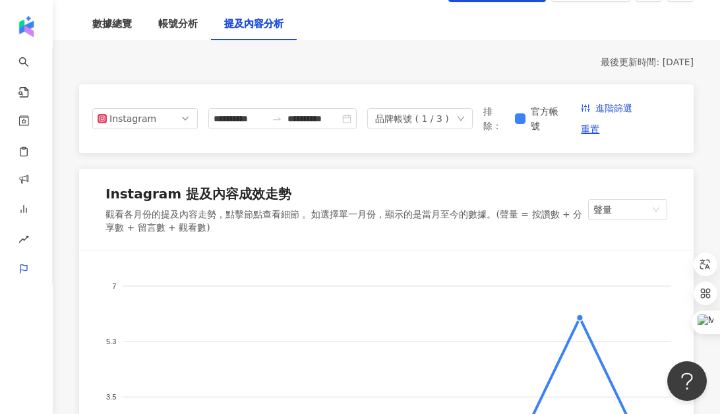
click at [445, 121] on div "品牌帳號 ( 1 / 3 )" at bounding box center [412, 119] width 74 height 20
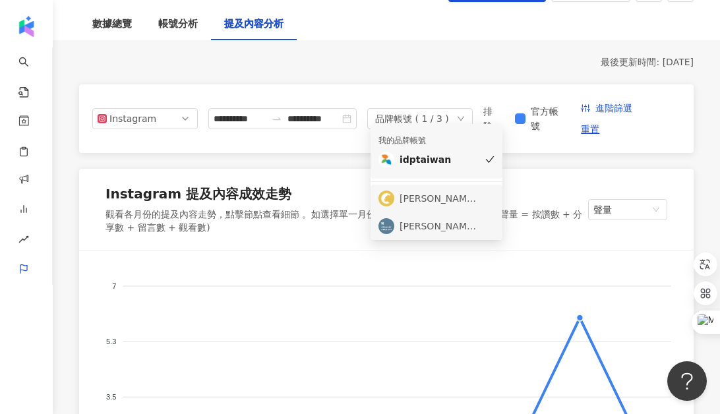
click at [424, 194] on div "艾爾斯澳洲留學、遊學、打工度假" at bounding box center [438, 198] width 79 height 14
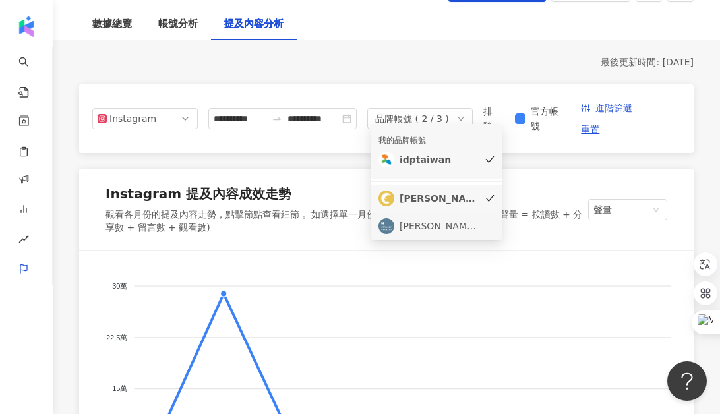
click at [429, 223] on div "史丹利英語 Stanley English" at bounding box center [438, 226] width 79 height 14
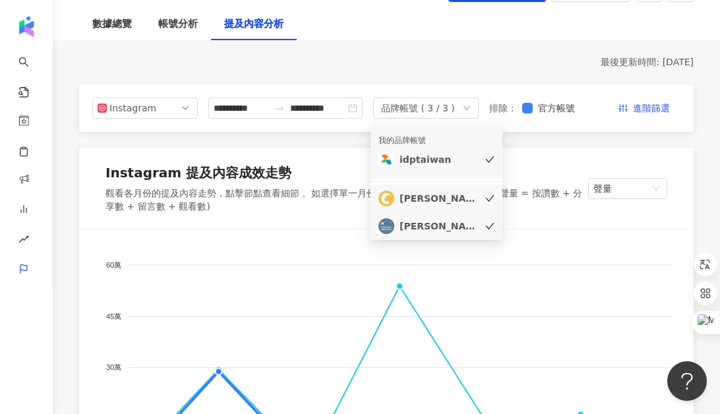
click at [554, 169] on div "Instagram 提及內容成效走勢" at bounding box center [346, 175] width 482 height 24
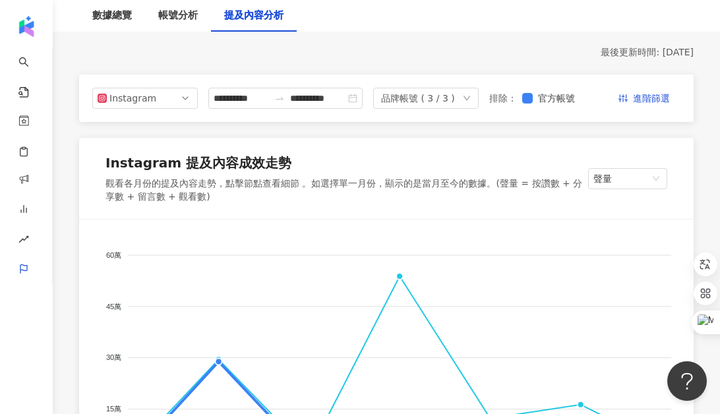
scroll to position [115, 0]
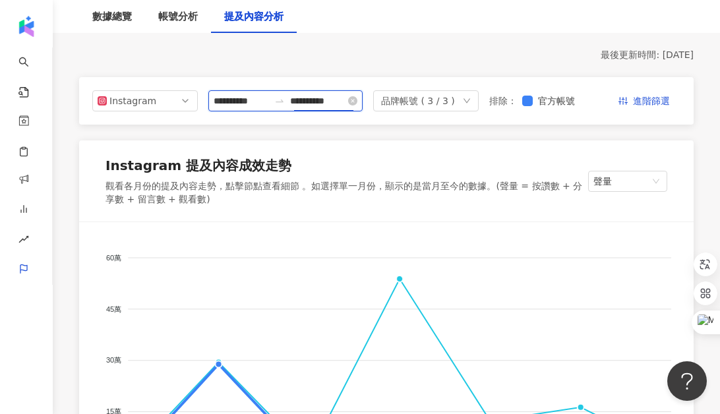
click at [310, 100] on input "**********" at bounding box center [317, 101] width 55 height 14
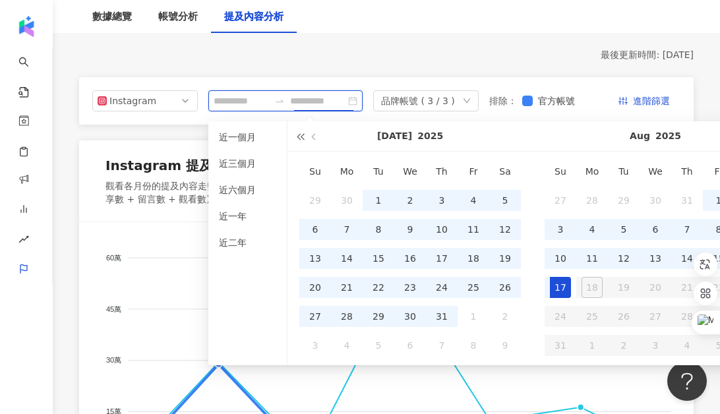
type input "**********"
click at [392, 49] on div "最後更新時間: 2025/8/17" at bounding box center [386, 55] width 614 height 13
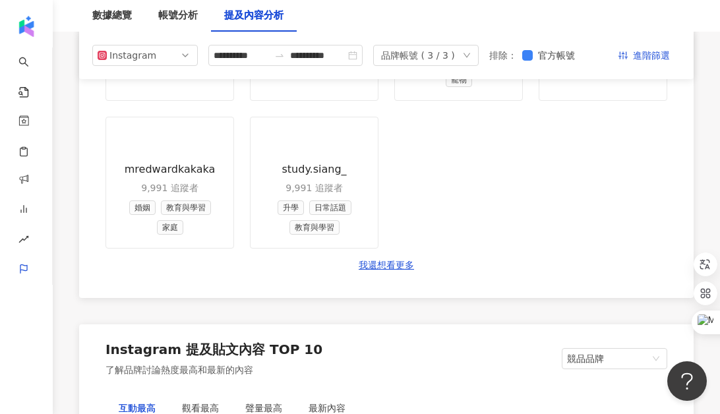
scroll to position [863, 0]
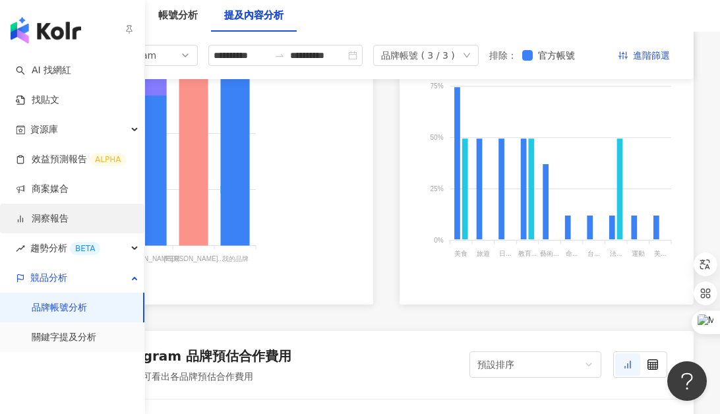
click at [57, 213] on link "洞察報告" at bounding box center [42, 218] width 53 height 13
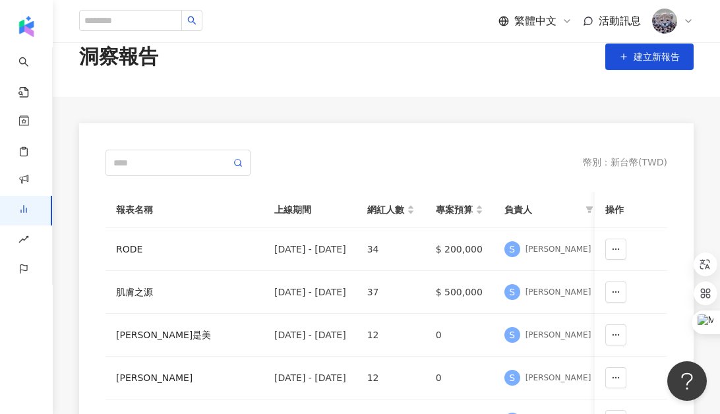
scroll to position [19, 0]
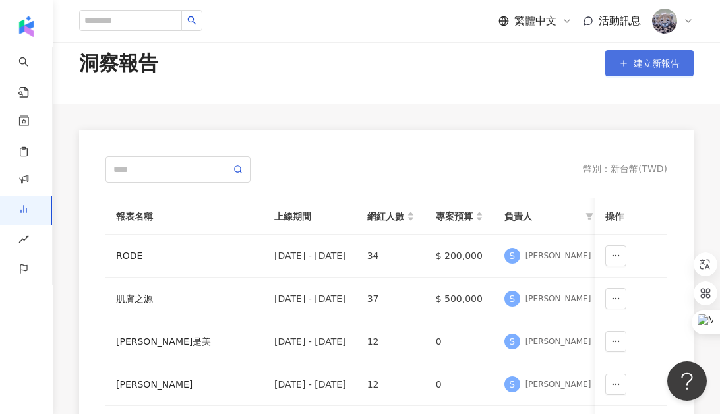
click at [624, 63] on line "button" at bounding box center [623, 63] width 5 height 0
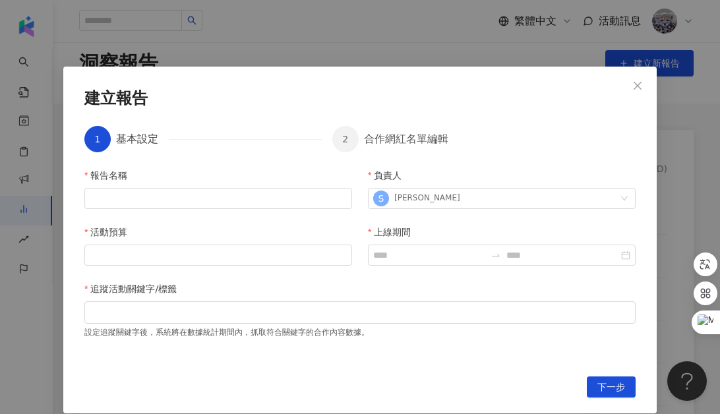
scroll to position [55, 0]
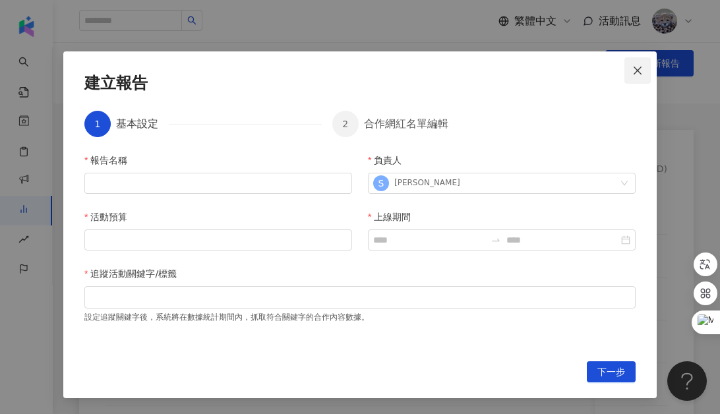
click at [645, 69] on span "Close" at bounding box center [637, 70] width 26 height 11
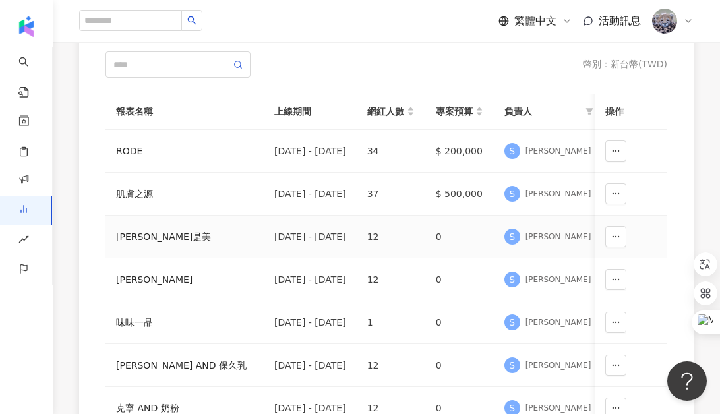
scroll to position [125, 0]
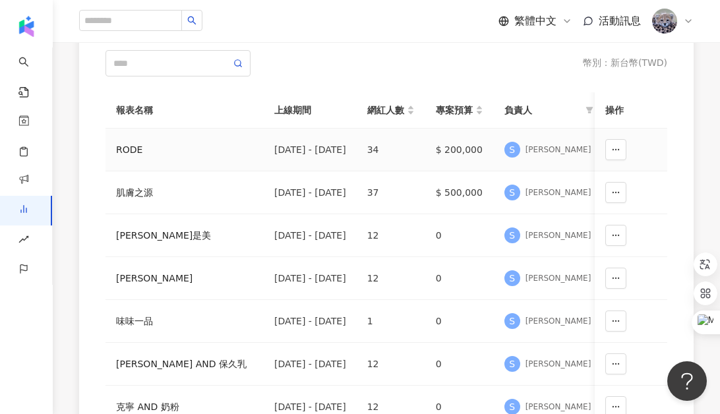
click at [320, 163] on td "2025/1/1 - 2025/7/31" at bounding box center [310, 150] width 93 height 43
click at [322, 190] on div "2025/1/1 - 2025/8/31" at bounding box center [310, 192] width 72 height 14
click at [130, 194] on div "肌膚之源" at bounding box center [184, 192] width 137 height 14
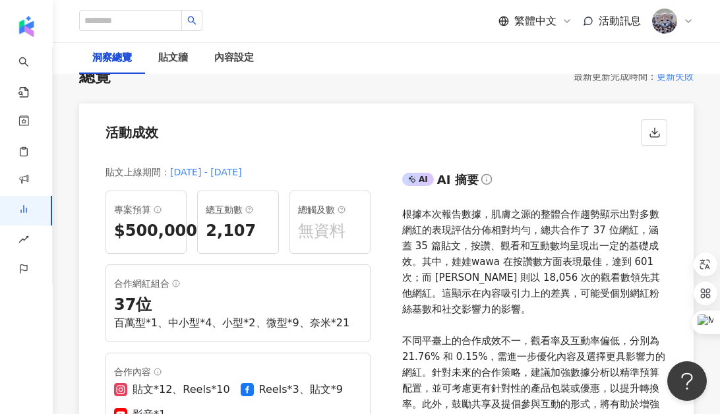
scroll to position [113, 0]
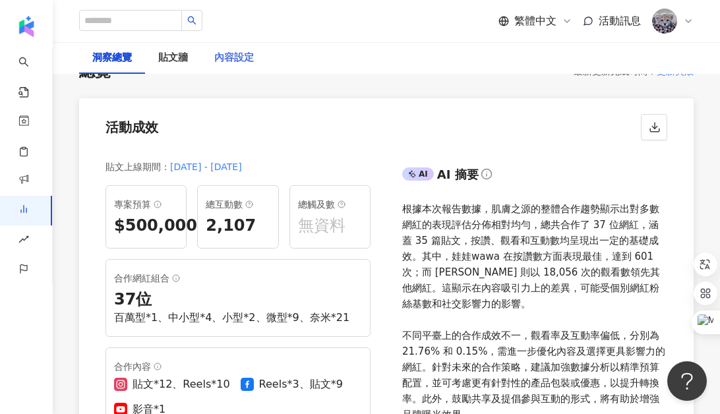
click at [233, 70] on div "內容設定" at bounding box center [234, 58] width 66 height 32
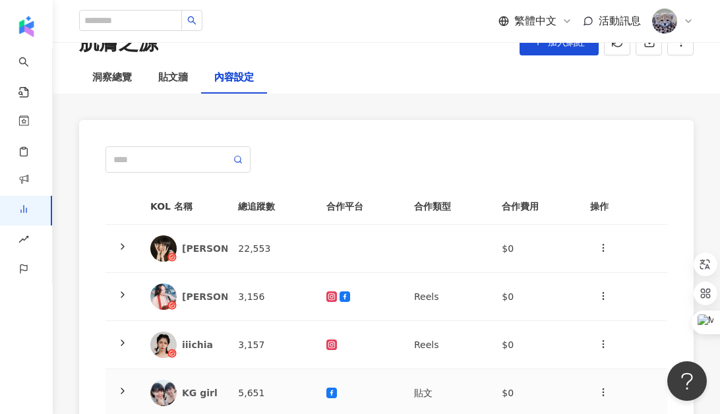
scroll to position [53, 0]
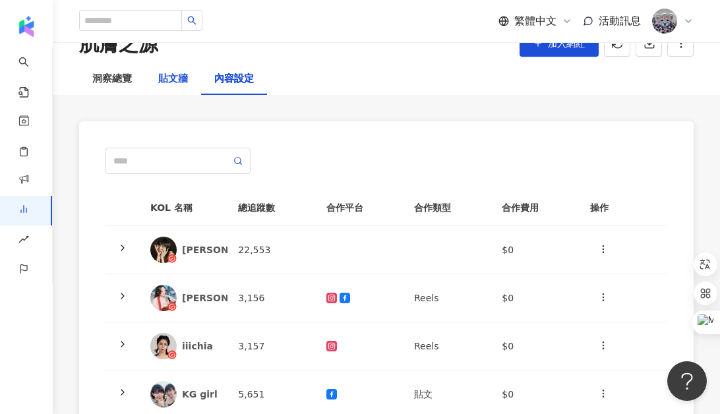
click at [171, 76] on div "貼文牆" at bounding box center [173, 79] width 30 height 16
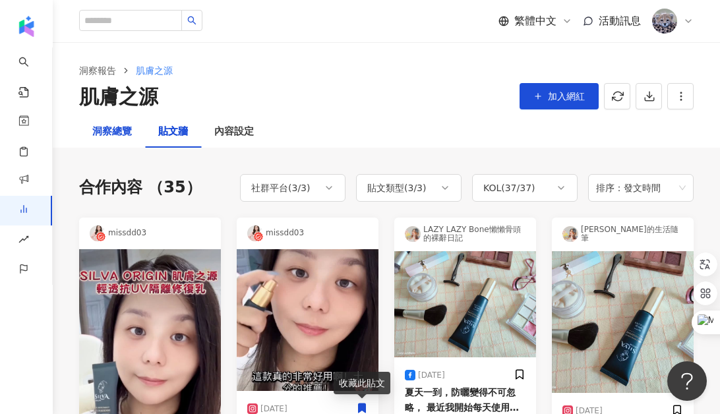
click at [124, 134] on div "洞察總覽" at bounding box center [112, 132] width 40 height 16
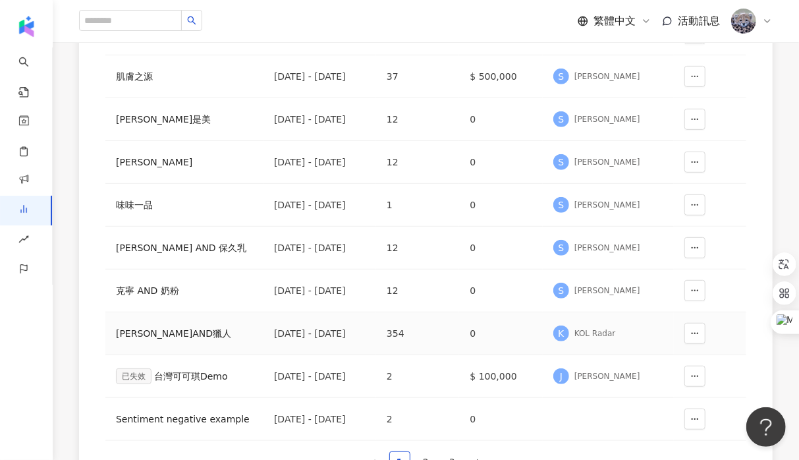
scroll to position [244, 0]
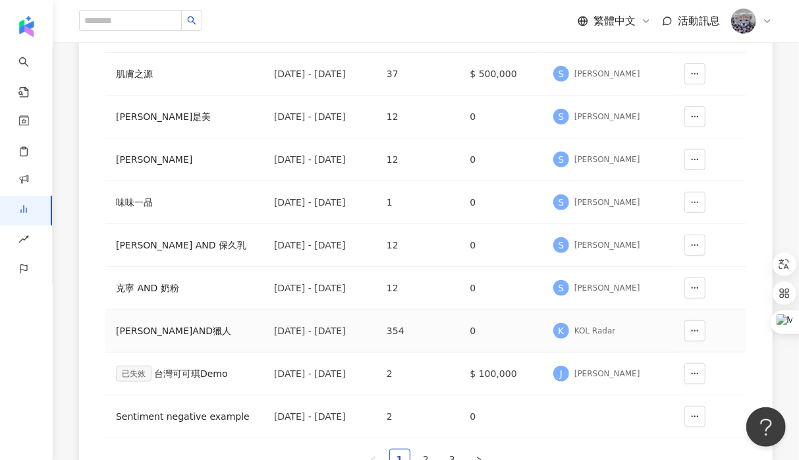
click at [165, 331] on div "麥當勞AND獵人" at bounding box center [184, 331] width 137 height 14
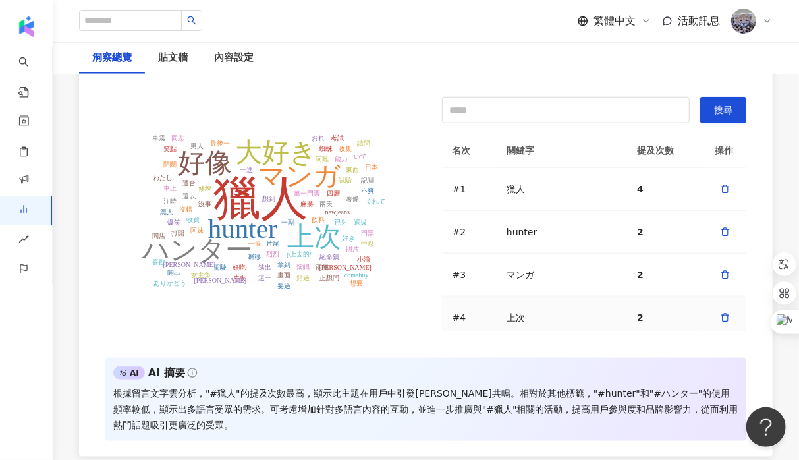
scroll to position [2973, 0]
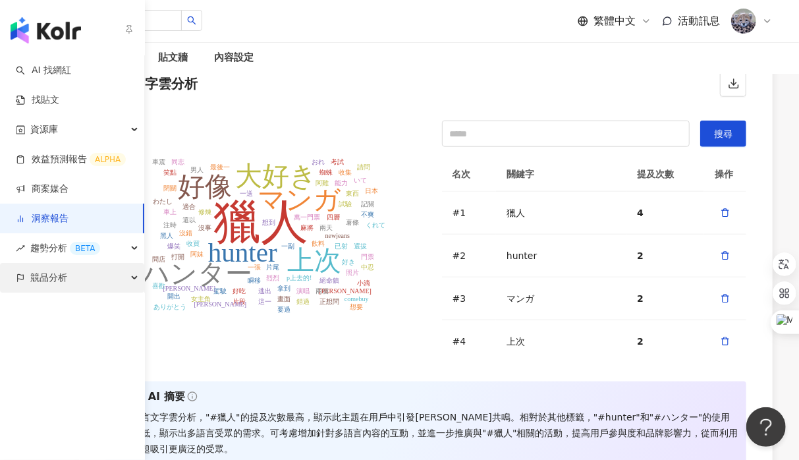
click at [51, 277] on span "競品分析" at bounding box center [48, 278] width 37 height 30
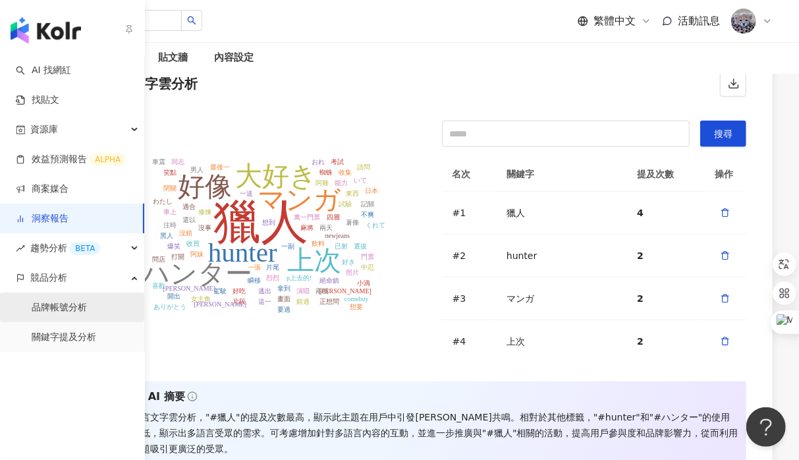
click at [66, 309] on link "品牌帳號分析" at bounding box center [59, 307] width 55 height 13
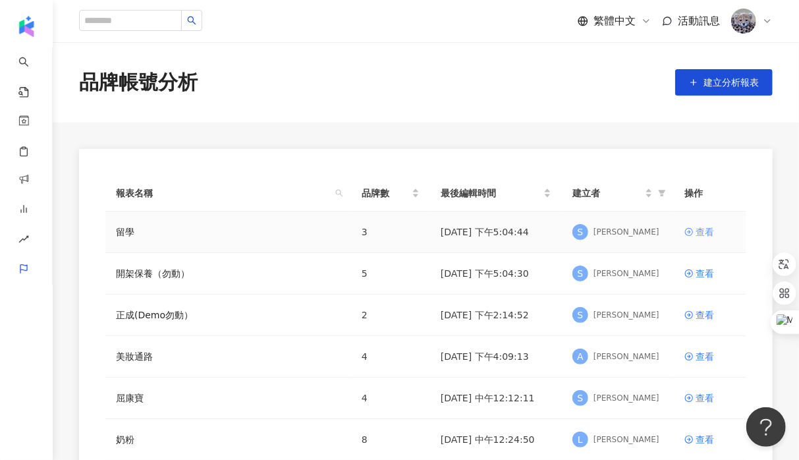
click at [702, 233] on div "查看" at bounding box center [705, 232] width 18 height 14
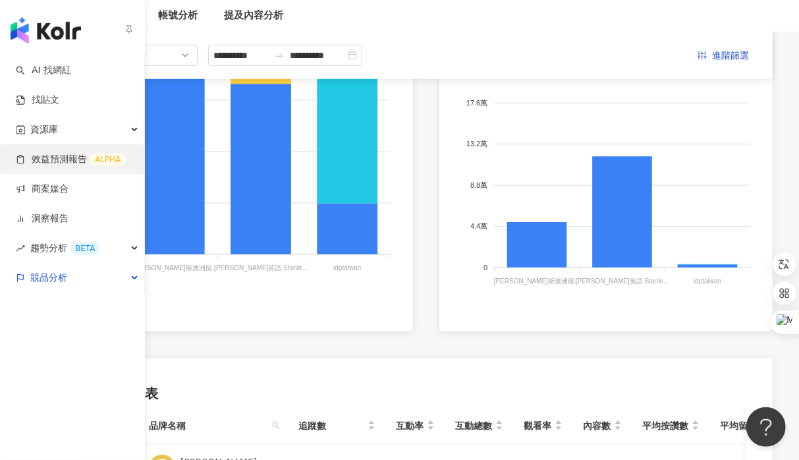
scroll to position [324, 0]
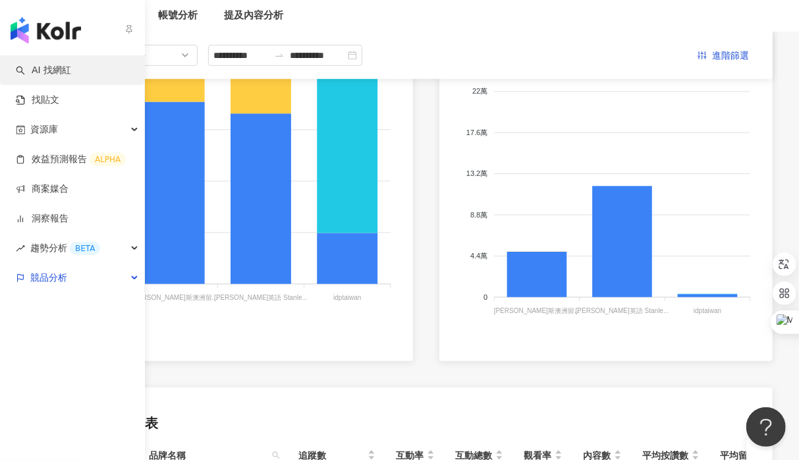
click at [53, 68] on link "AI 找網紅" at bounding box center [43, 70] width 55 height 13
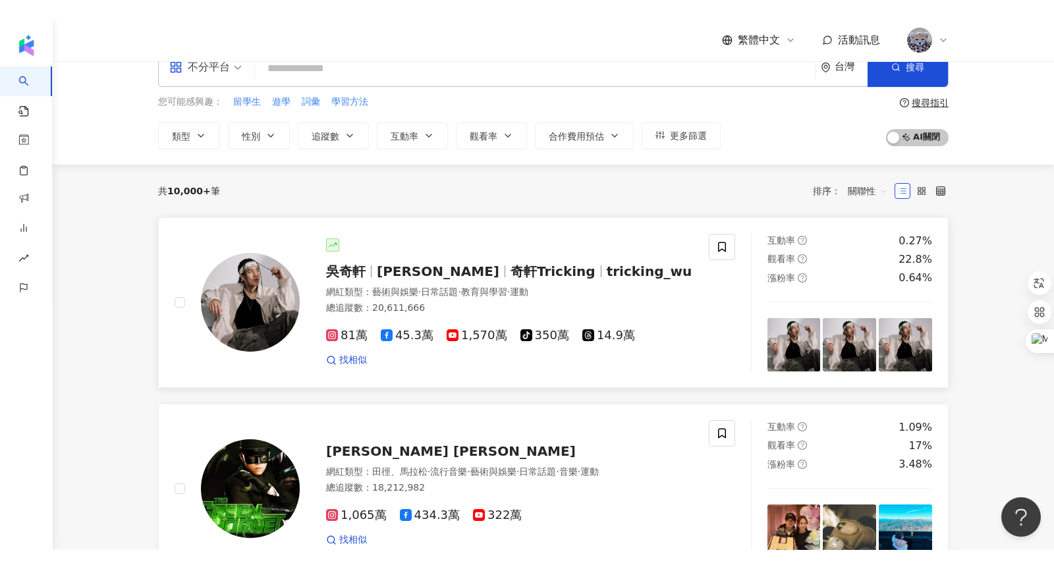
scroll to position [33, 0]
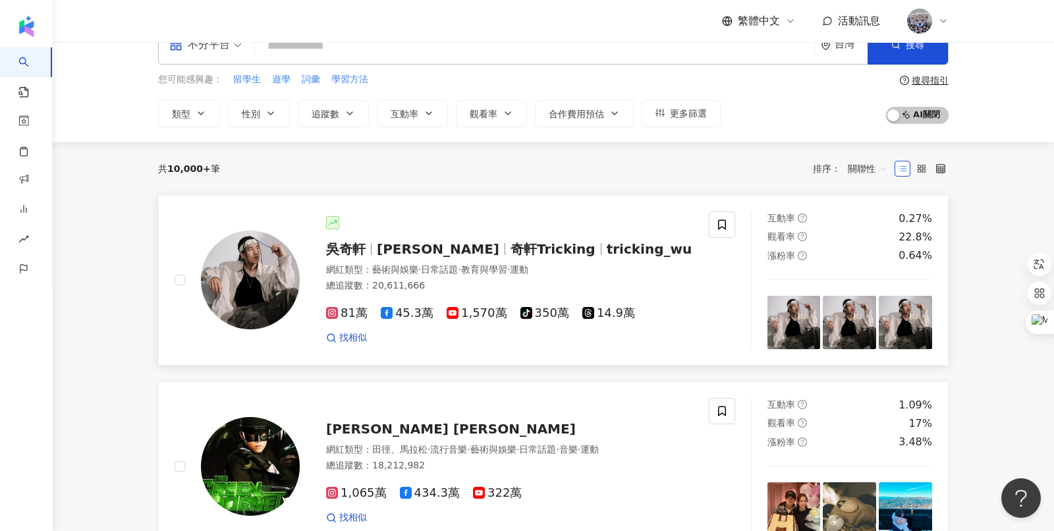
click at [519, 252] on span "奇軒Tricking" at bounding box center [553, 249] width 85 height 16
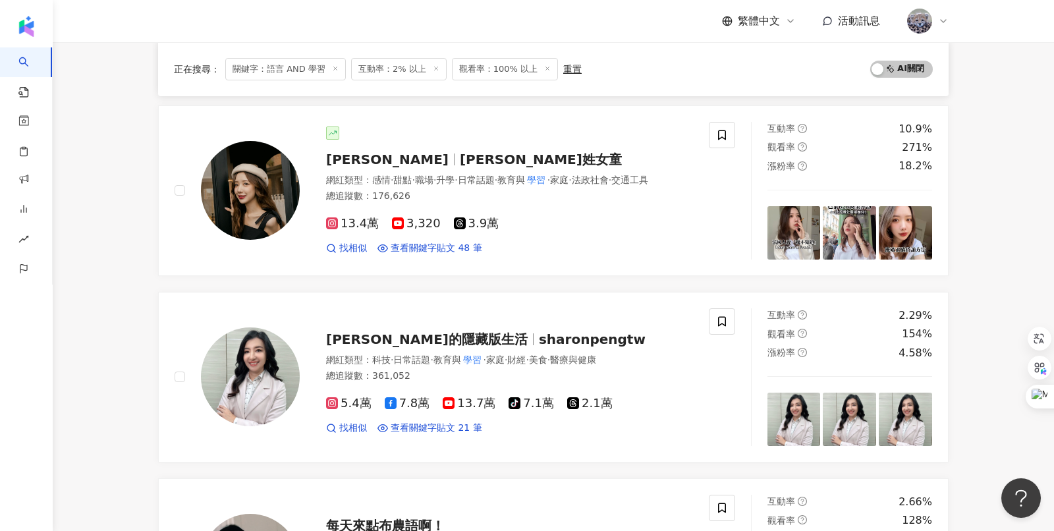
scroll to position [310, 0]
click at [944, 22] on icon at bounding box center [943, 21] width 5 height 3
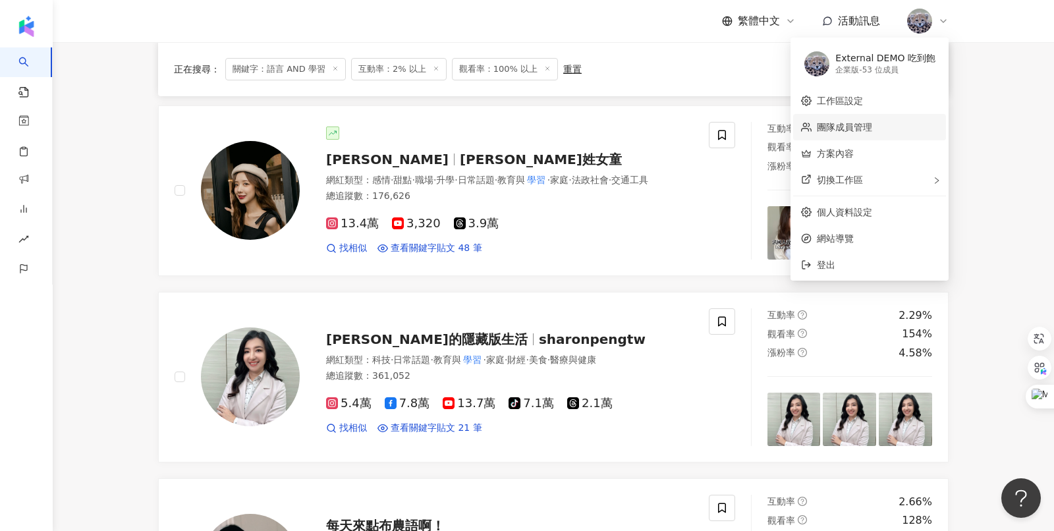
click at [860, 127] on link "團隊成員管理" at bounding box center [844, 127] width 55 height 11
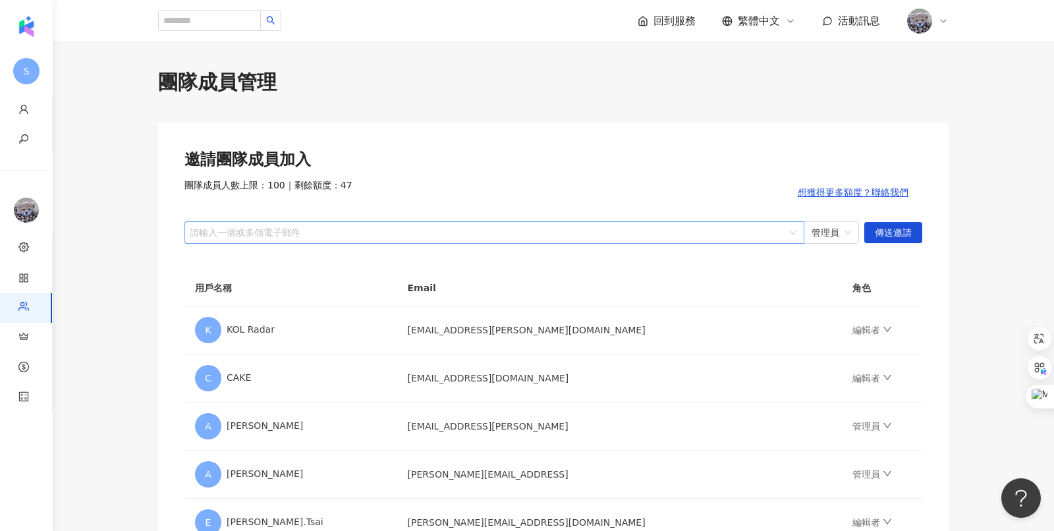
click at [369, 236] on div at bounding box center [487, 232] width 601 height 10
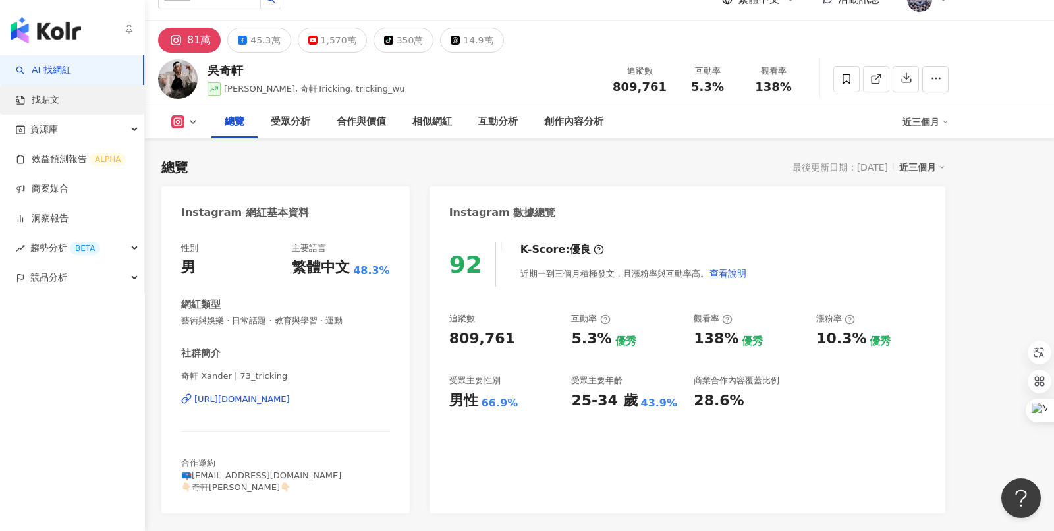
click at [57, 97] on link "找貼文" at bounding box center [37, 100] width 43 height 13
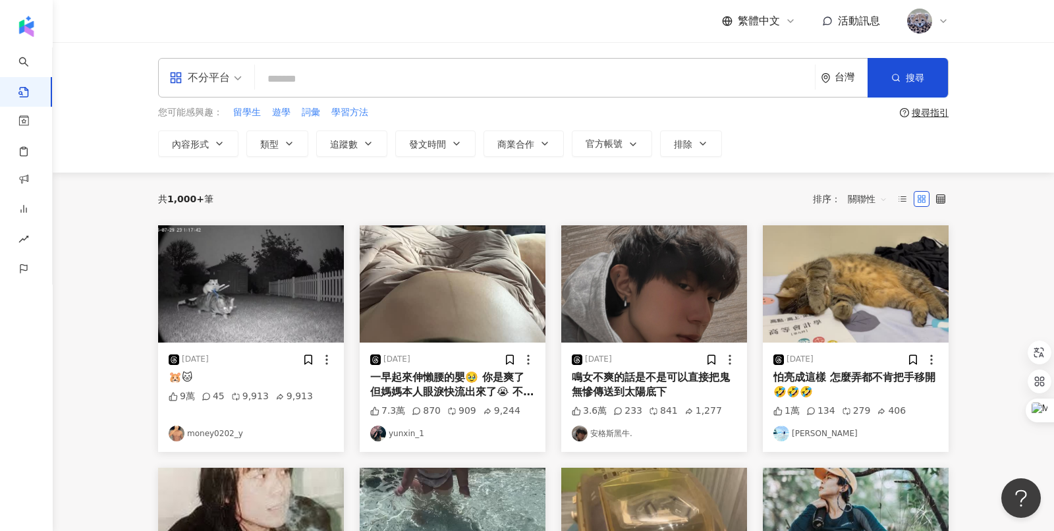
click at [308, 71] on input "search" at bounding box center [535, 79] width 550 height 28
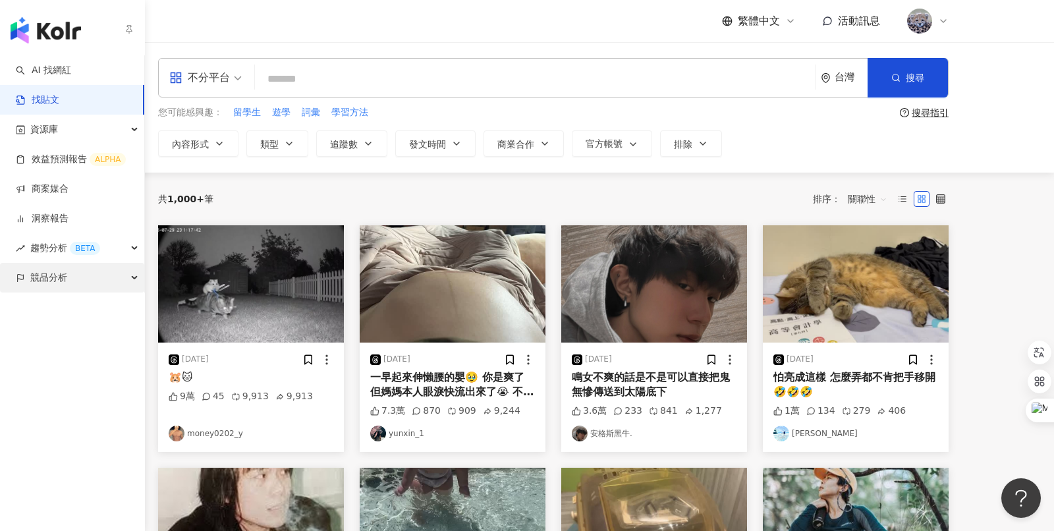
click at [60, 281] on span "競品分析" at bounding box center [48, 278] width 37 height 30
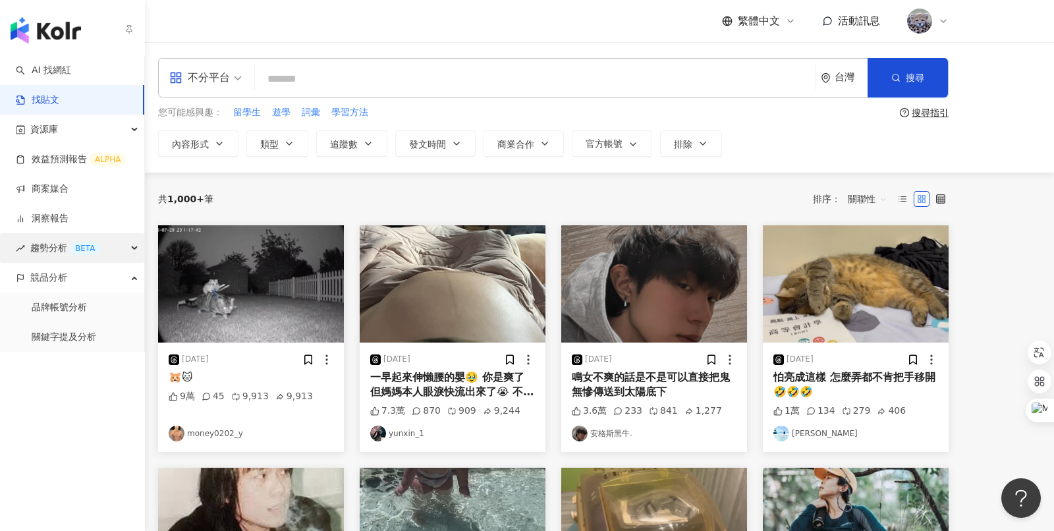
click at [60, 242] on span "趨勢分析 BETA" at bounding box center [65, 248] width 70 height 30
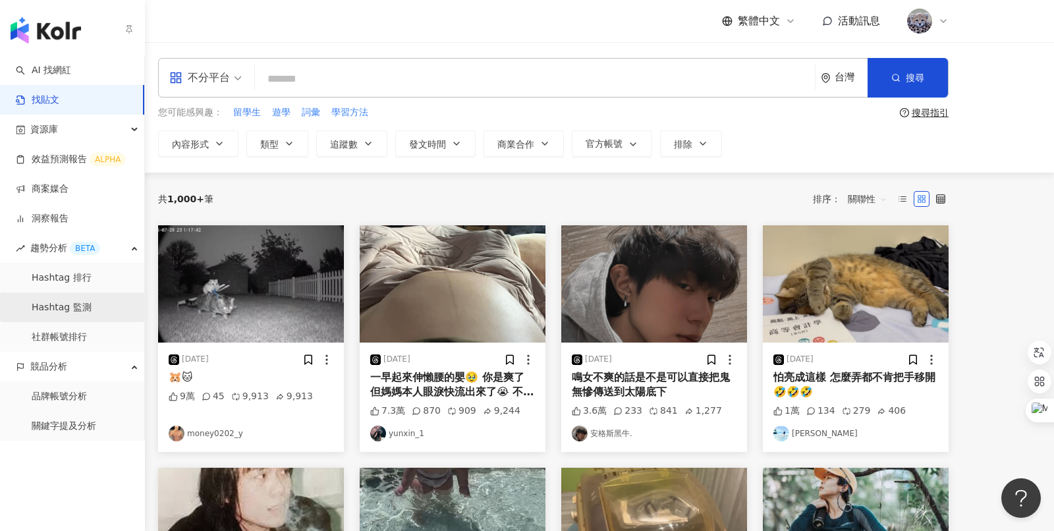
click at [72, 314] on link "Hashtag 監測" at bounding box center [62, 307] width 60 height 13
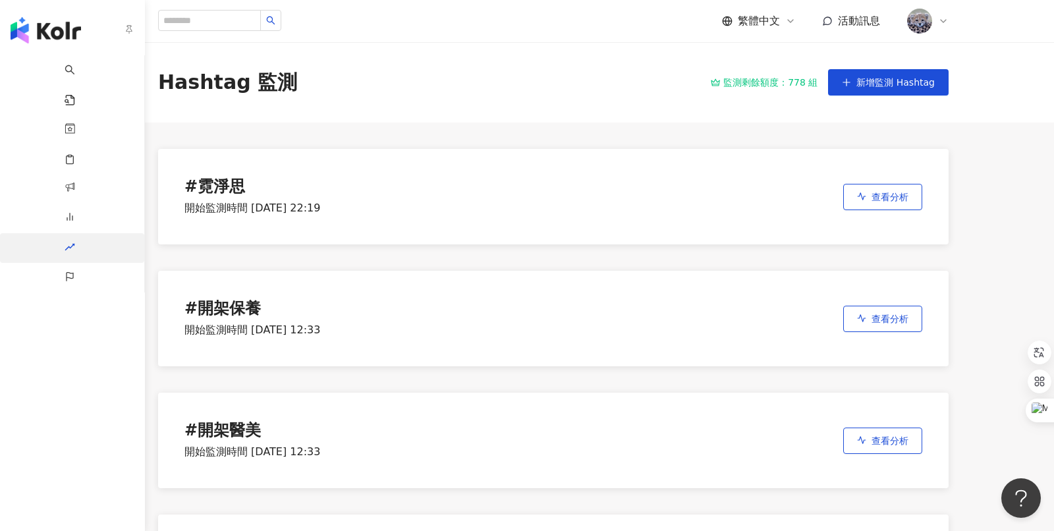
click at [40, 240] on div "趨勢分析 BETA" at bounding box center [72, 248] width 144 height 30
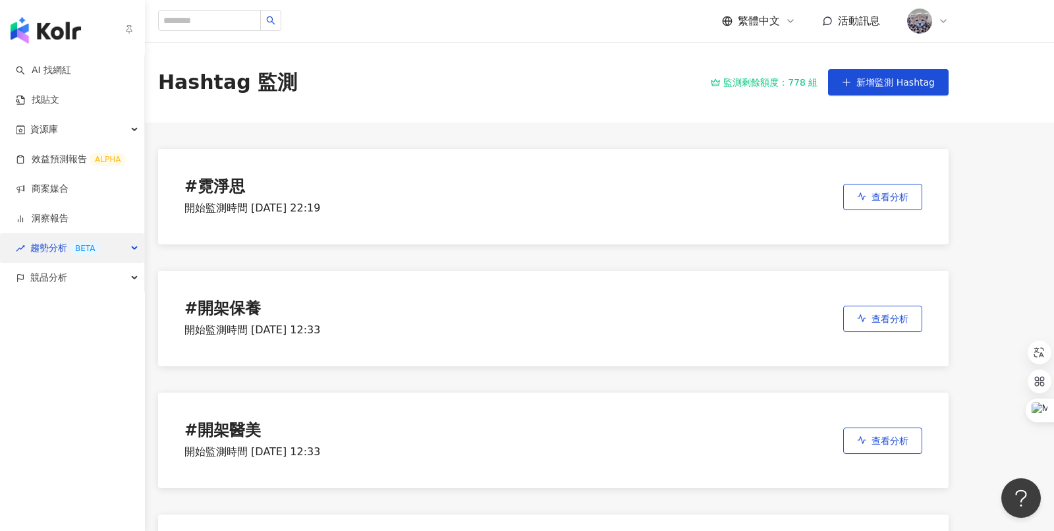
click at [69, 251] on span "趨勢分析 BETA" at bounding box center [65, 248] width 70 height 30
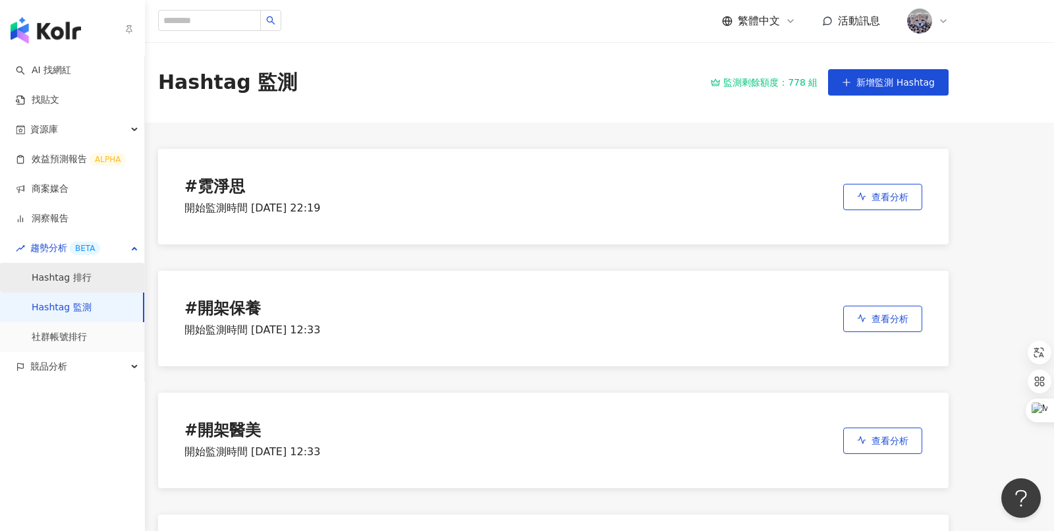
click at [87, 281] on link "Hashtag 排行" at bounding box center [62, 278] width 60 height 13
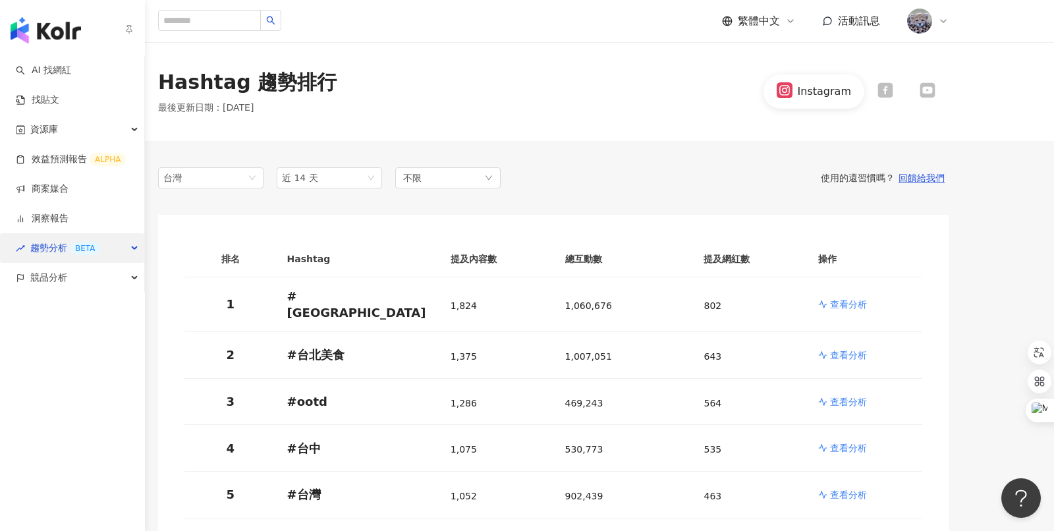
click at [47, 244] on span "趨勢分析 BETA" at bounding box center [65, 248] width 70 height 30
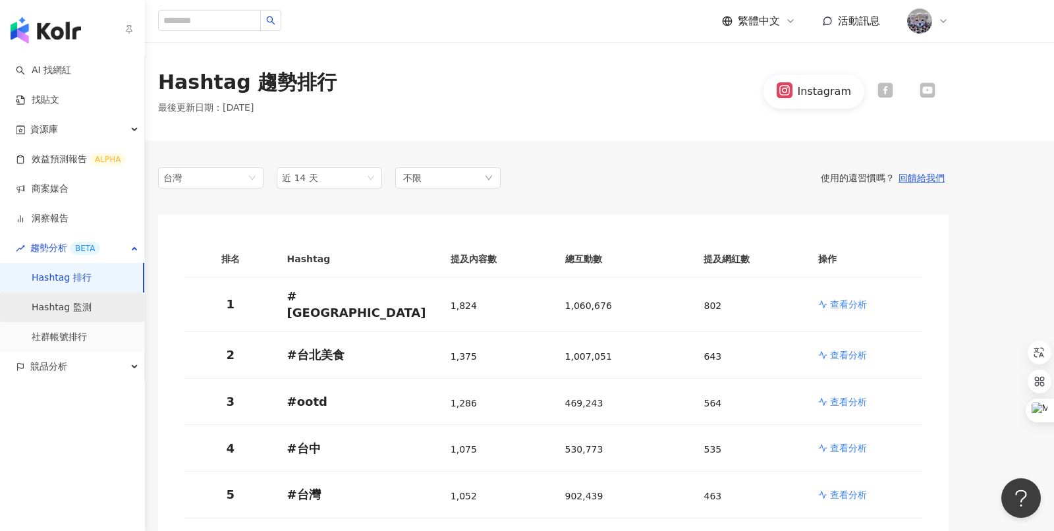
click at [57, 302] on link "Hashtag 監測" at bounding box center [62, 307] width 60 height 13
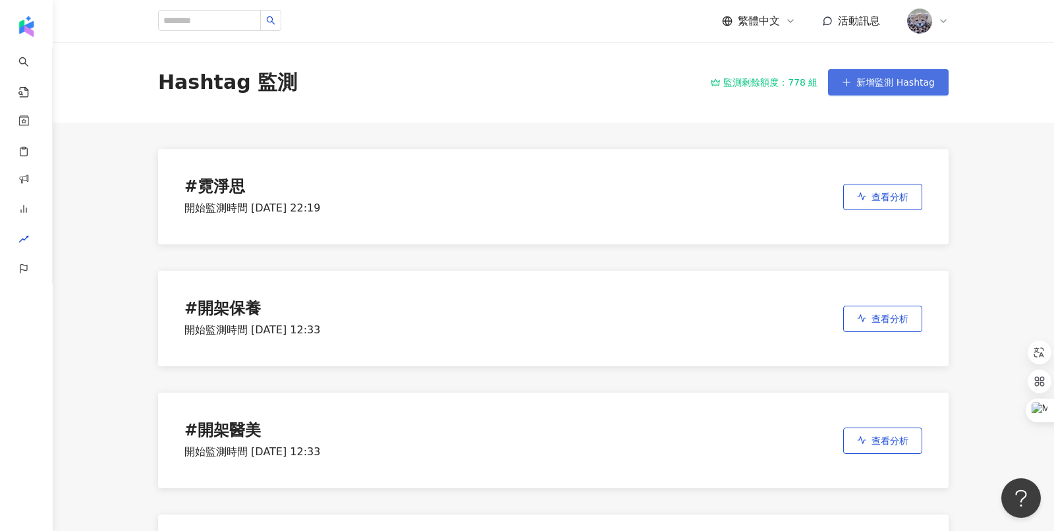
click at [860, 87] on button "新增監測 Hashtag" at bounding box center [888, 82] width 121 height 26
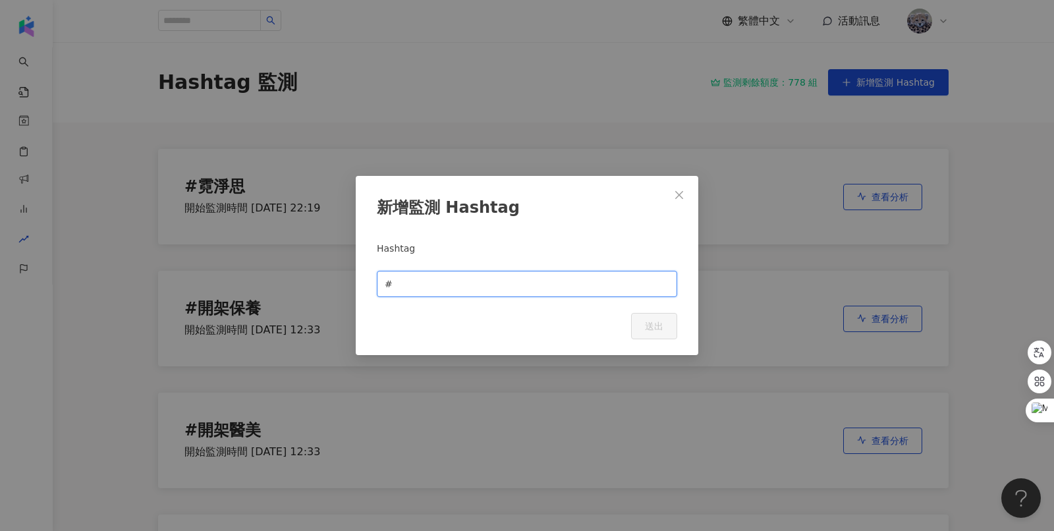
click at [435, 283] on input "text" at bounding box center [532, 284] width 274 height 14
type input "*"
type input "**"
click at [668, 333] on button "送出" at bounding box center [654, 326] width 46 height 26
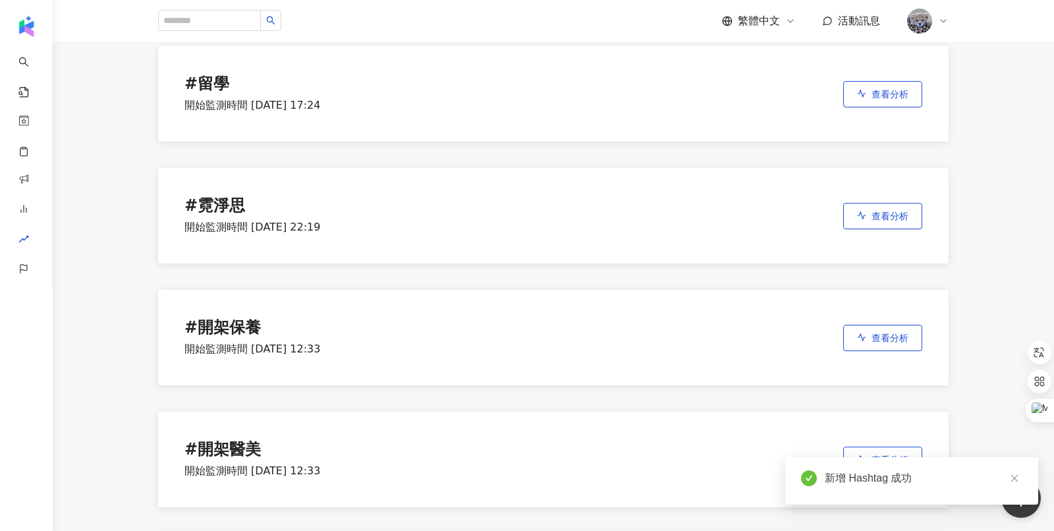
scroll to position [103, 0]
click at [890, 96] on span "查看分析" at bounding box center [890, 93] width 37 height 11
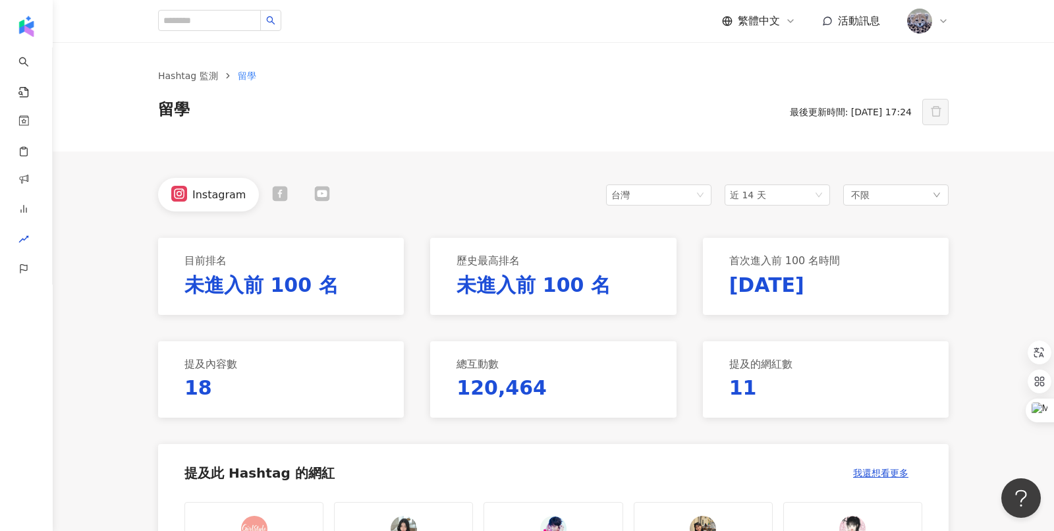
scroll to position [27, 0]
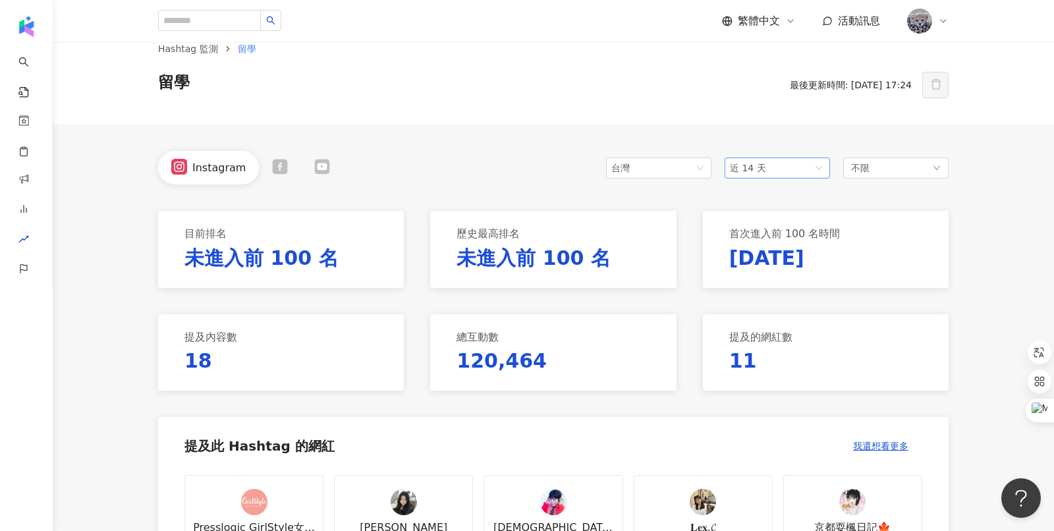
click at [765, 165] on span "近 14 天" at bounding box center [777, 168] width 95 height 20
click at [758, 254] on div "近六個月" at bounding box center [778, 262] width 100 height 22
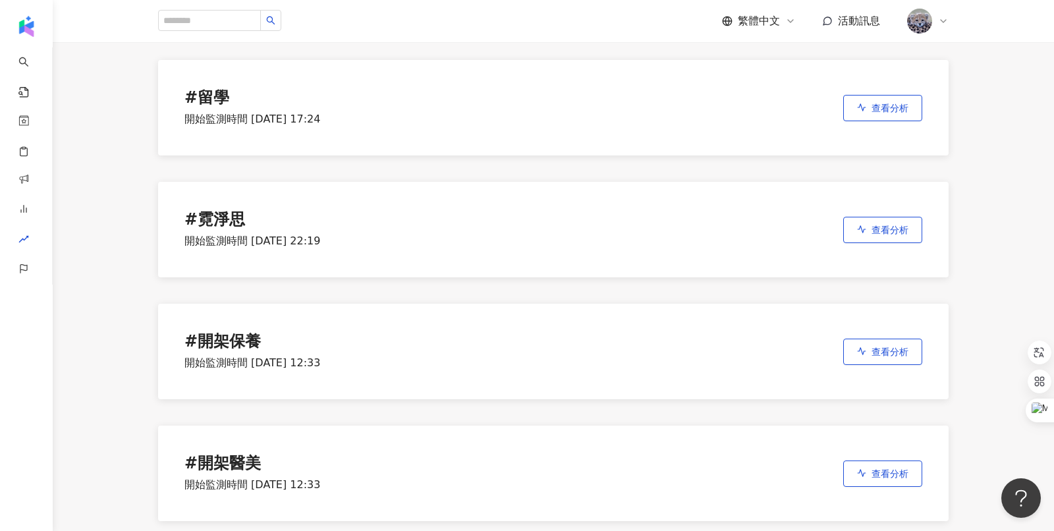
scroll to position [93, 0]
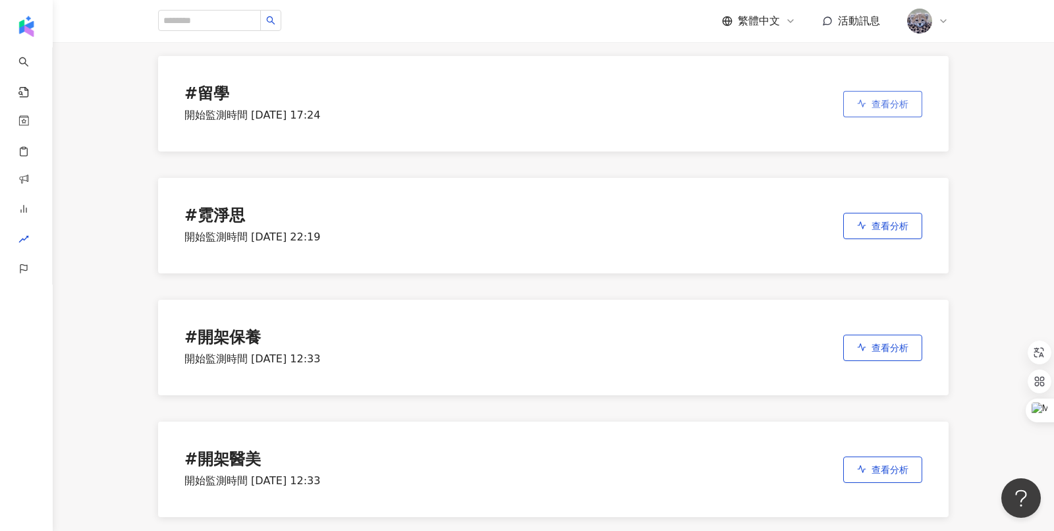
click at [882, 99] on span "查看分析" at bounding box center [890, 104] width 37 height 11
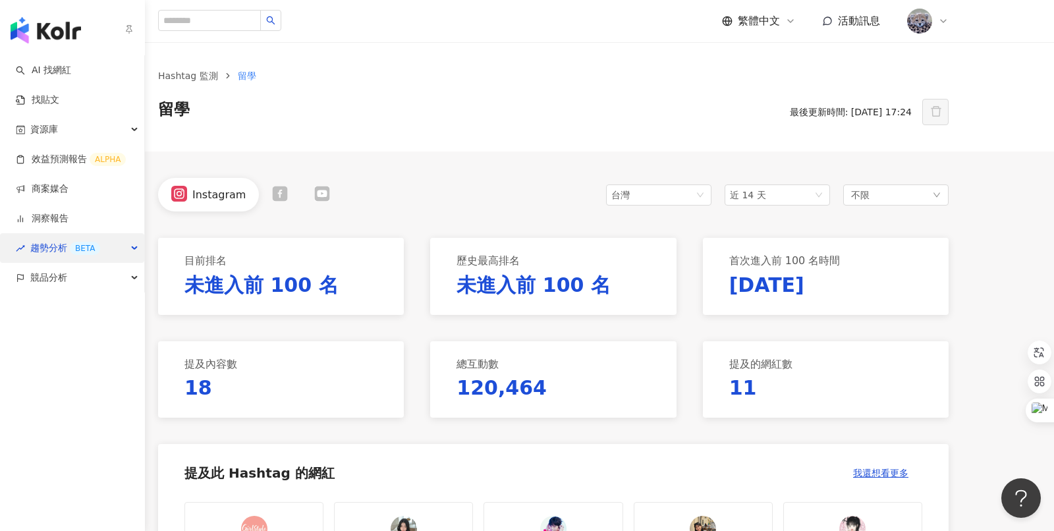
click at [79, 243] on div "BETA" at bounding box center [85, 248] width 30 height 13
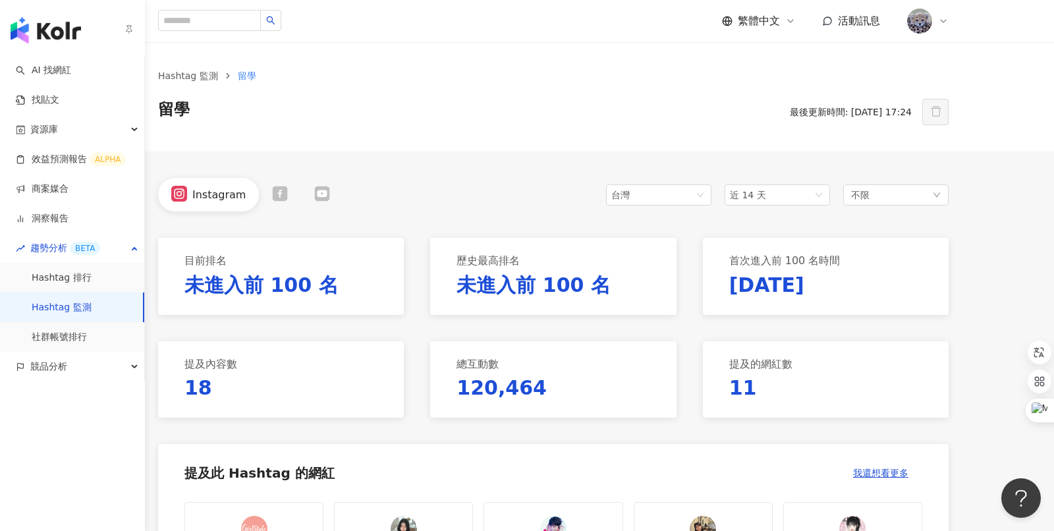
click at [92, 306] on link "Hashtag 監測" at bounding box center [62, 307] width 60 height 13
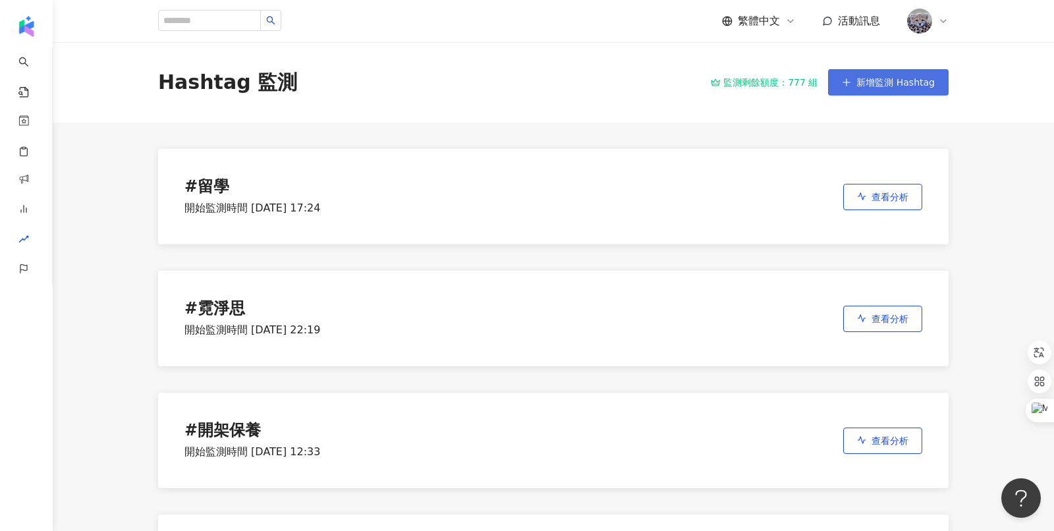
click at [873, 77] on span "新增監測 Hashtag" at bounding box center [896, 82] width 78 height 11
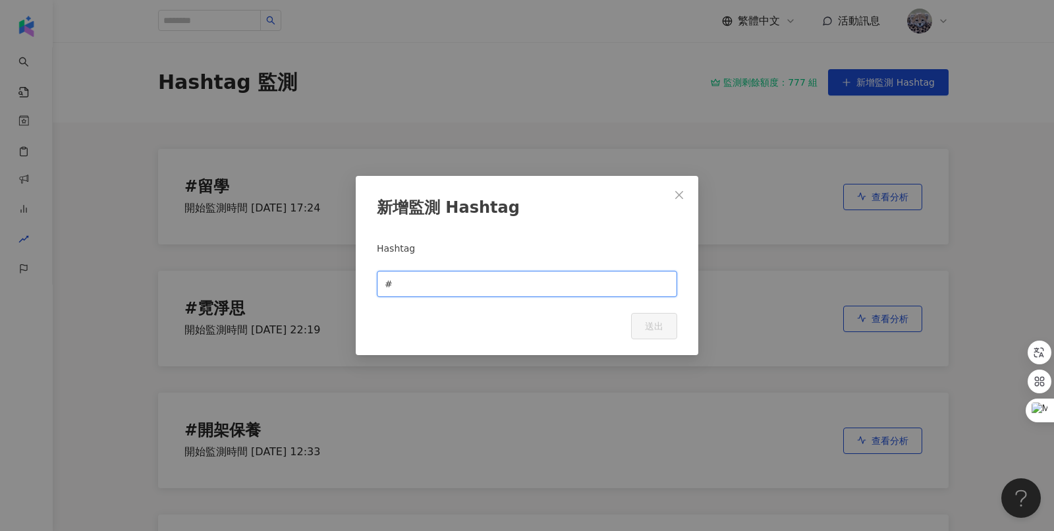
click at [470, 284] on input "text" at bounding box center [532, 284] width 274 height 14
click at [681, 198] on icon "close" at bounding box center [679, 195] width 8 height 8
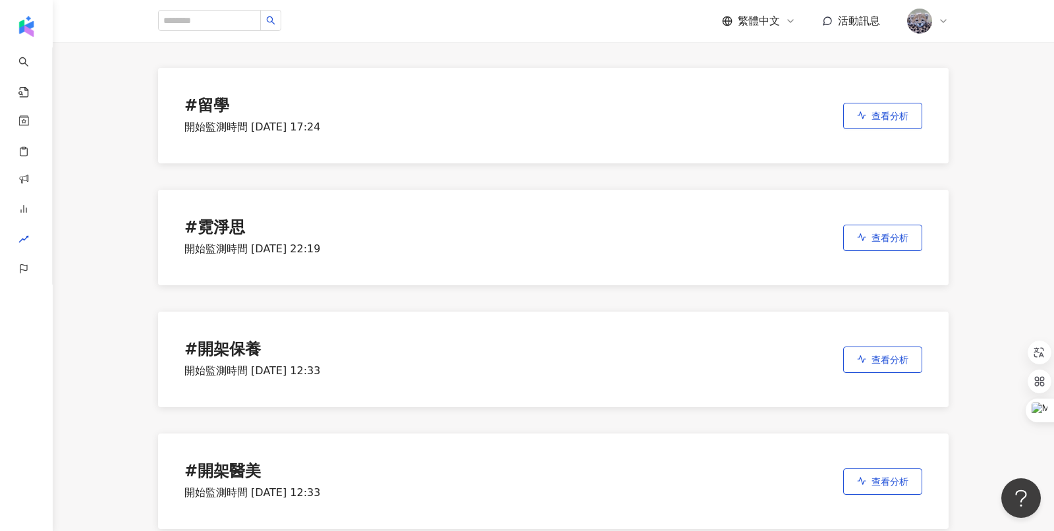
scroll to position [82, 0]
click at [897, 111] on span "查看分析" at bounding box center [890, 115] width 37 height 11
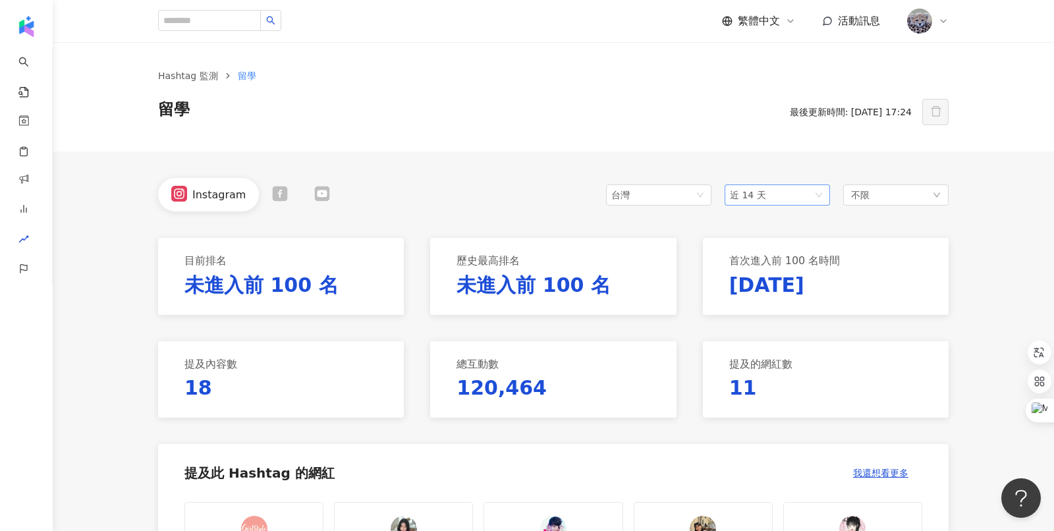
click at [754, 199] on span "近 14 天" at bounding box center [777, 195] width 95 height 20
click at [745, 288] on span "近六個月" at bounding box center [753, 289] width 37 height 11
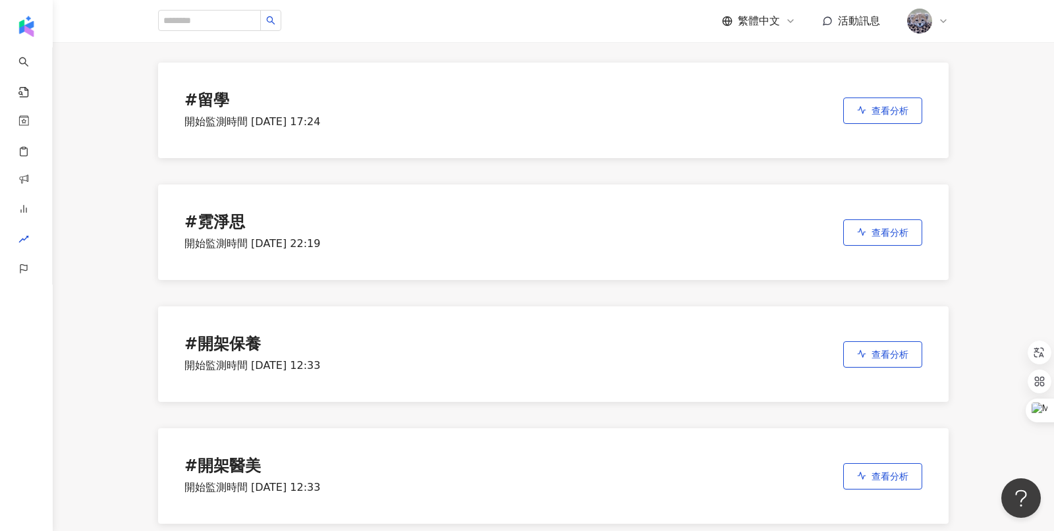
scroll to position [94, 0]
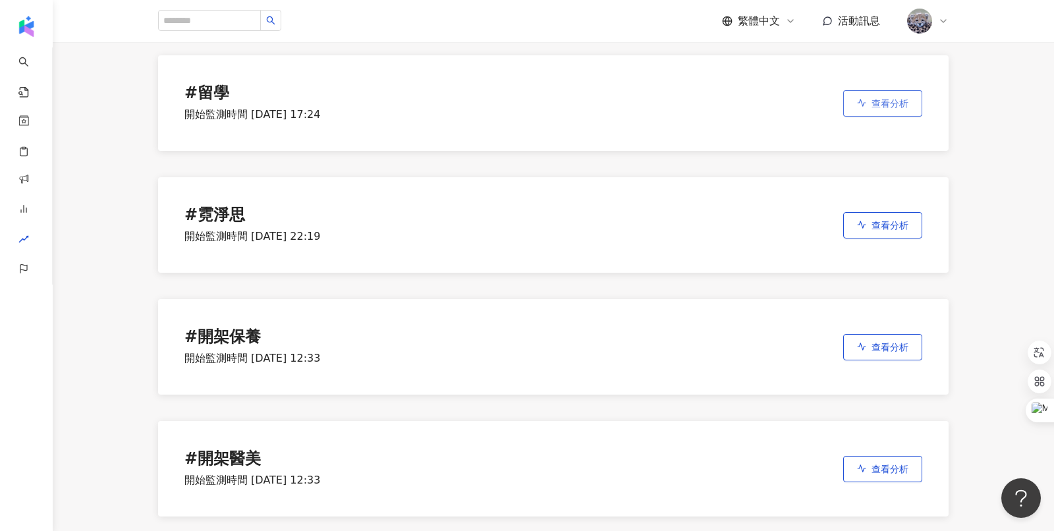
click at [877, 103] on span "查看分析" at bounding box center [890, 103] width 37 height 11
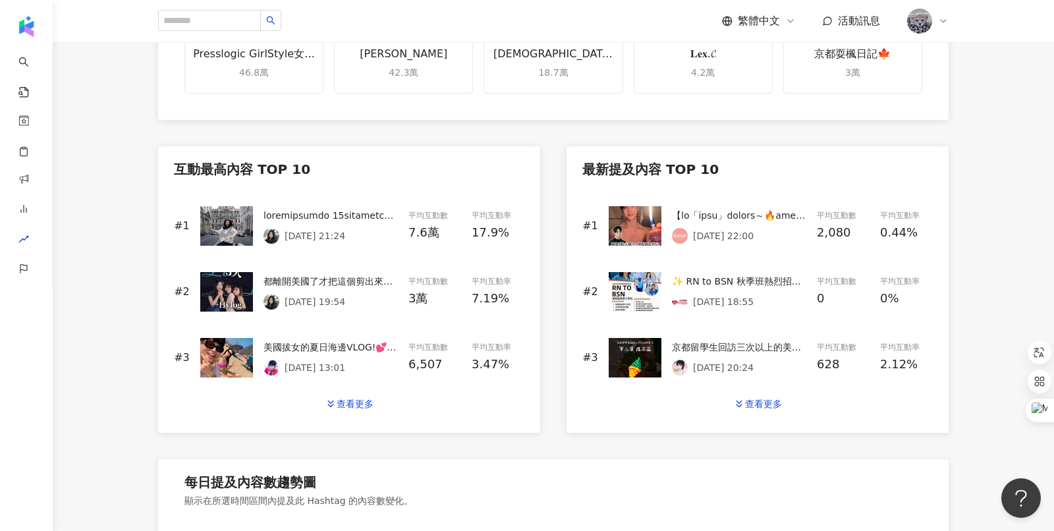
scroll to position [504, 0]
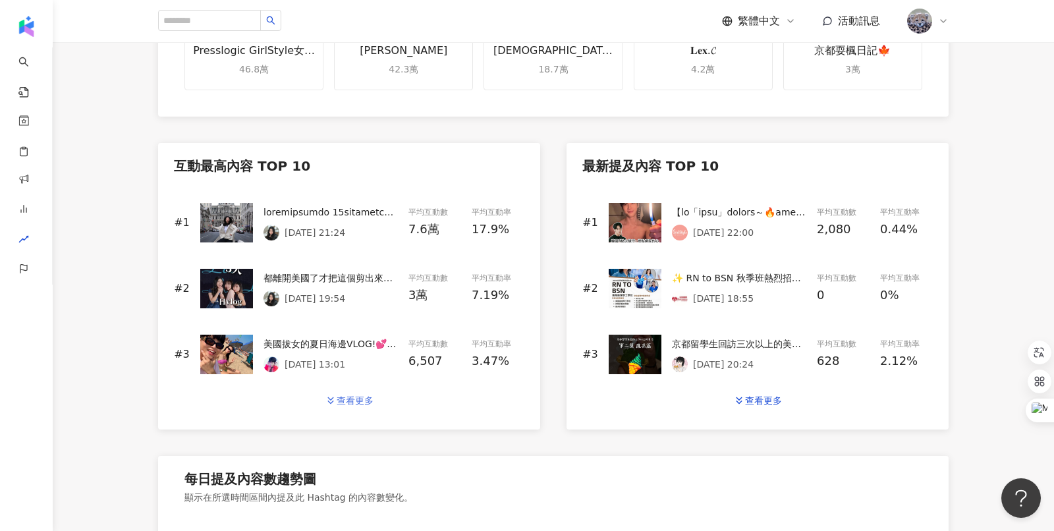
click at [339, 407] on button "查看更多" at bounding box center [349, 400] width 76 height 26
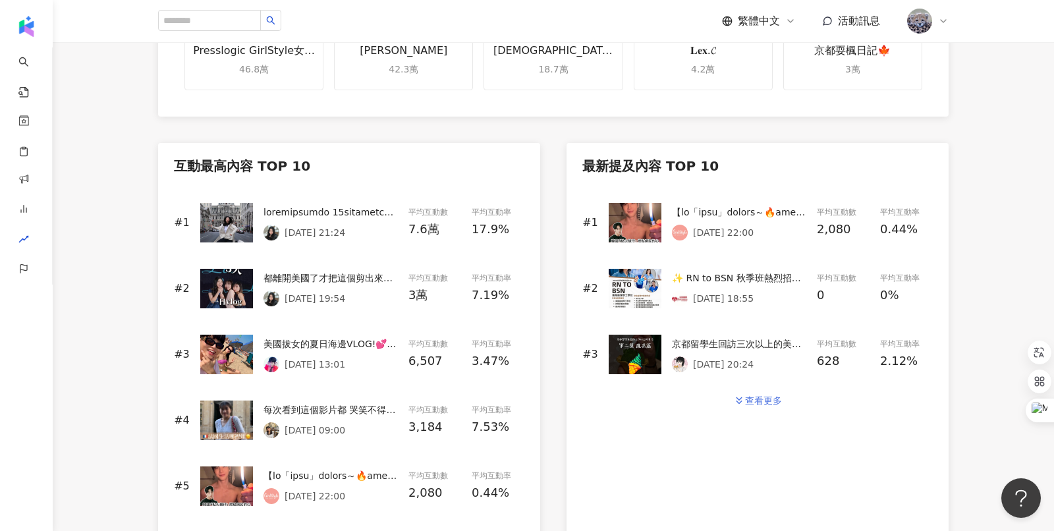
click at [749, 404] on button "查看更多" at bounding box center [758, 400] width 76 height 26
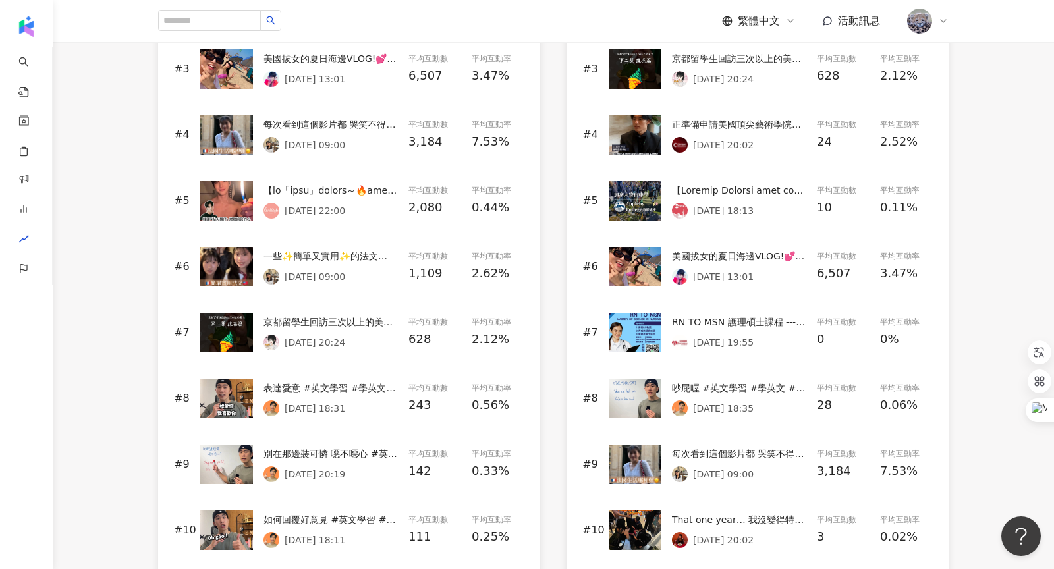
scroll to position [0, 0]
